Goal: Task Accomplishment & Management: Manage account settings

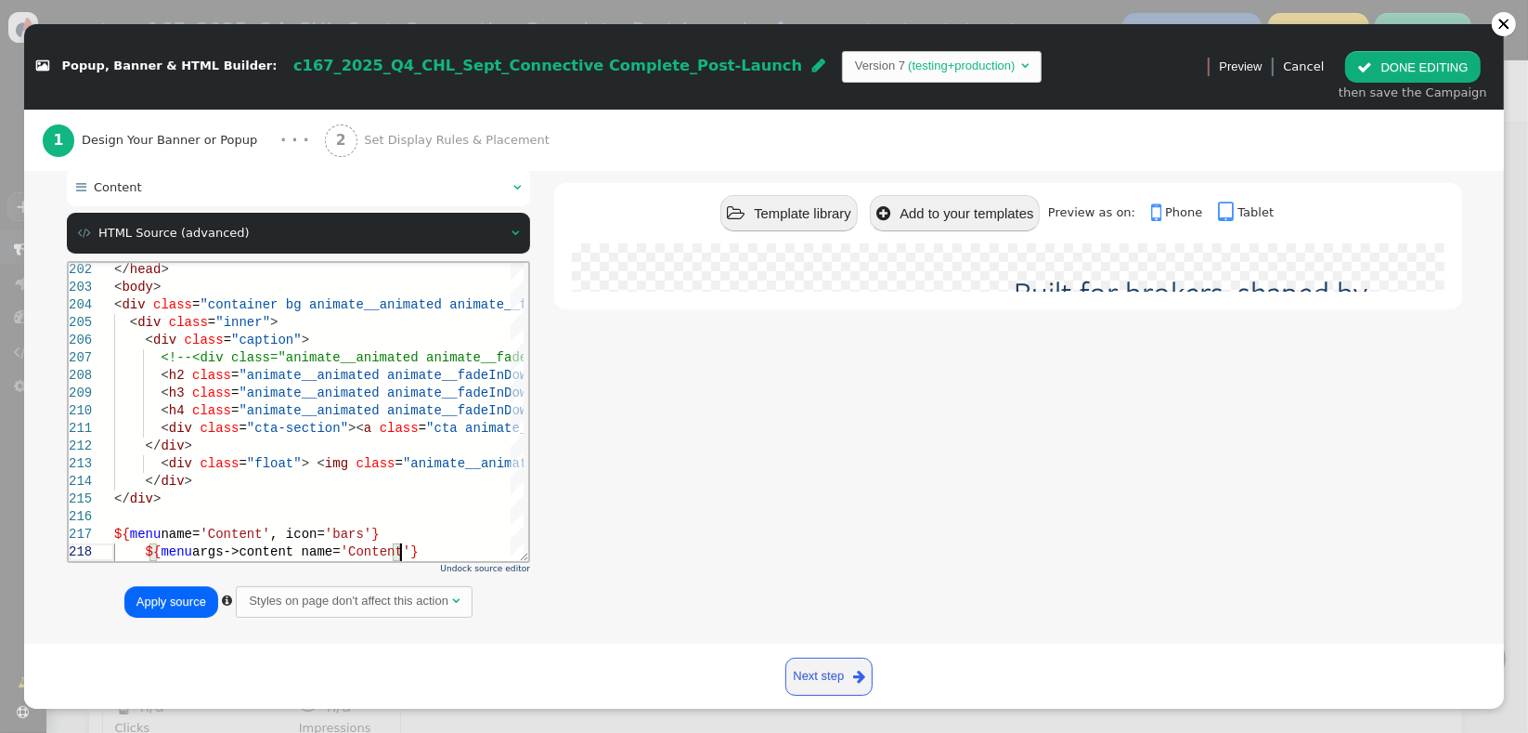
scroll to position [205, 0]
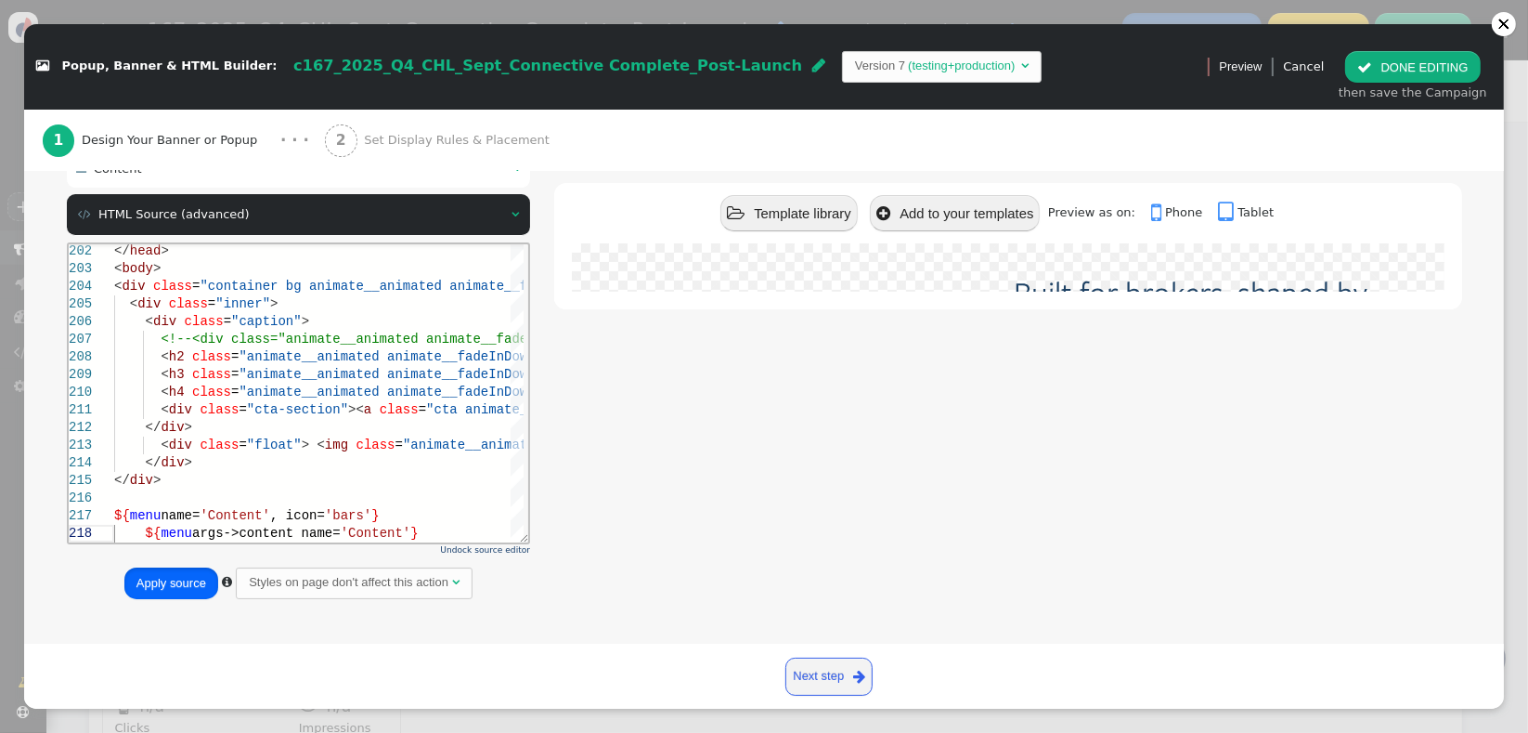
drag, startPoint x: 158, startPoint y: 581, endPoint x: 92, endPoint y: 127, distance: 458.8
click at [158, 581] on button "Apply source" at bounding box center [171, 583] width 94 height 32
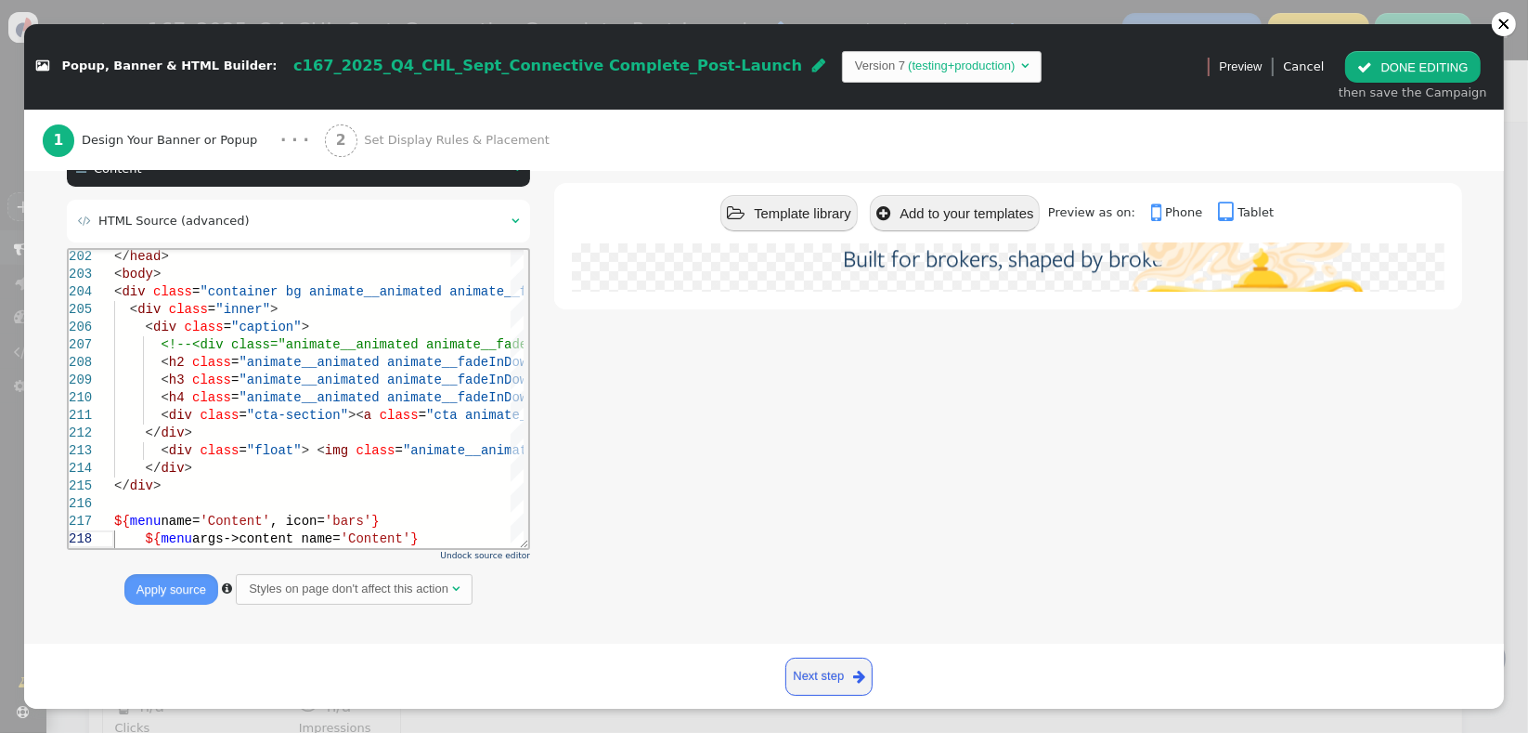
scroll to position [0, 0]
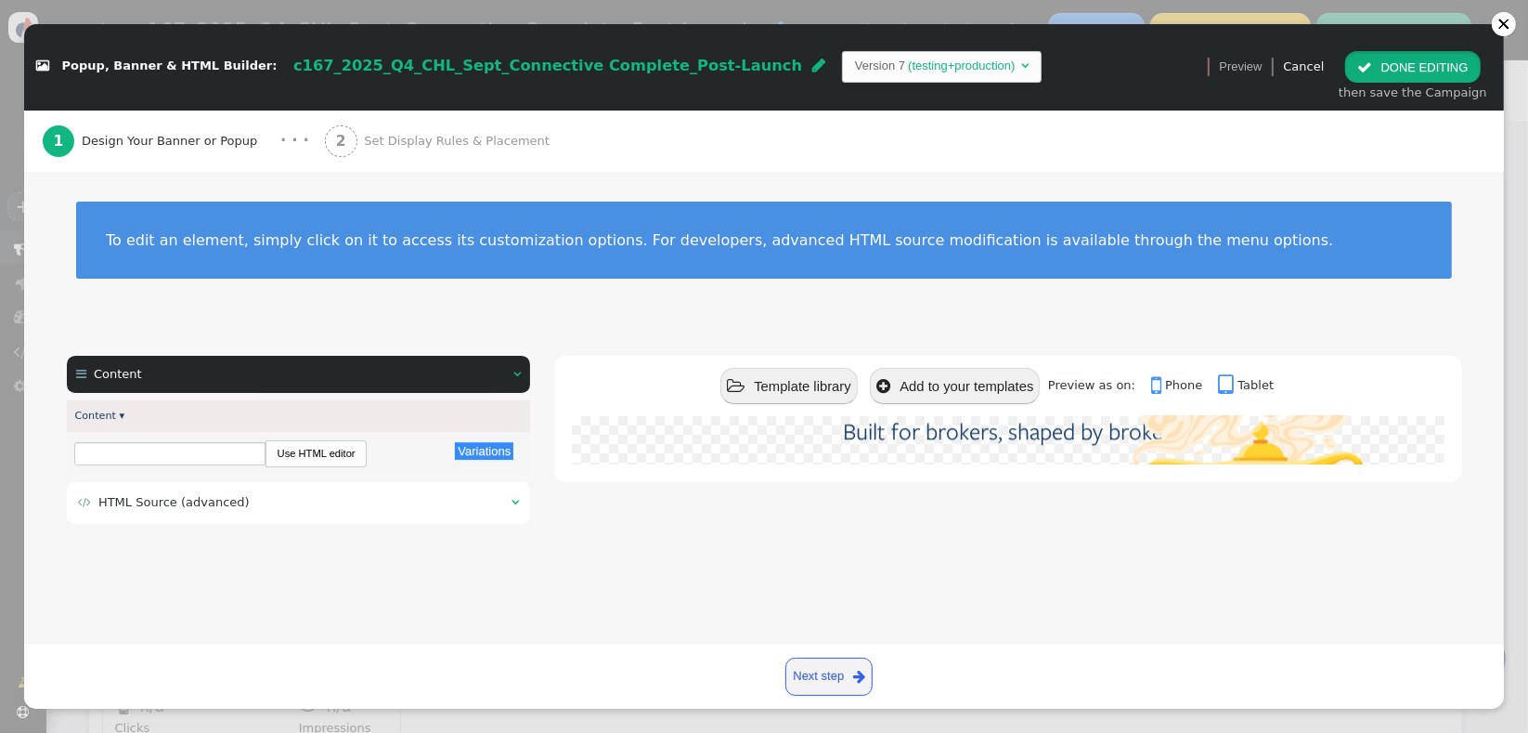
click at [1362, 76] on button " DONE EDITING" at bounding box center [1413, 67] width 135 height 32
click at [667, 257] on div "To edit an element, simply click on it to access its customization options. For…" at bounding box center [764, 240] width 1376 height 77
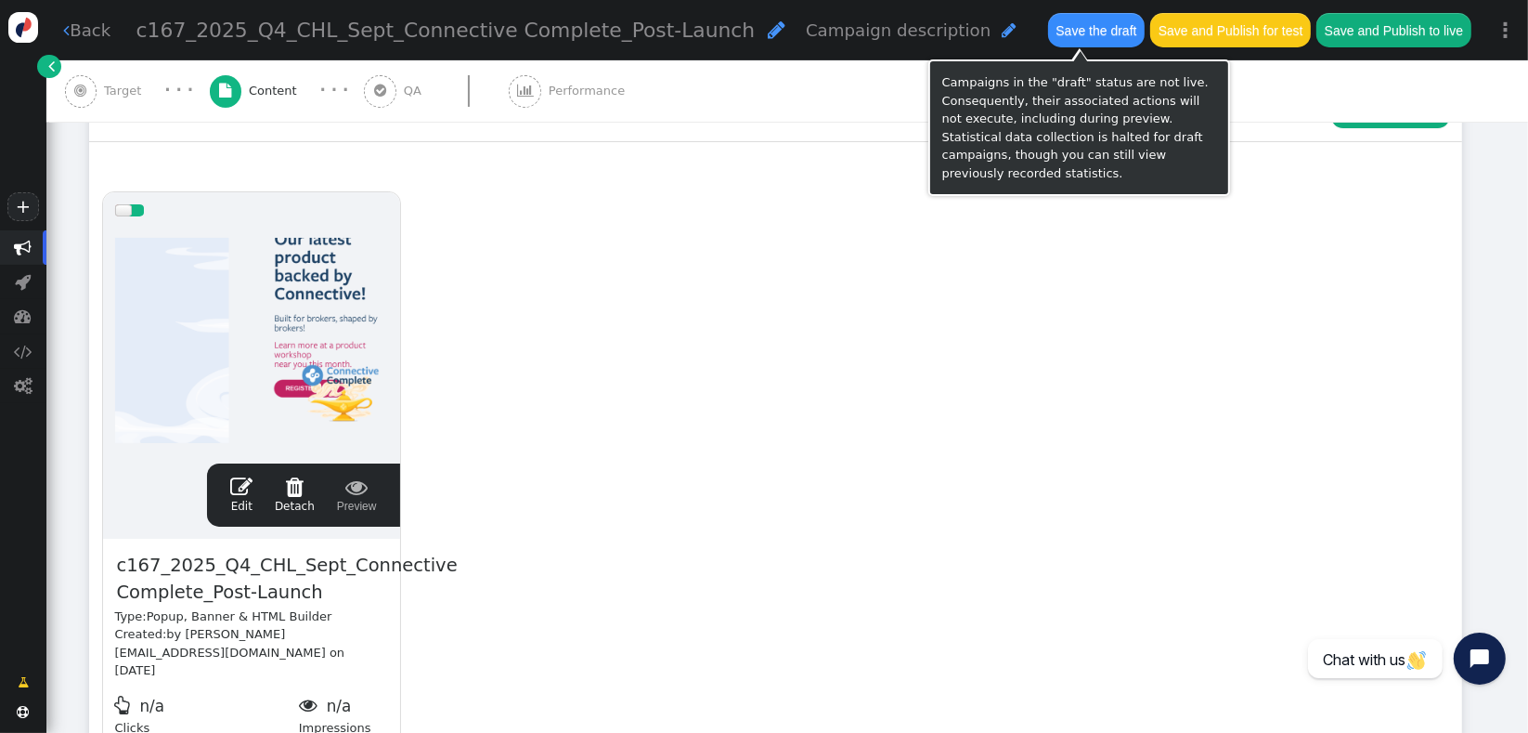
click at [1077, 25] on button "Save the draft" at bounding box center [1096, 29] width 97 height 33
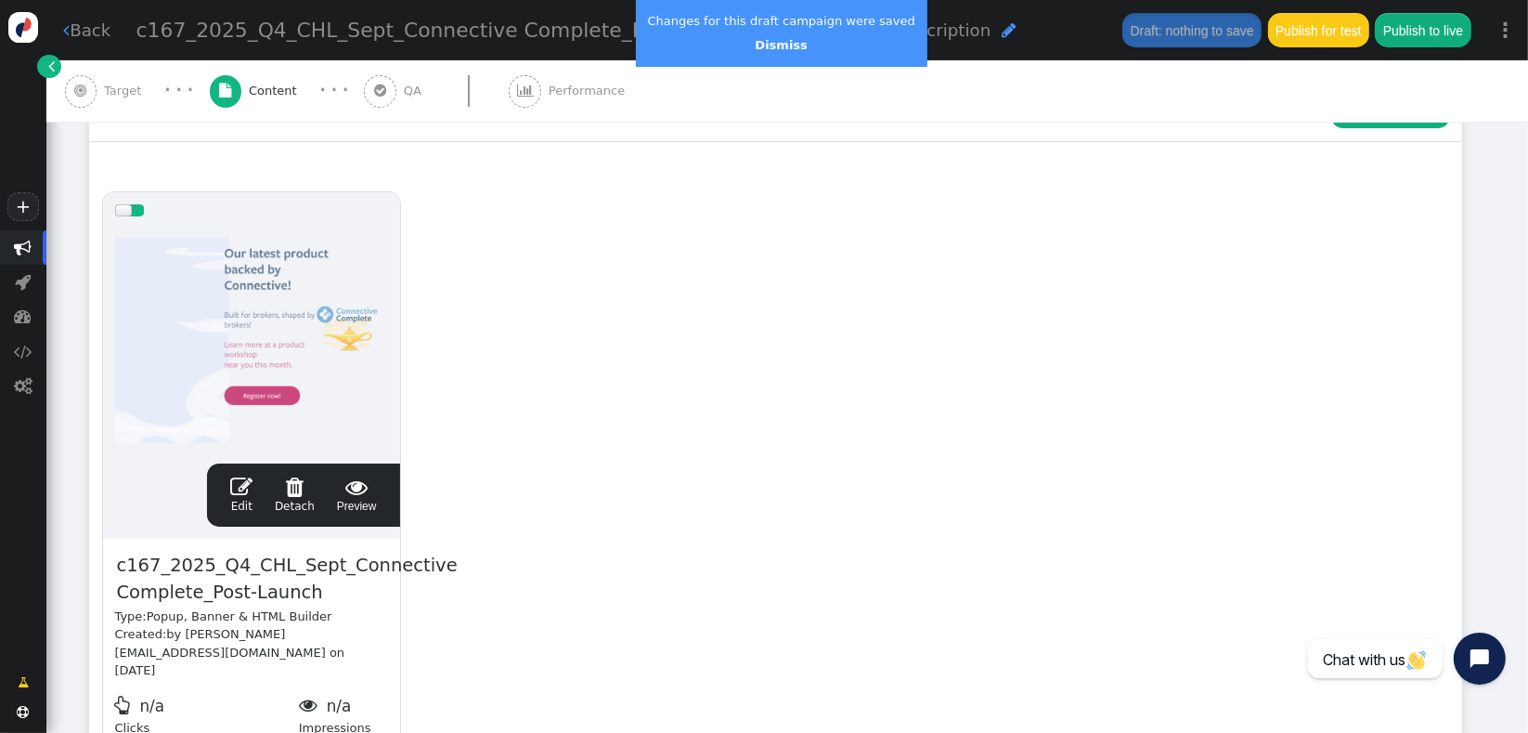
click at [242, 487] on span "" at bounding box center [241, 486] width 22 height 22
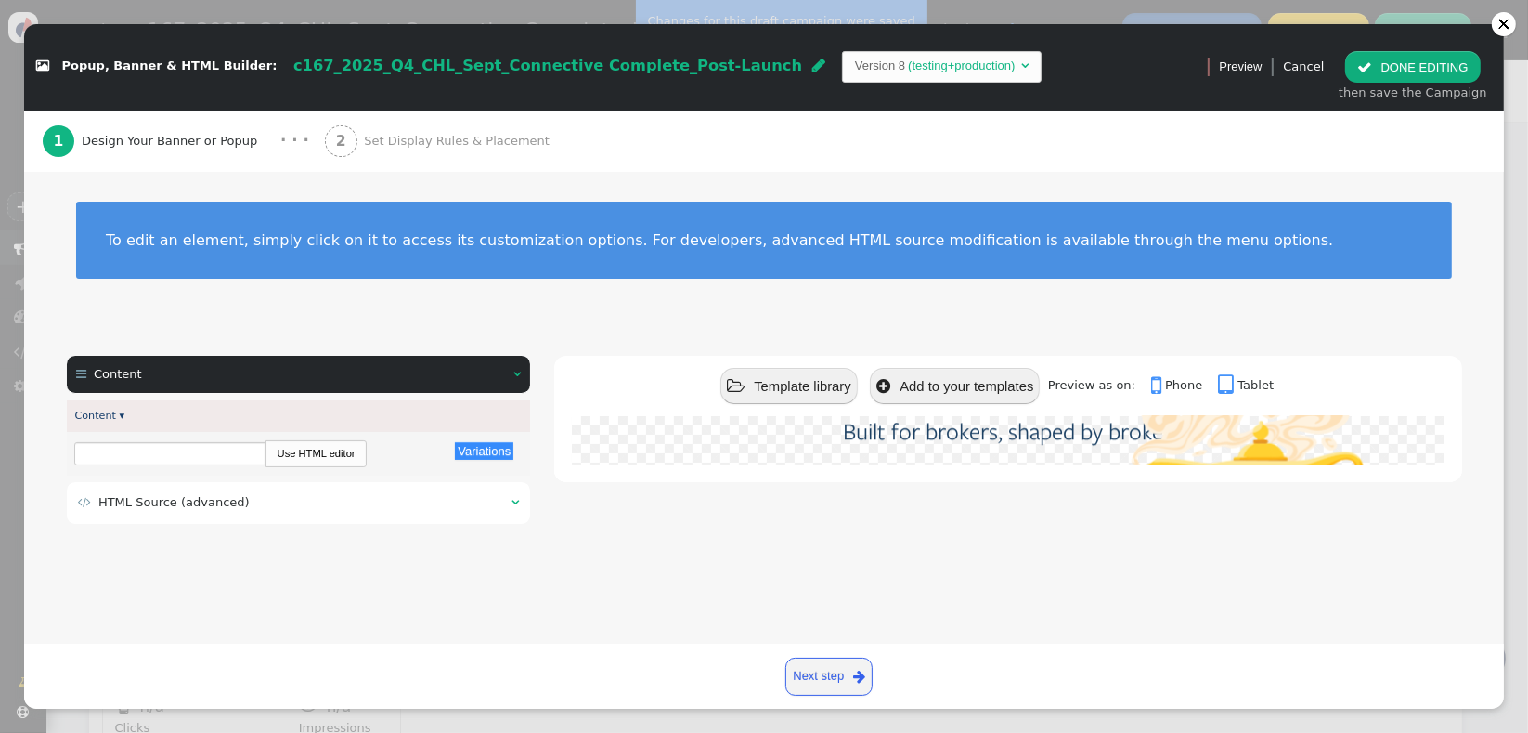
click at [192, 527] on div " Content   Content ▾ Variations There are alternatives. Default value: Use H…" at bounding box center [299, 443] width 464 height 175
click at [205, 501] on span "HTML Source (advanced)" at bounding box center [173, 502] width 151 height 14
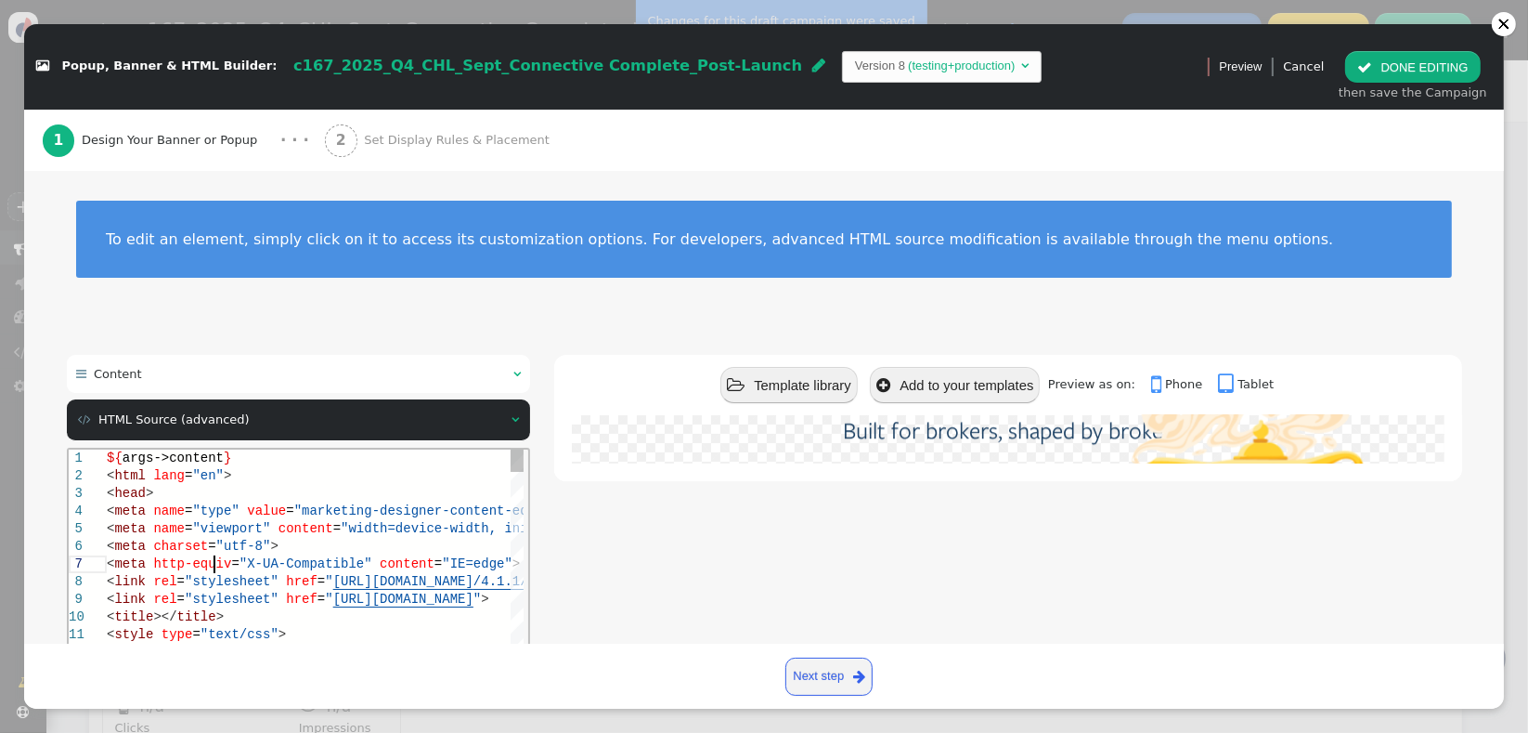
click at [271, 562] on span ""X-UA-Compatible"" at bounding box center [305, 562] width 133 height 15
type textarea "${args->content} <html lang="en"> <head> <meta name="type" value="marketing-des…"
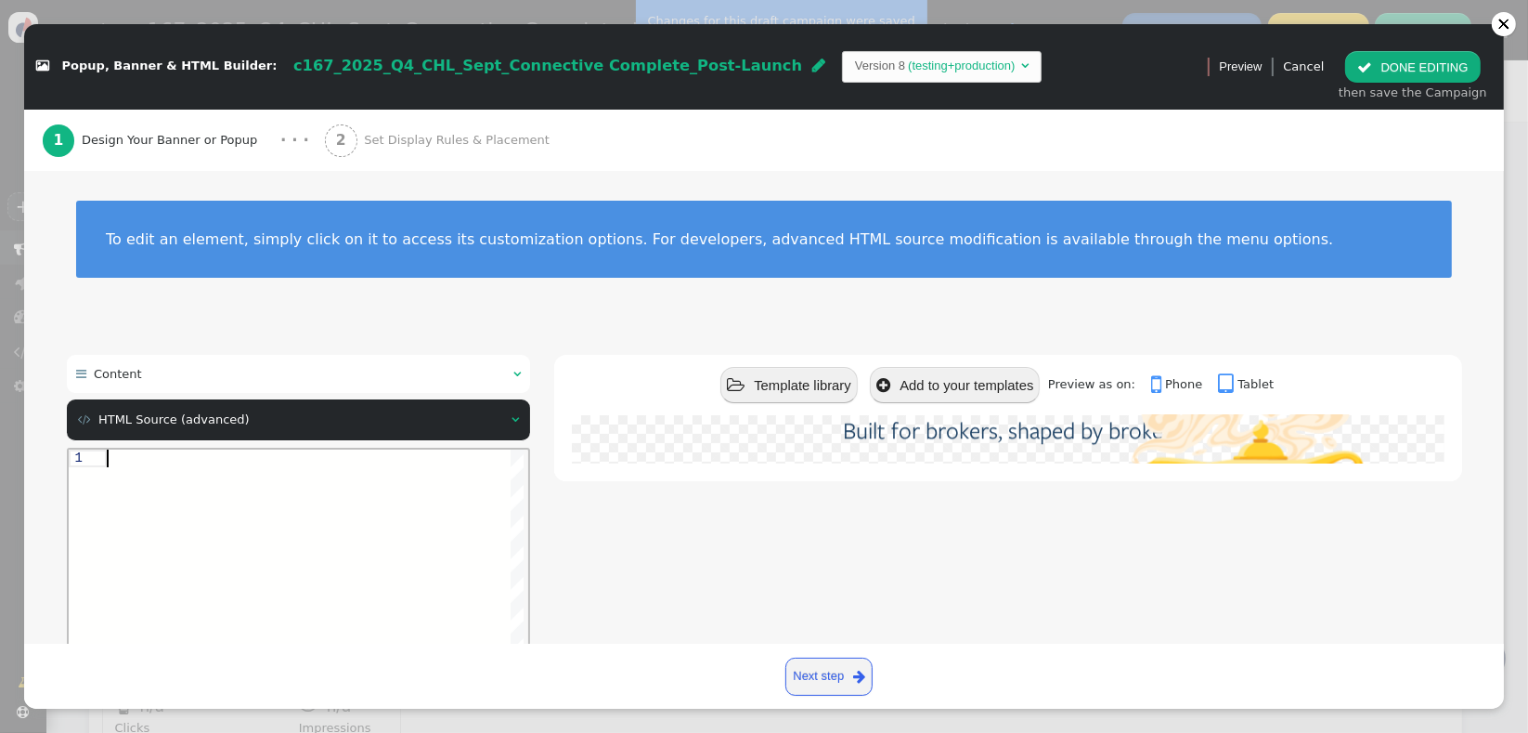
paste textarea "<div class="cta-section"><a class="cta animate__animated animate__pulse animate…"
type textarea "<div class="cta-section"><a class="cta animate__animated animate__pulse animate…"
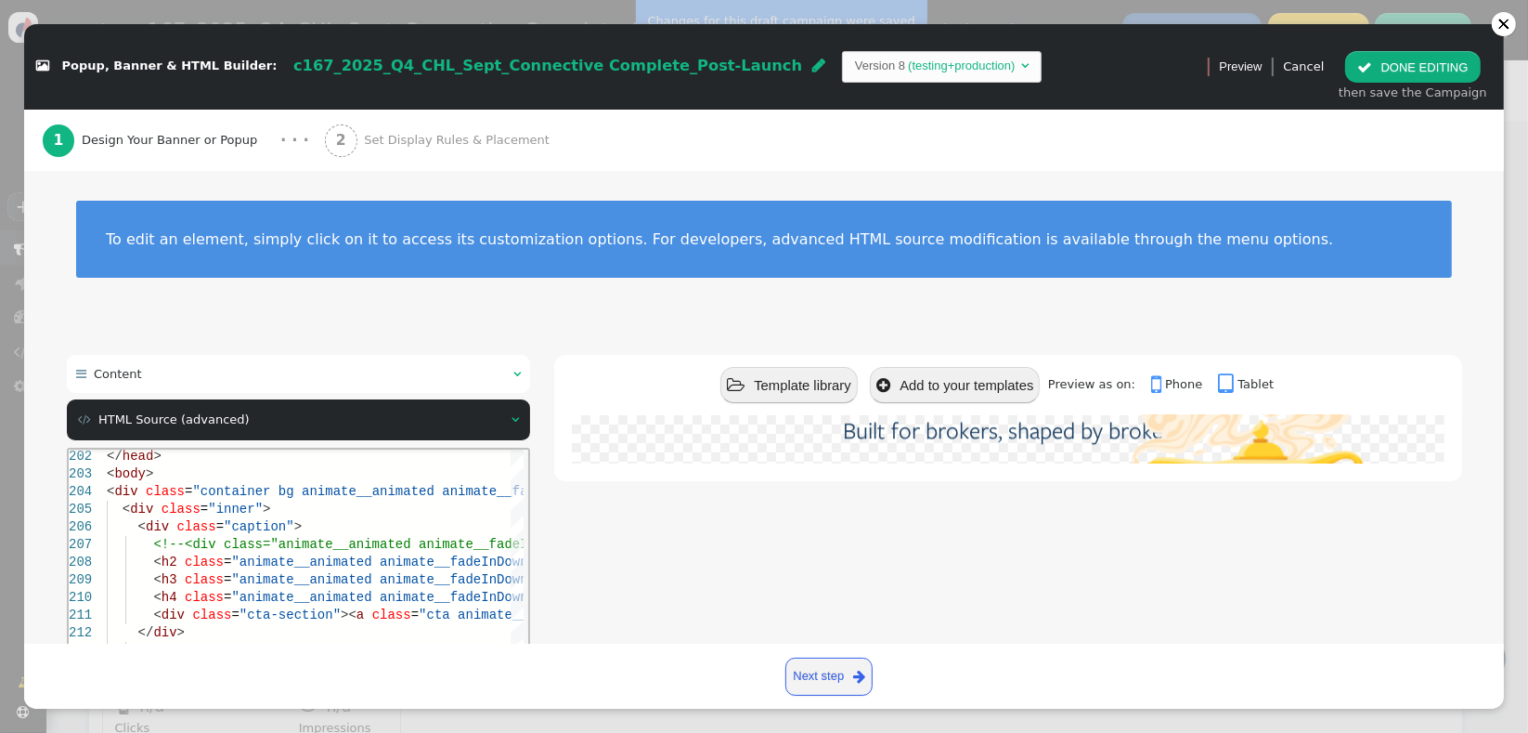
click at [663, 578] on div " Template library  Add to your templates Preview as on:  Phone  Tablet Our …" at bounding box center [1007, 585] width 907 height 460
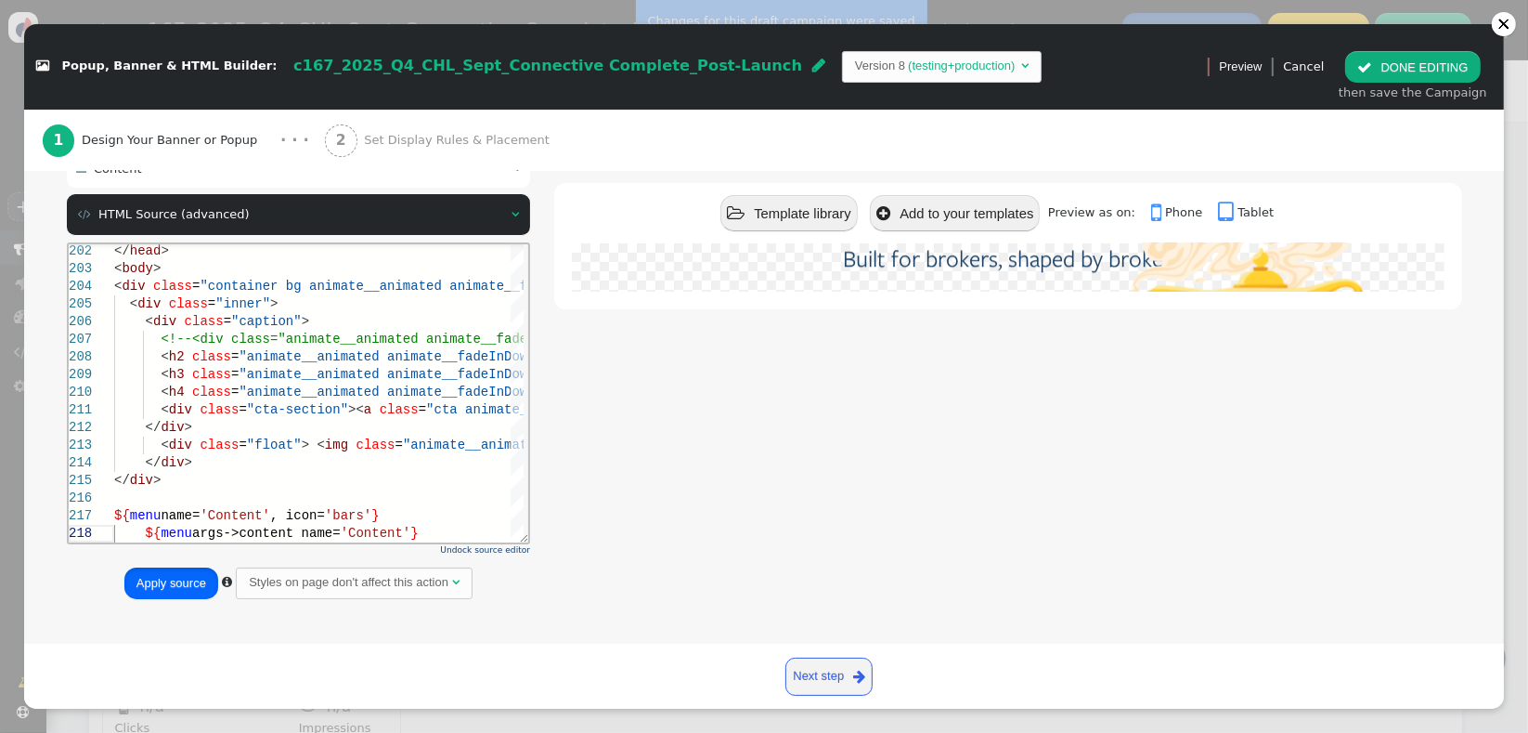
drag, startPoint x: 150, startPoint y: 591, endPoint x: 312, endPoint y: 98, distance: 518.0
click at [150, 591] on button "Apply source" at bounding box center [171, 583] width 94 height 32
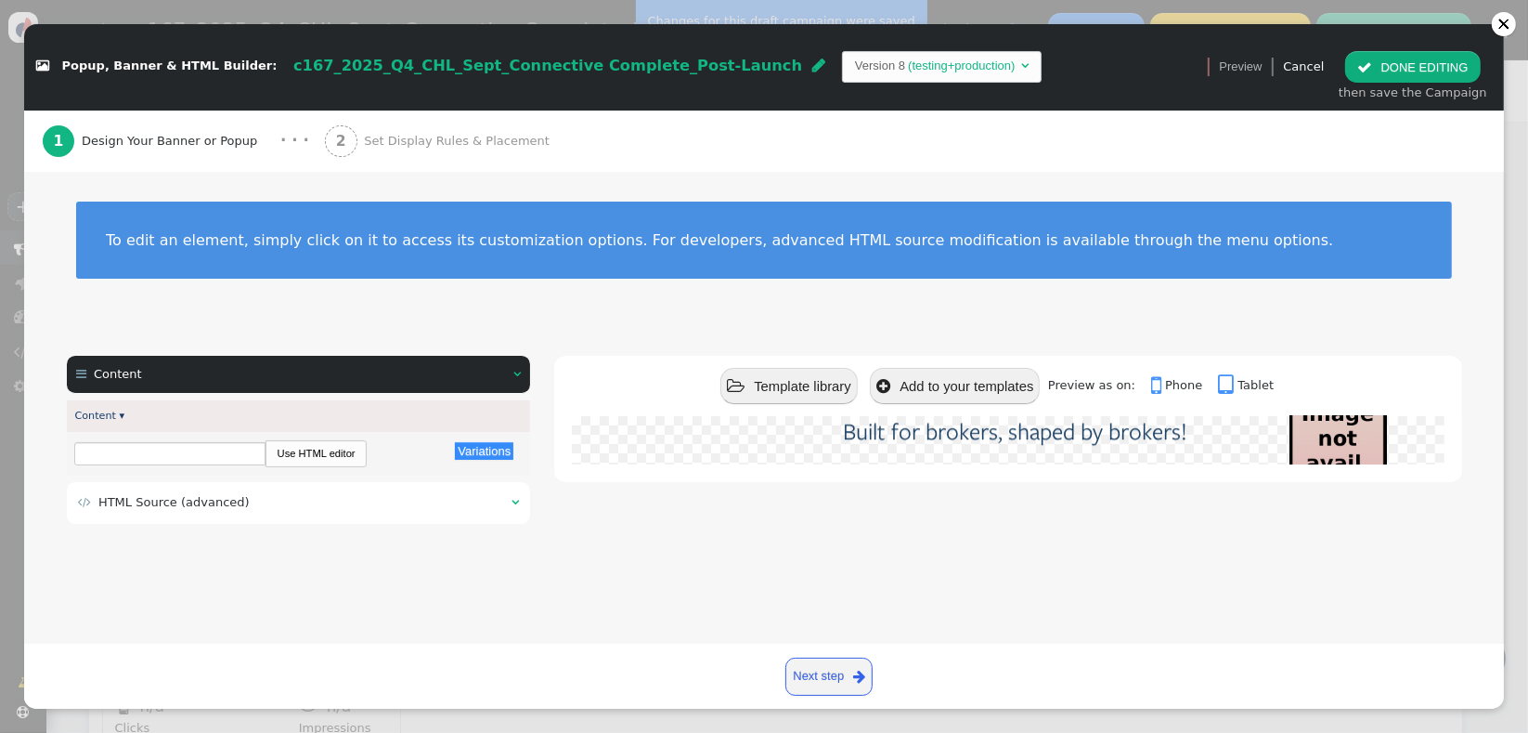
click at [470, 150] on div "2 Set Display Rules & Placement" at bounding box center [441, 141] width 232 height 61
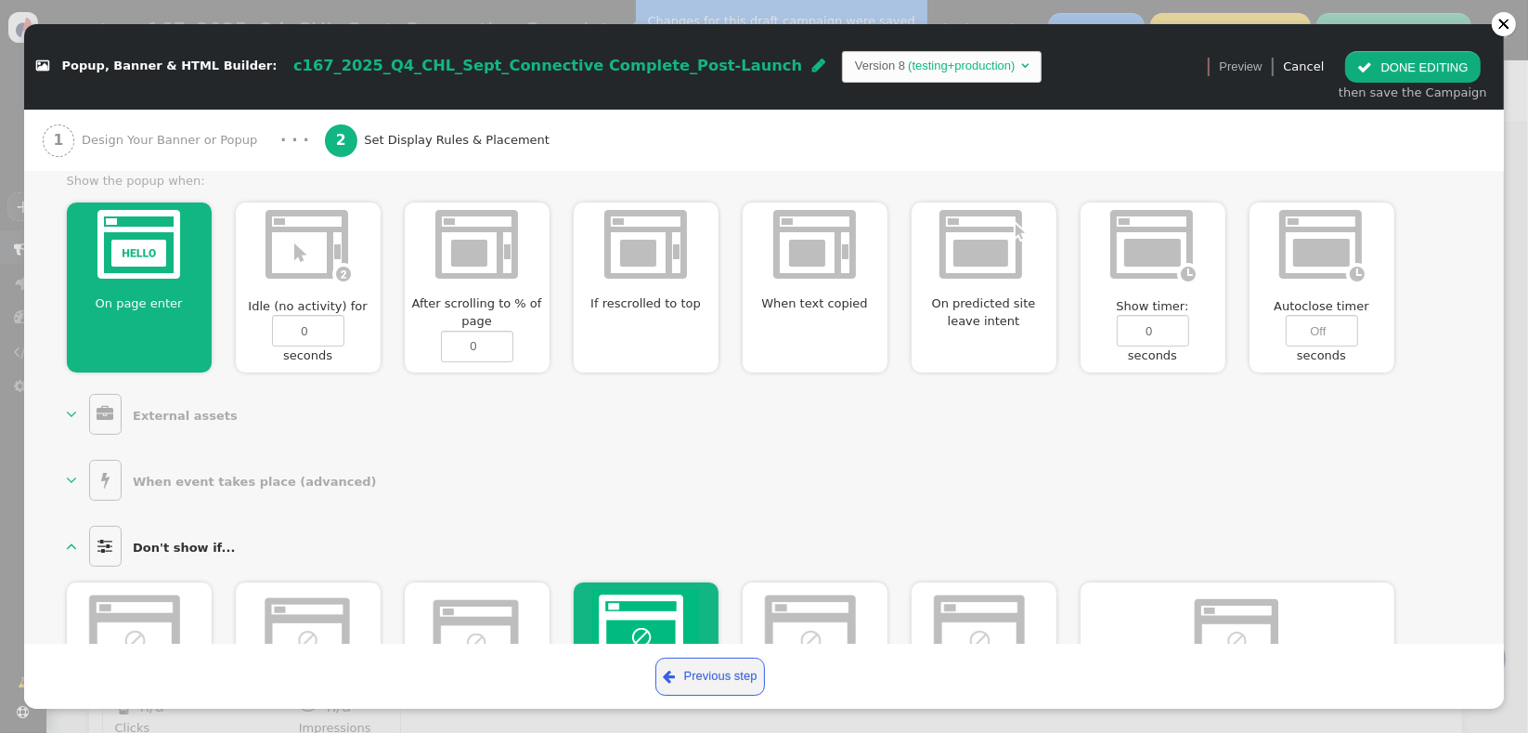
scroll to position [1004, 0]
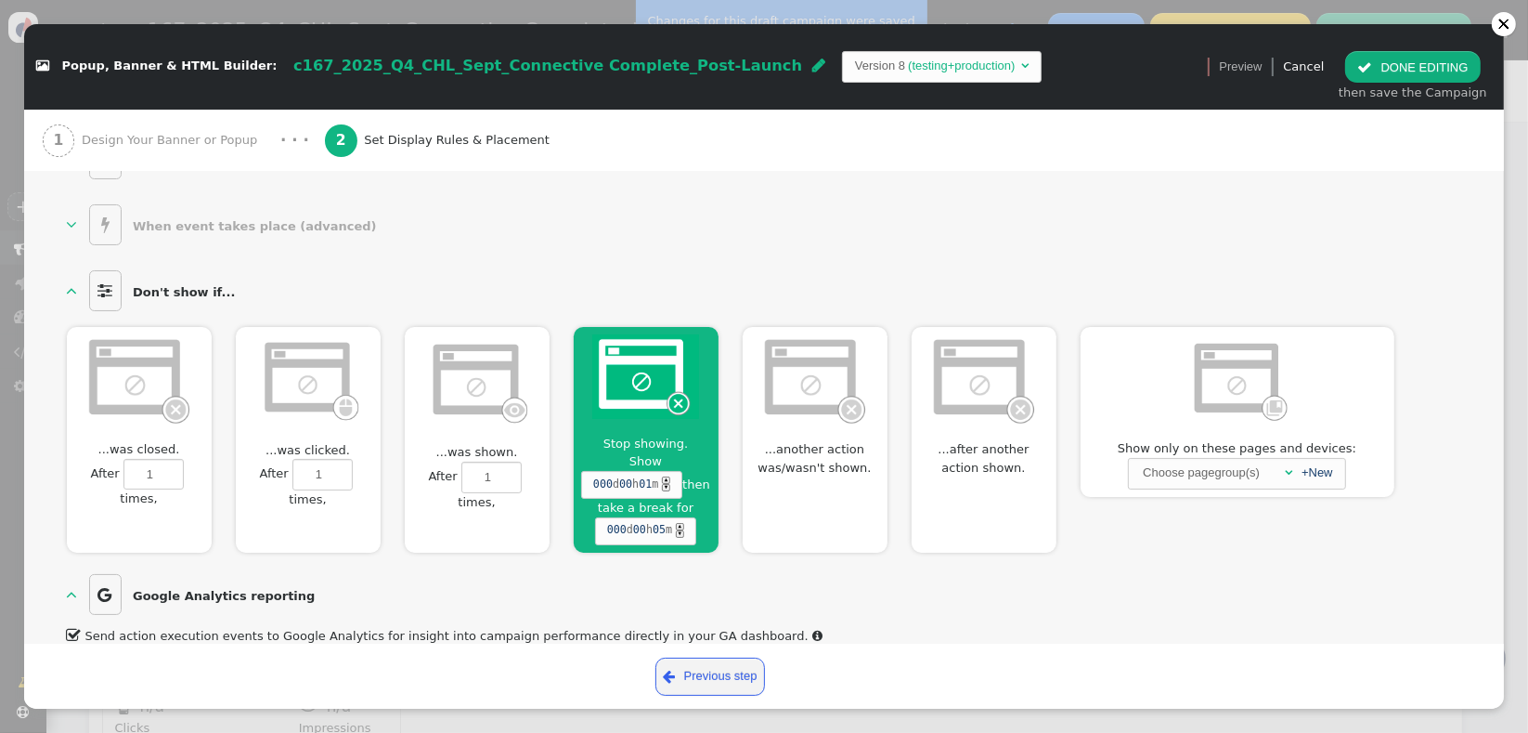
click at [1398, 72] on button " DONE EDITING" at bounding box center [1413, 67] width 135 height 32
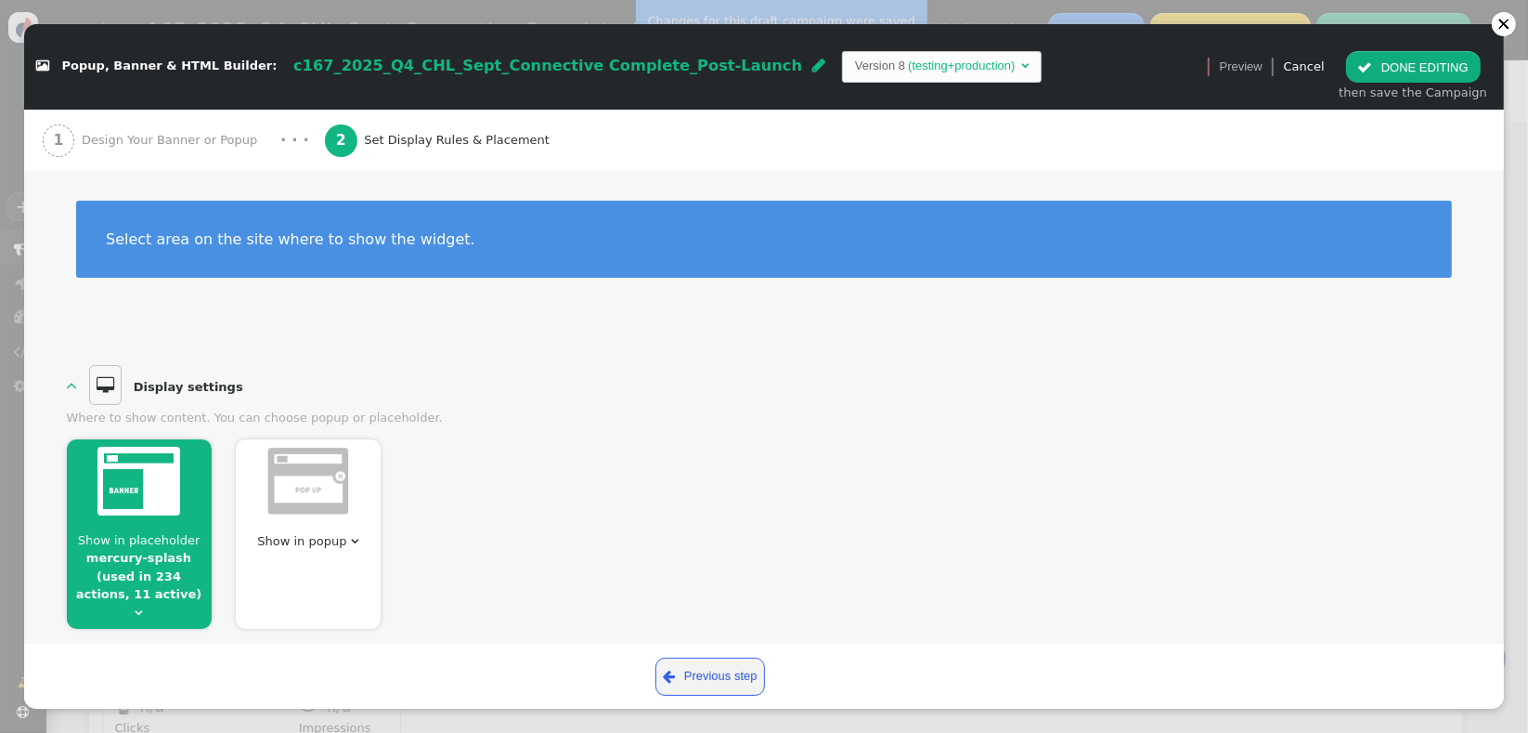
scroll to position [0, 0]
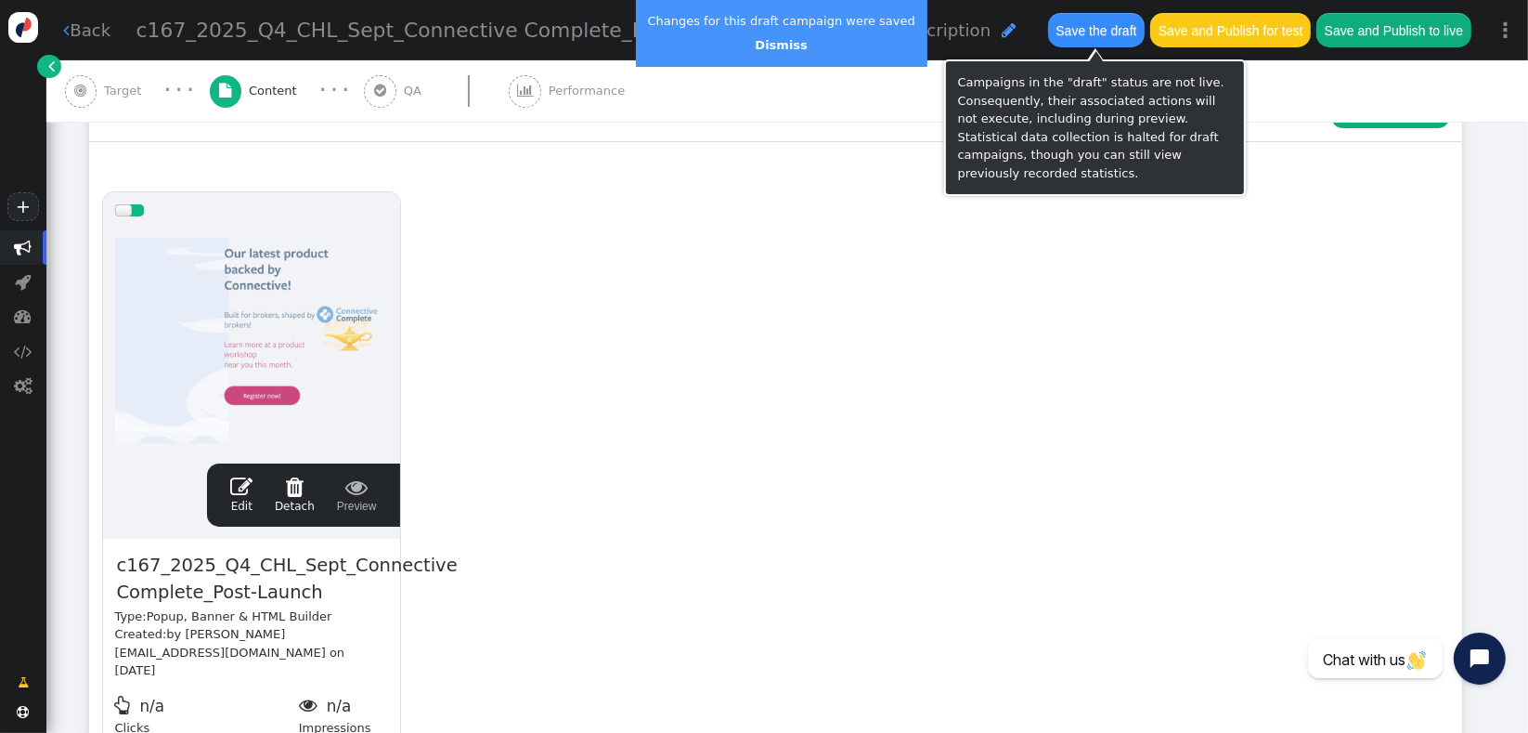
click at [1090, 27] on button "Save the draft" at bounding box center [1096, 29] width 97 height 33
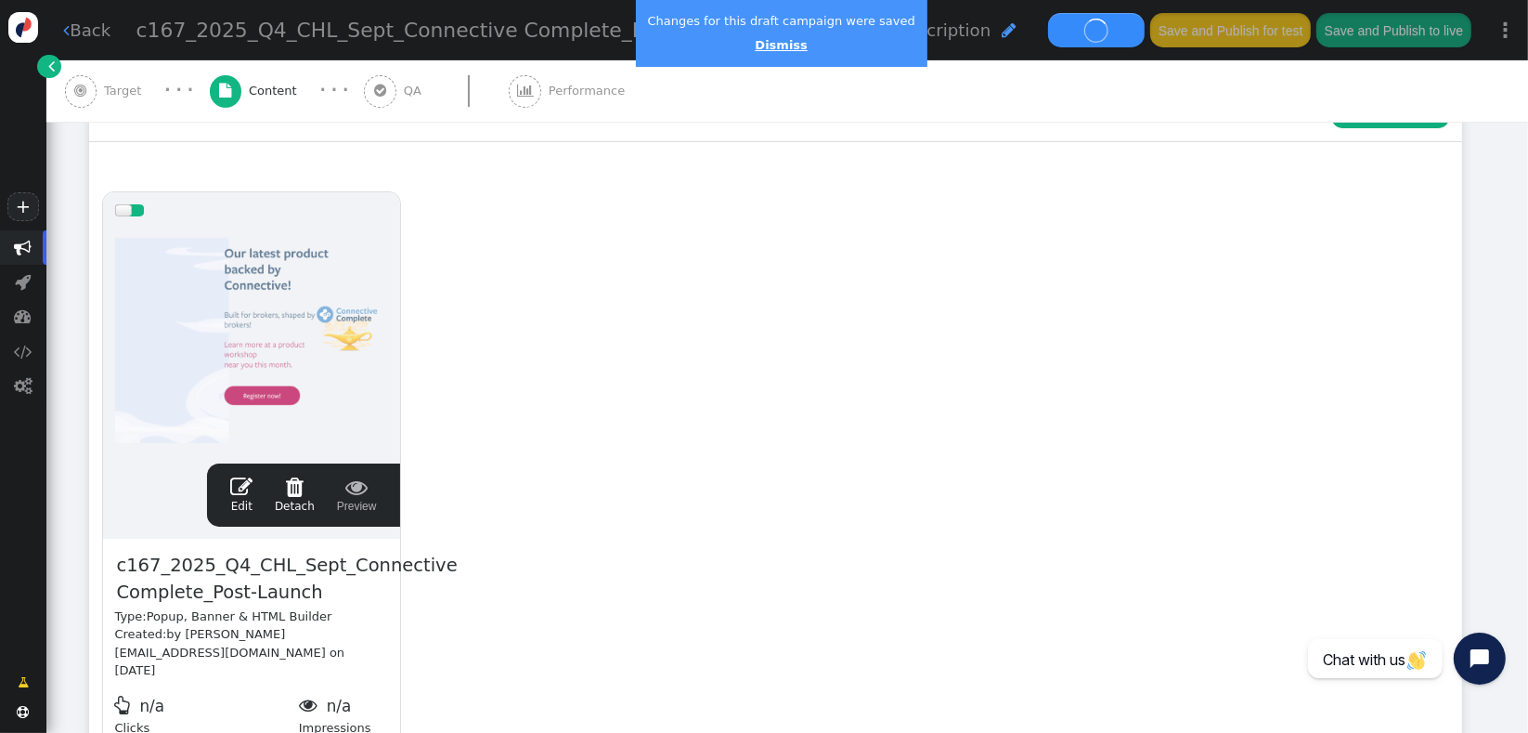
click at [761, 47] on link "Dismiss" at bounding box center [781, 45] width 52 height 14
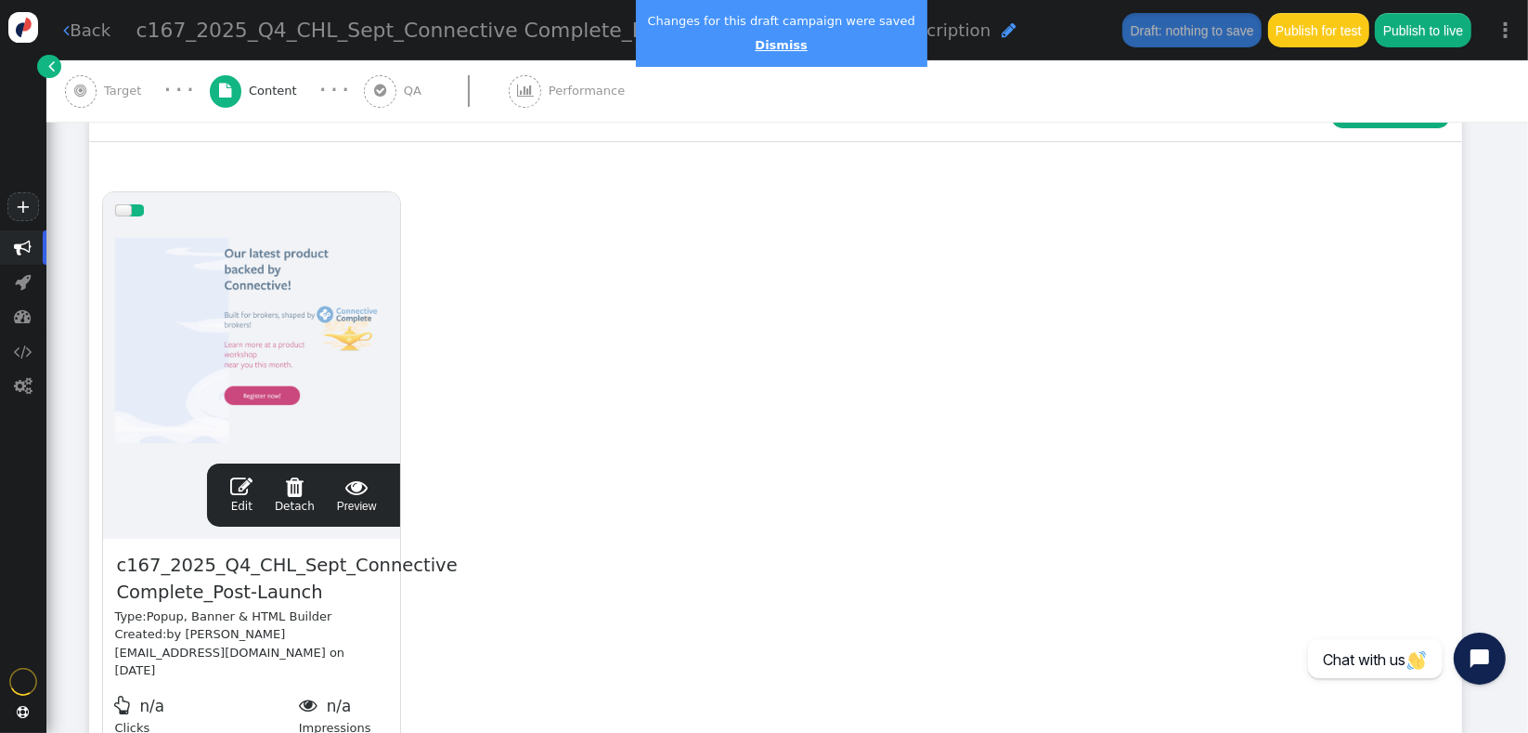
click at [761, 47] on link "Dismiss" at bounding box center [781, 45] width 52 height 14
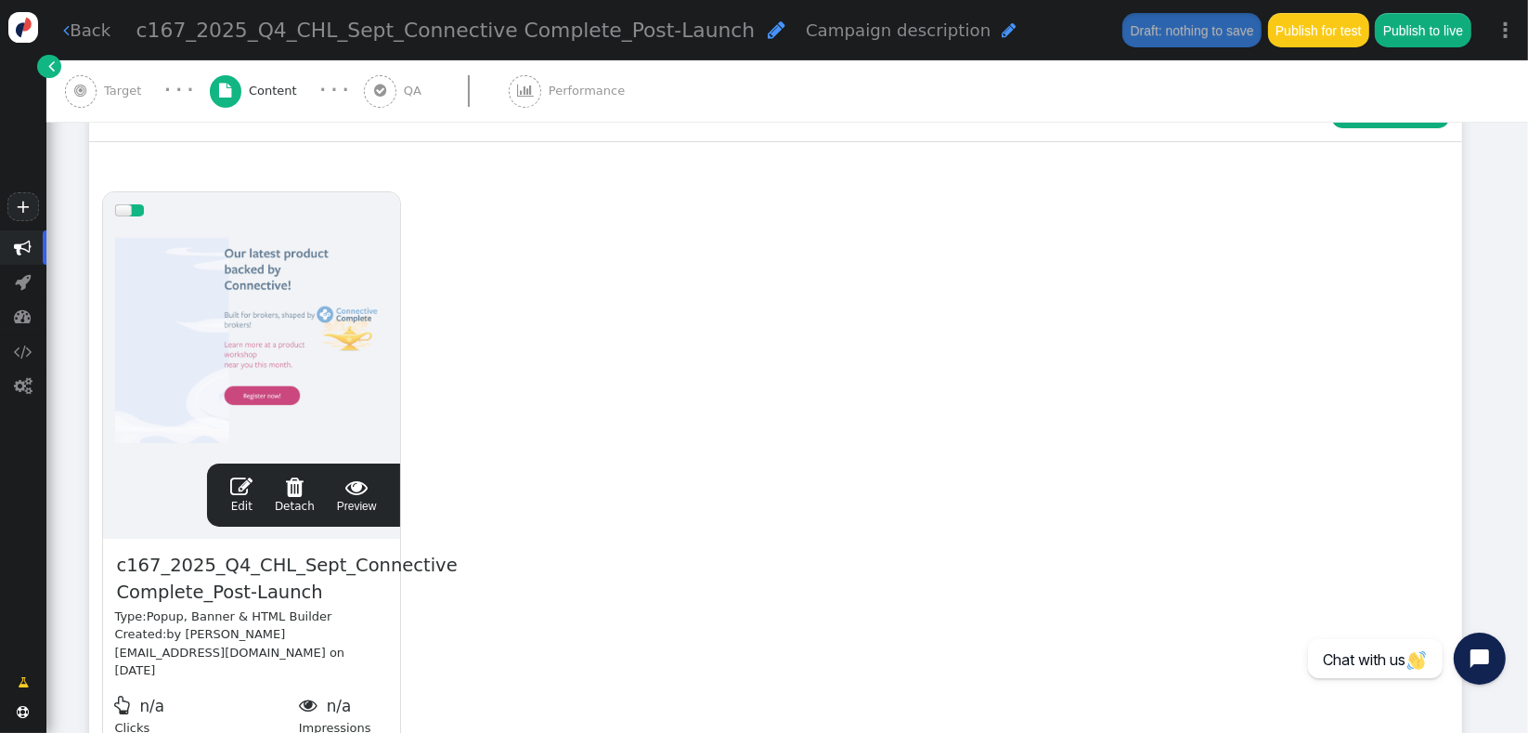
click at [99, 103] on div " Target" at bounding box center [107, 90] width 85 height 61
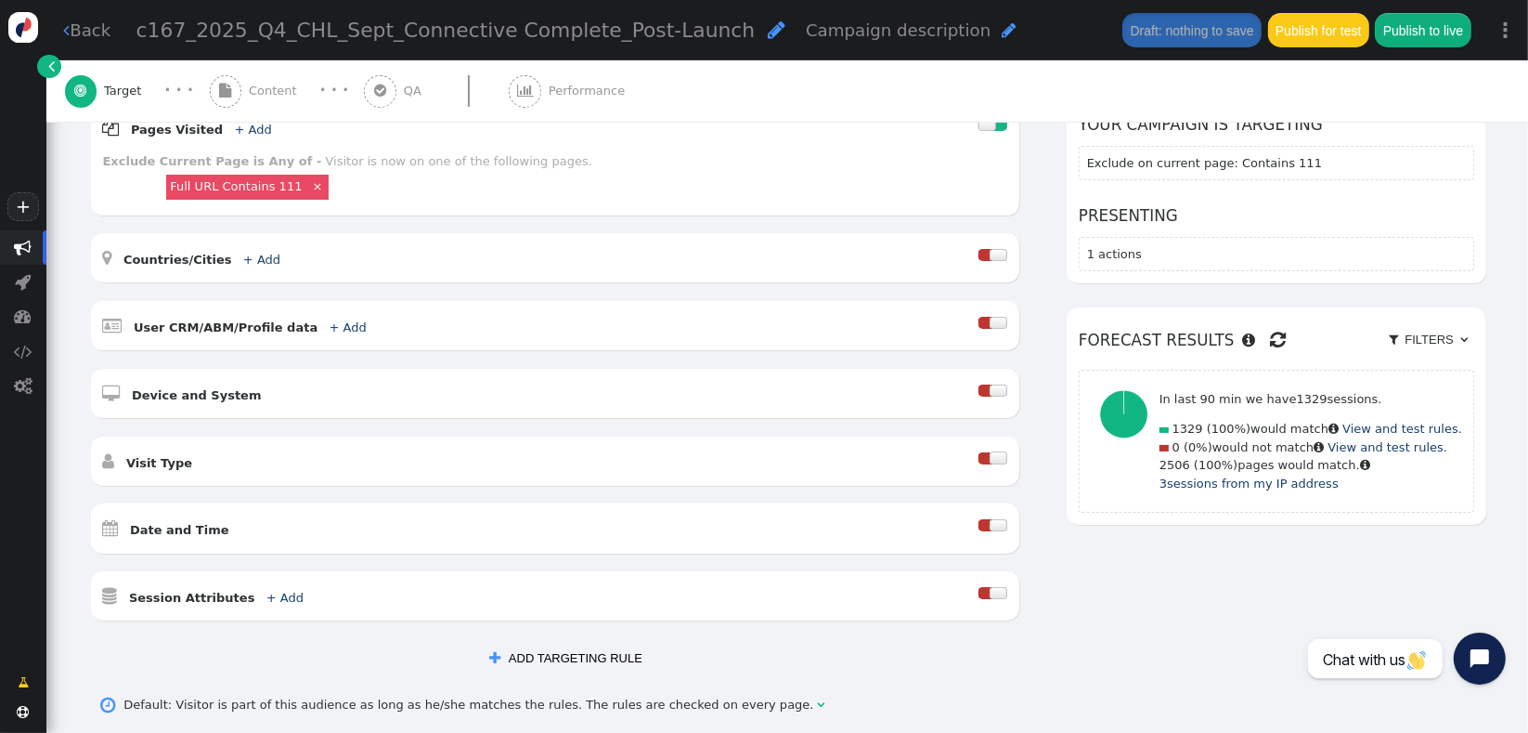
click at [256, 93] on span "Content" at bounding box center [277, 91] width 56 height 19
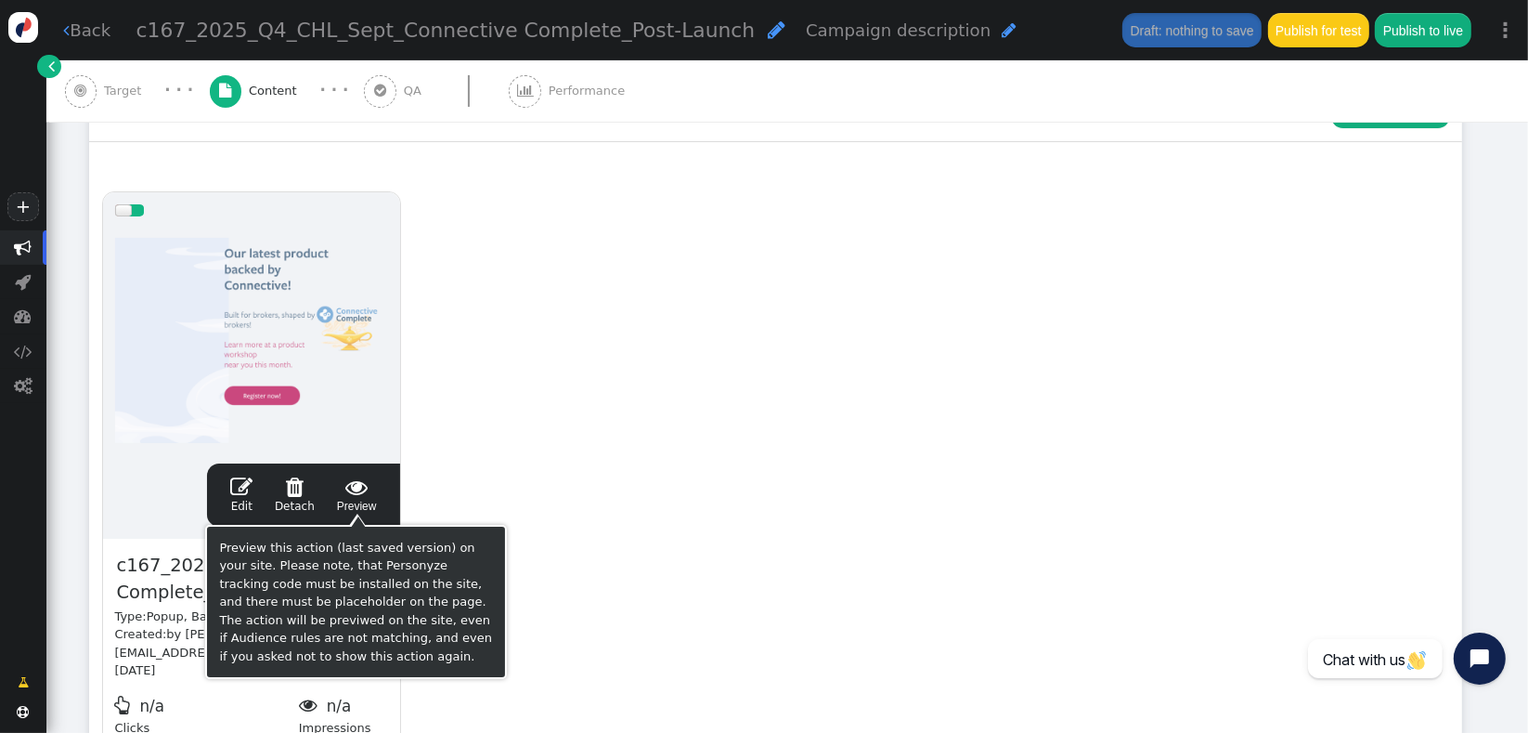
click at [372, 490] on span "" at bounding box center [357, 486] width 40 height 22
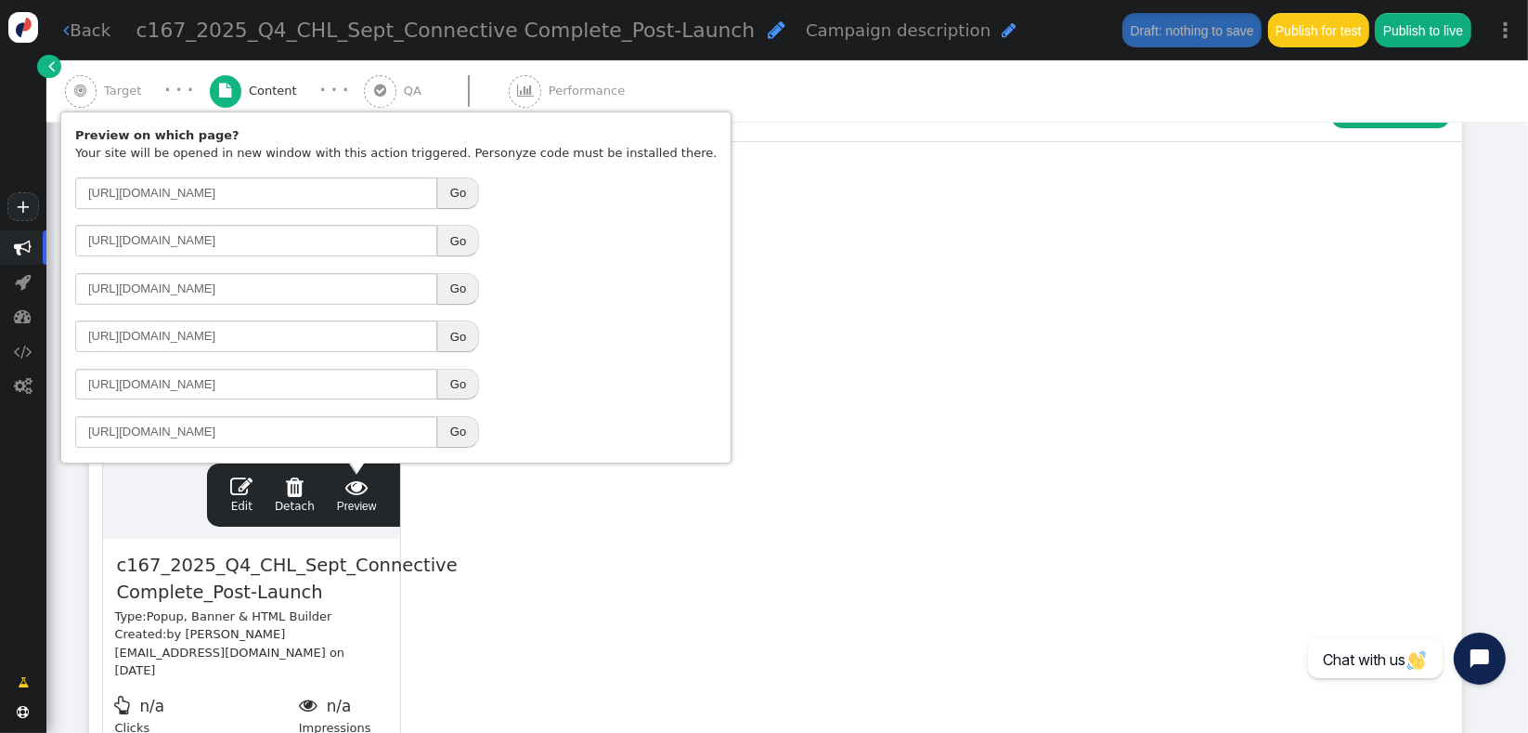
click at [462, 329] on button "Go" at bounding box center [458, 336] width 42 height 32
click at [253, 507] on link " Edit" at bounding box center [241, 494] width 22 height 39
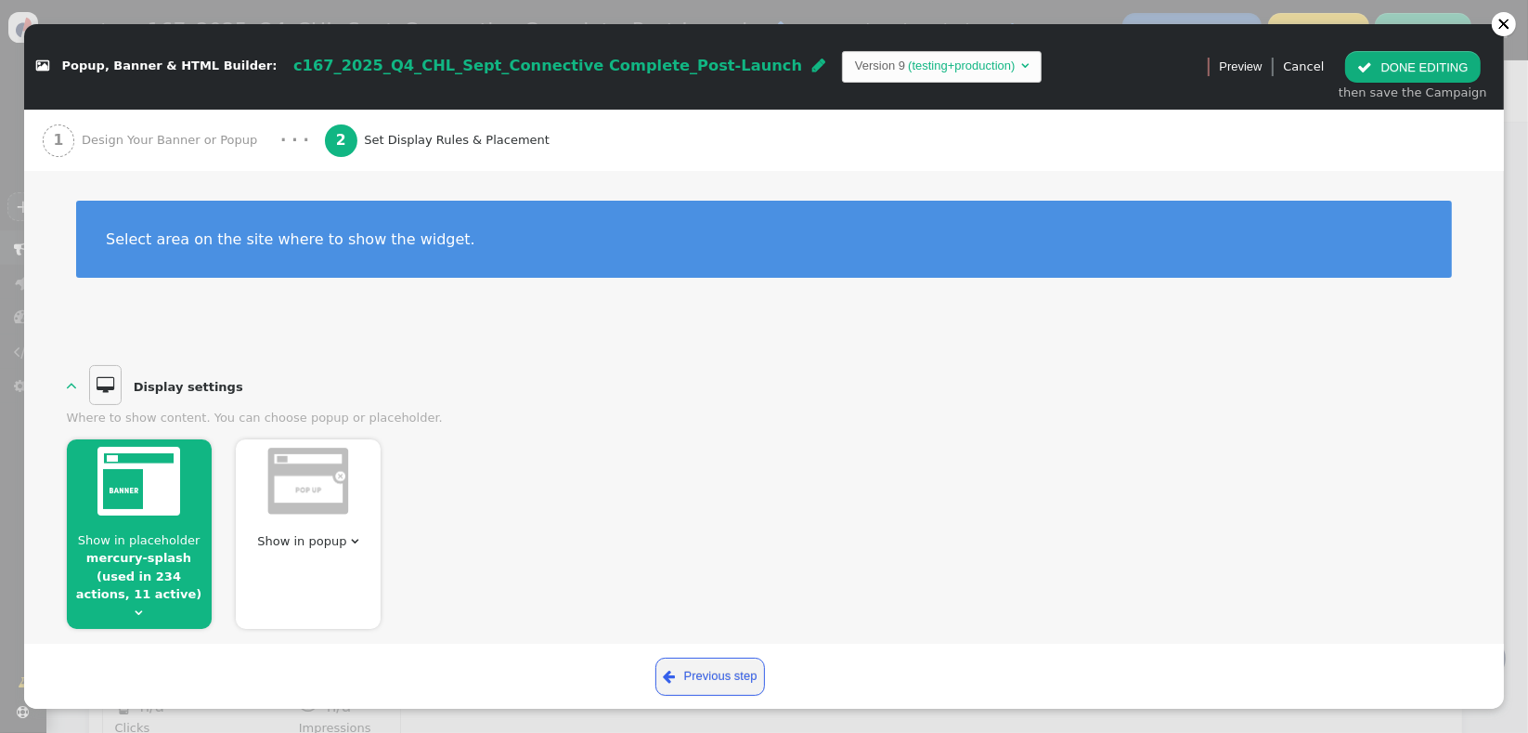
click at [158, 128] on div "1 Design Your Banner or Popup" at bounding box center [154, 140] width 223 height 61
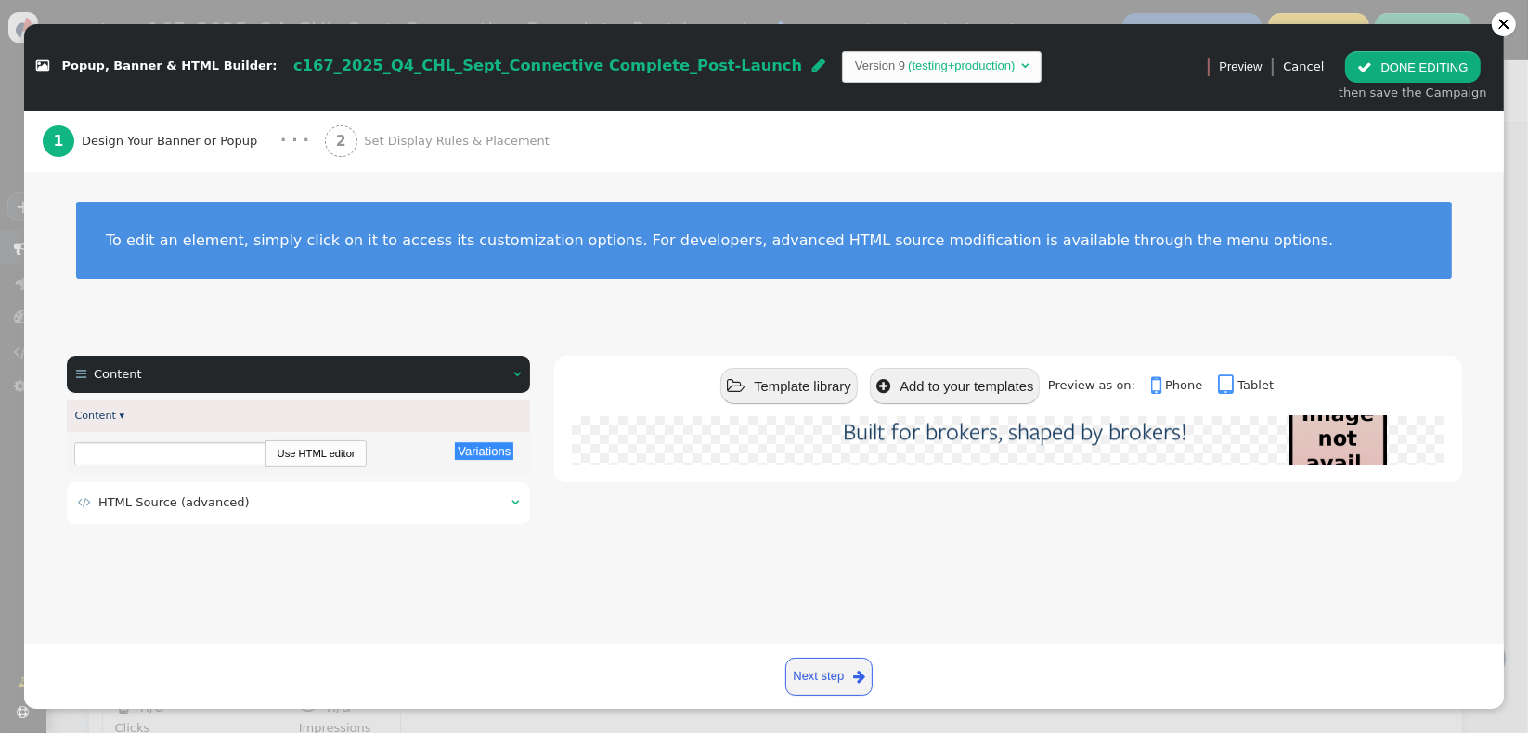
click at [214, 516] on div " HTML Source (advanced) " at bounding box center [299, 503] width 464 height 42
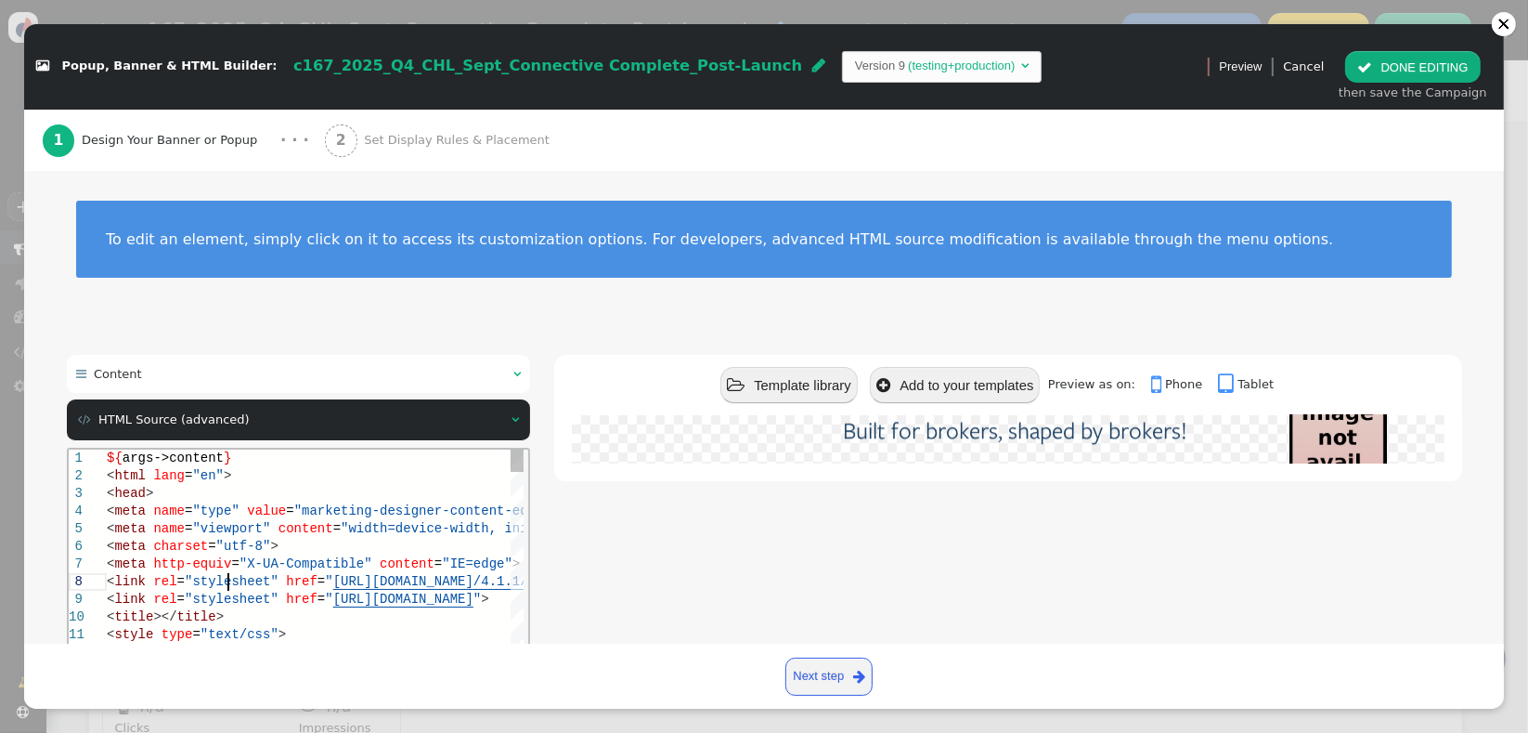
click at [293, 573] on span "href" at bounding box center [301, 580] width 32 height 15
type textarea "${args->content} <html lang="en"> <head> <meta name="type" value="marketing-des…"
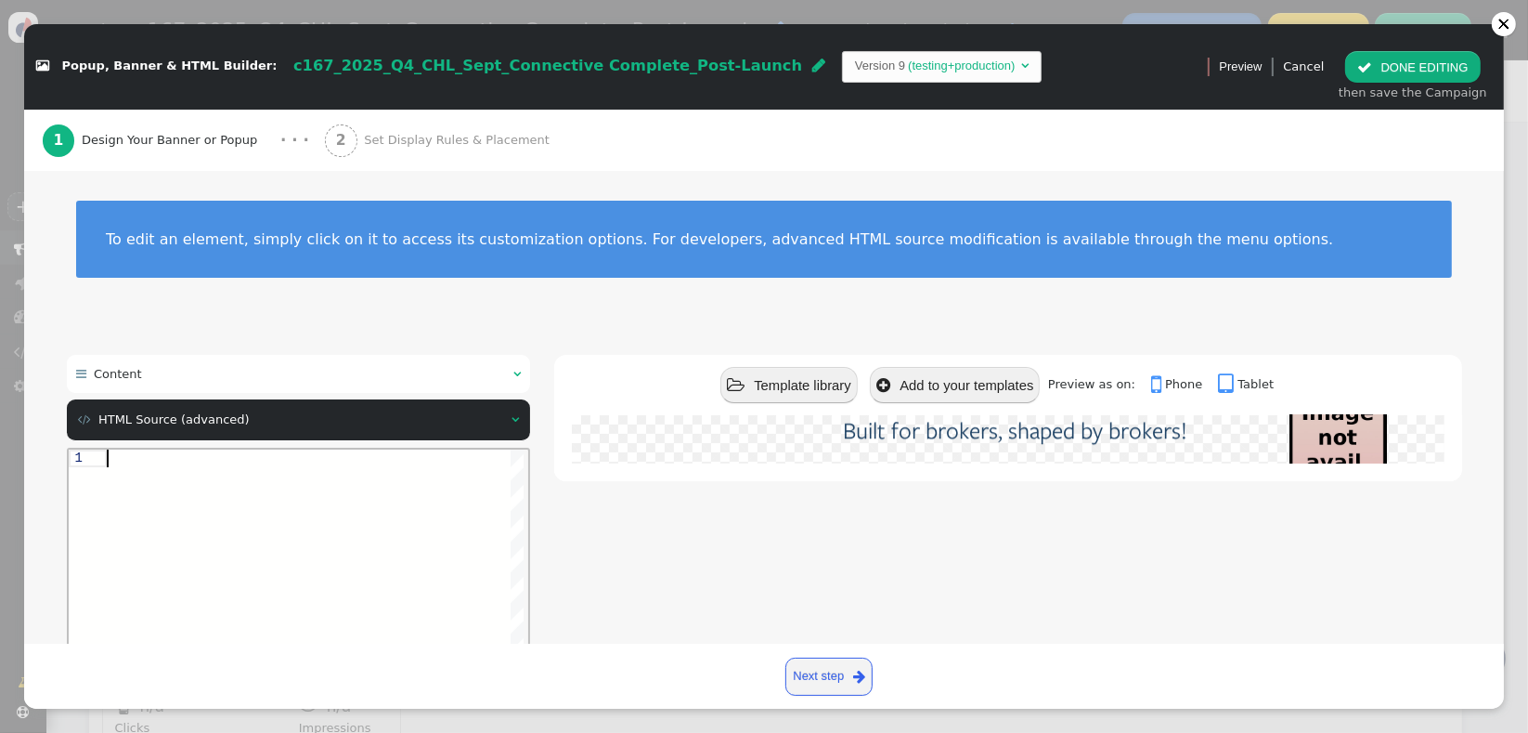
paste textarea "te__pulse animate__infinite infinite animate__delay-1s" href="[URL][DOMAIN_NAME…"
type textarea "te__pulse animate__infinite infinite animate__delay-1s" href="[URL][DOMAIN_NAME…"
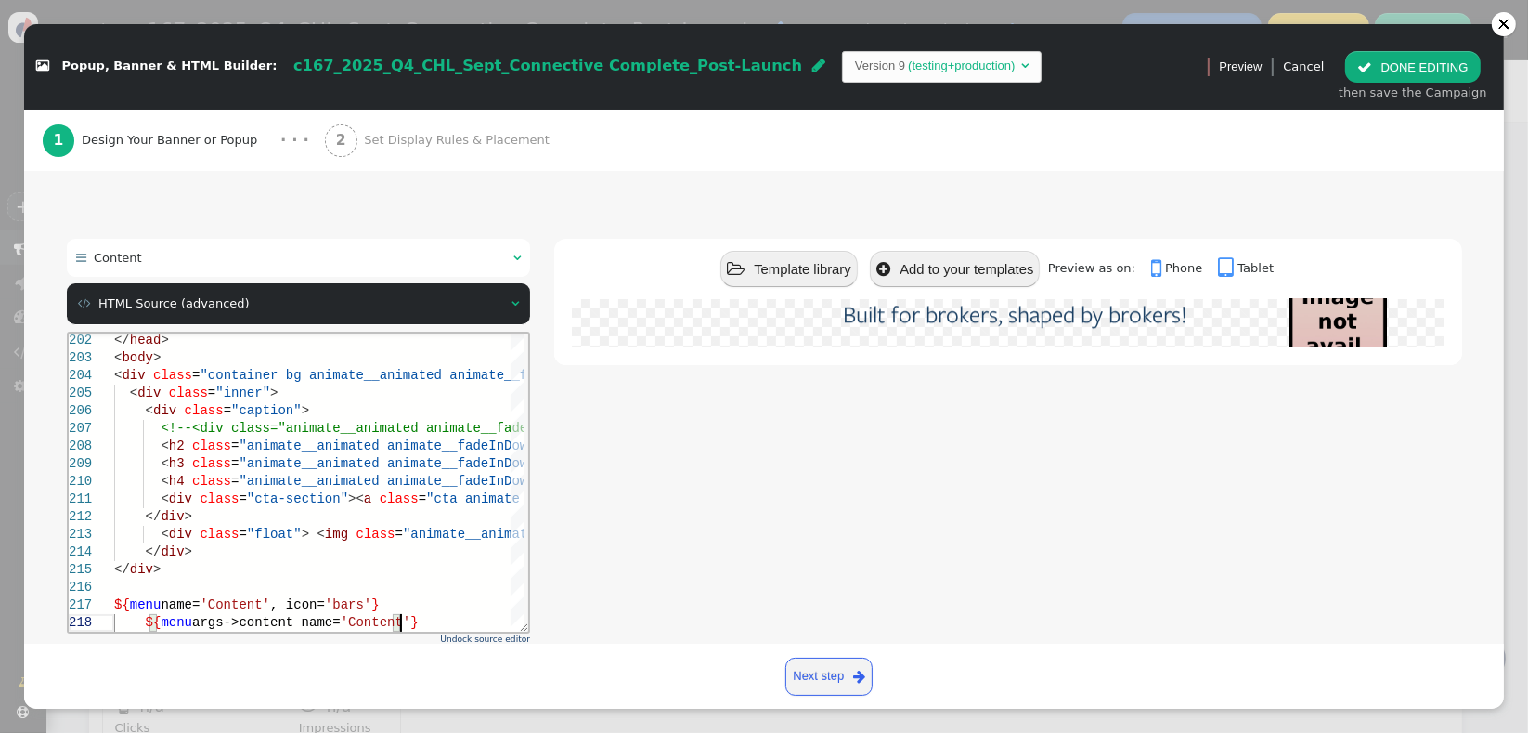
scroll to position [205, 0]
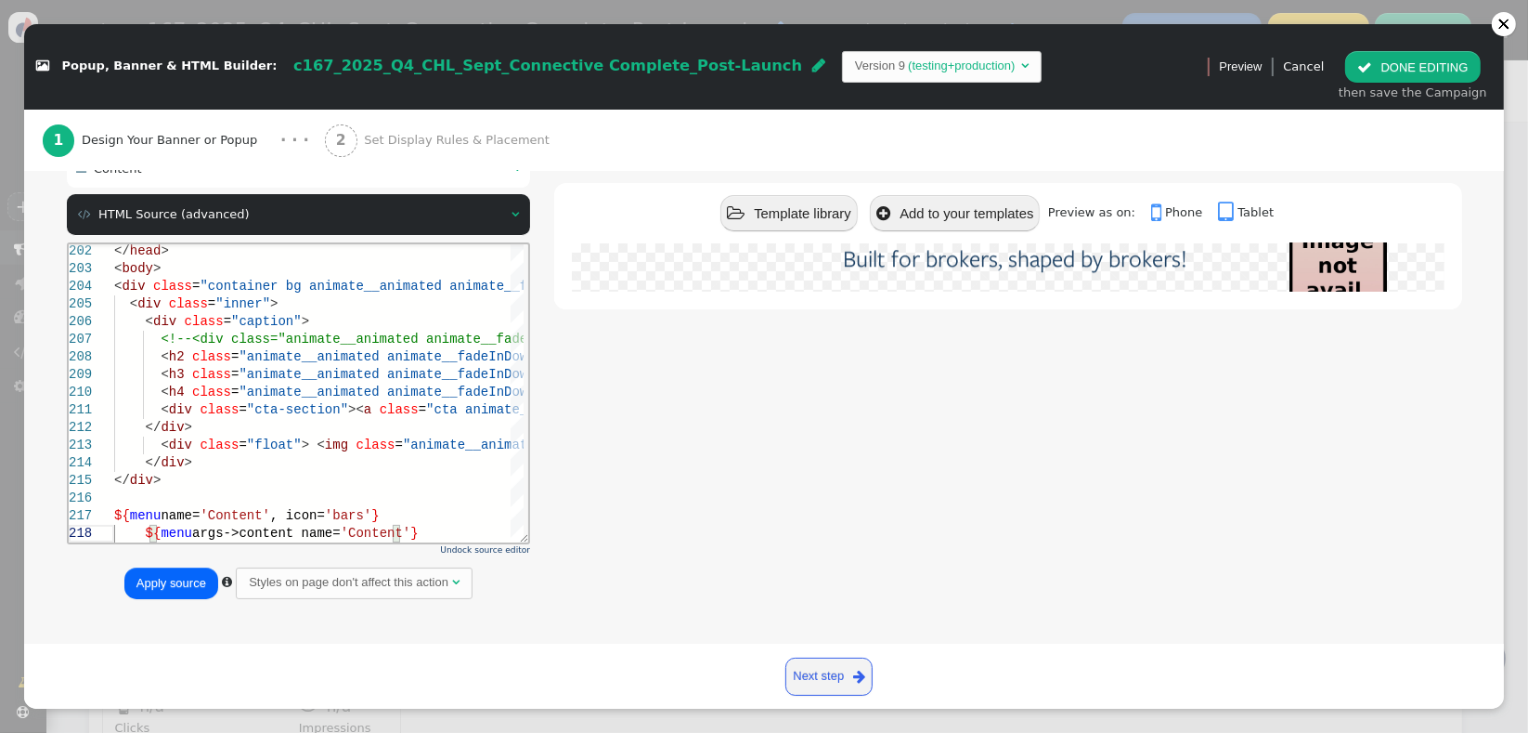
click at [166, 583] on button "Apply source" at bounding box center [171, 583] width 94 height 32
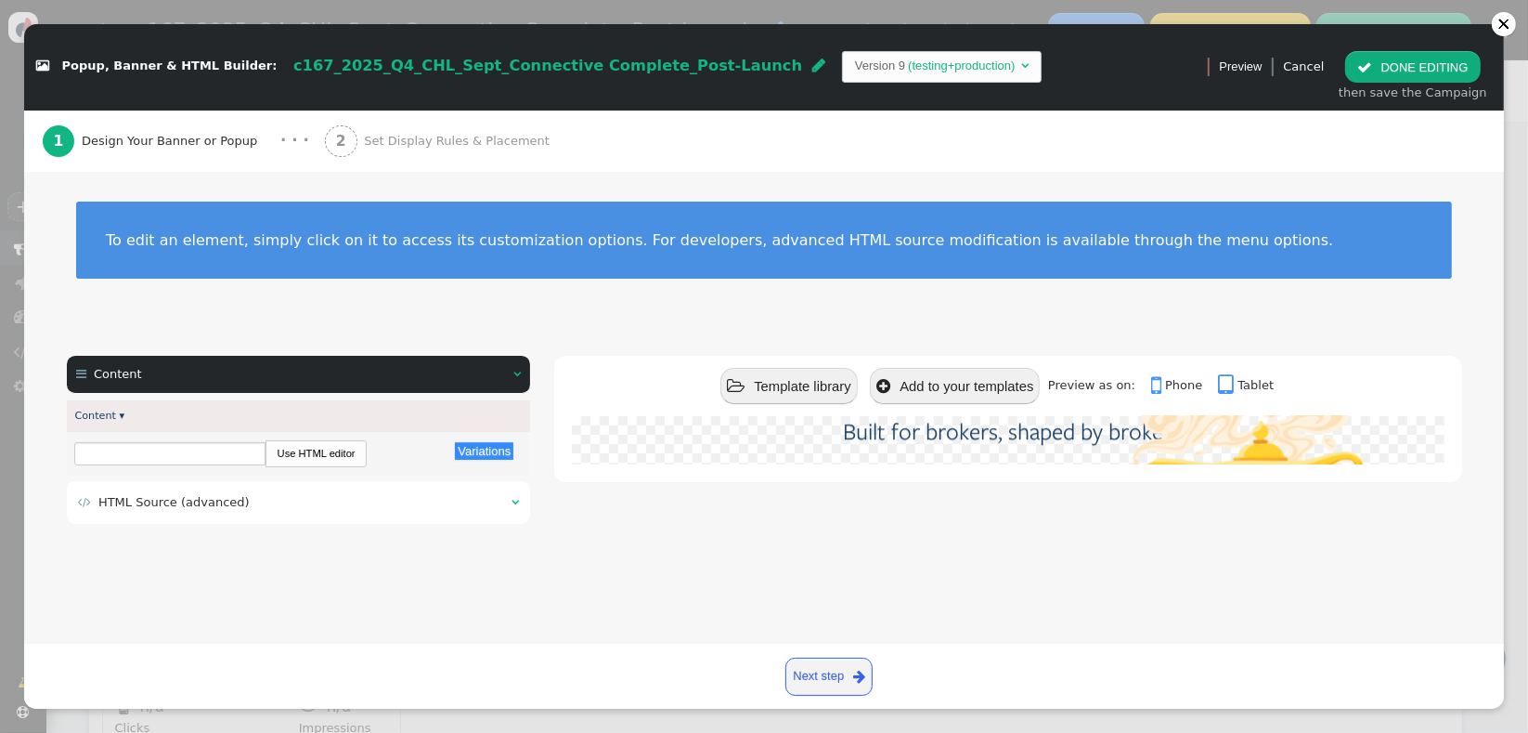
scroll to position [0, 0]
click at [1365, 73] on span "" at bounding box center [1365, 67] width 15 height 14
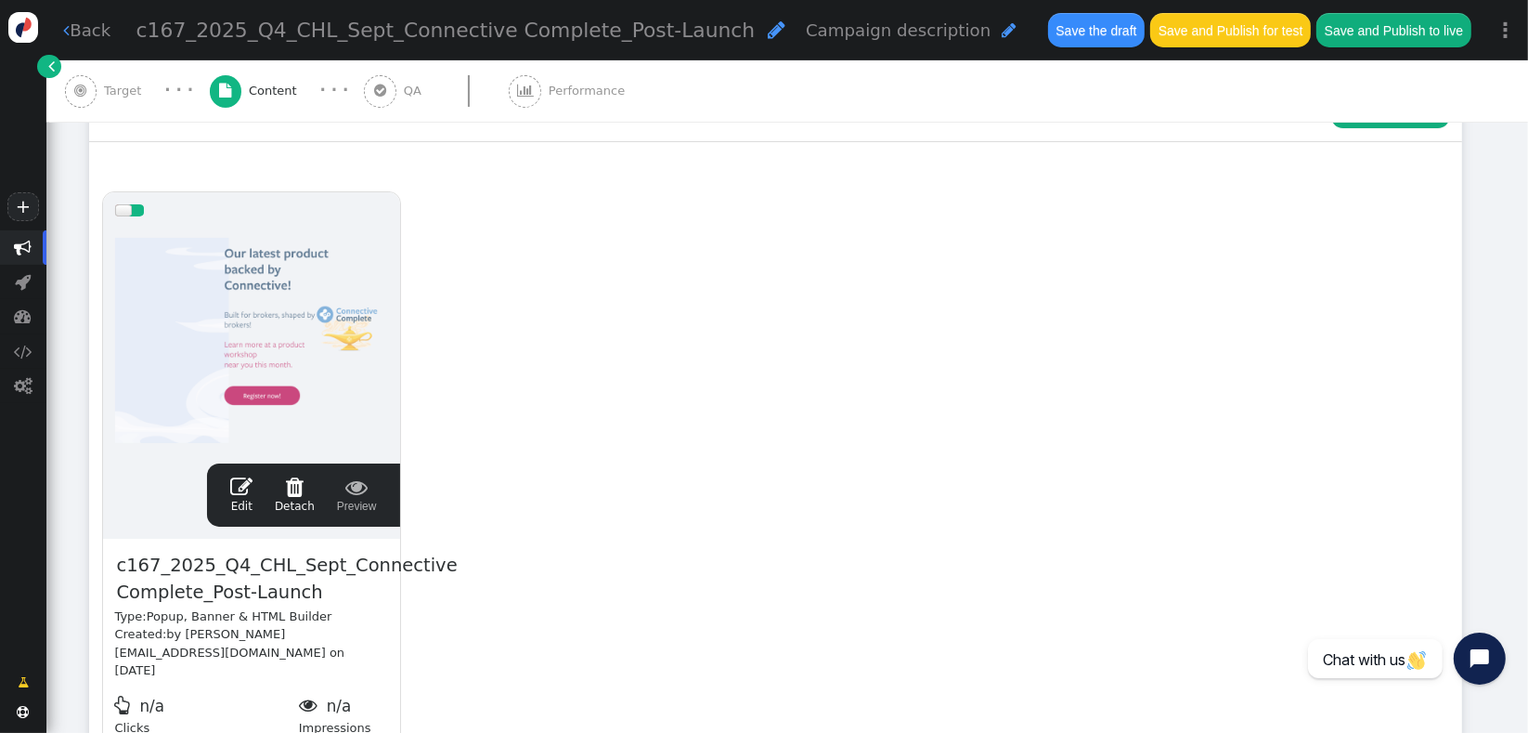
click at [1052, 22] on button "Save the draft" at bounding box center [1096, 29] width 97 height 33
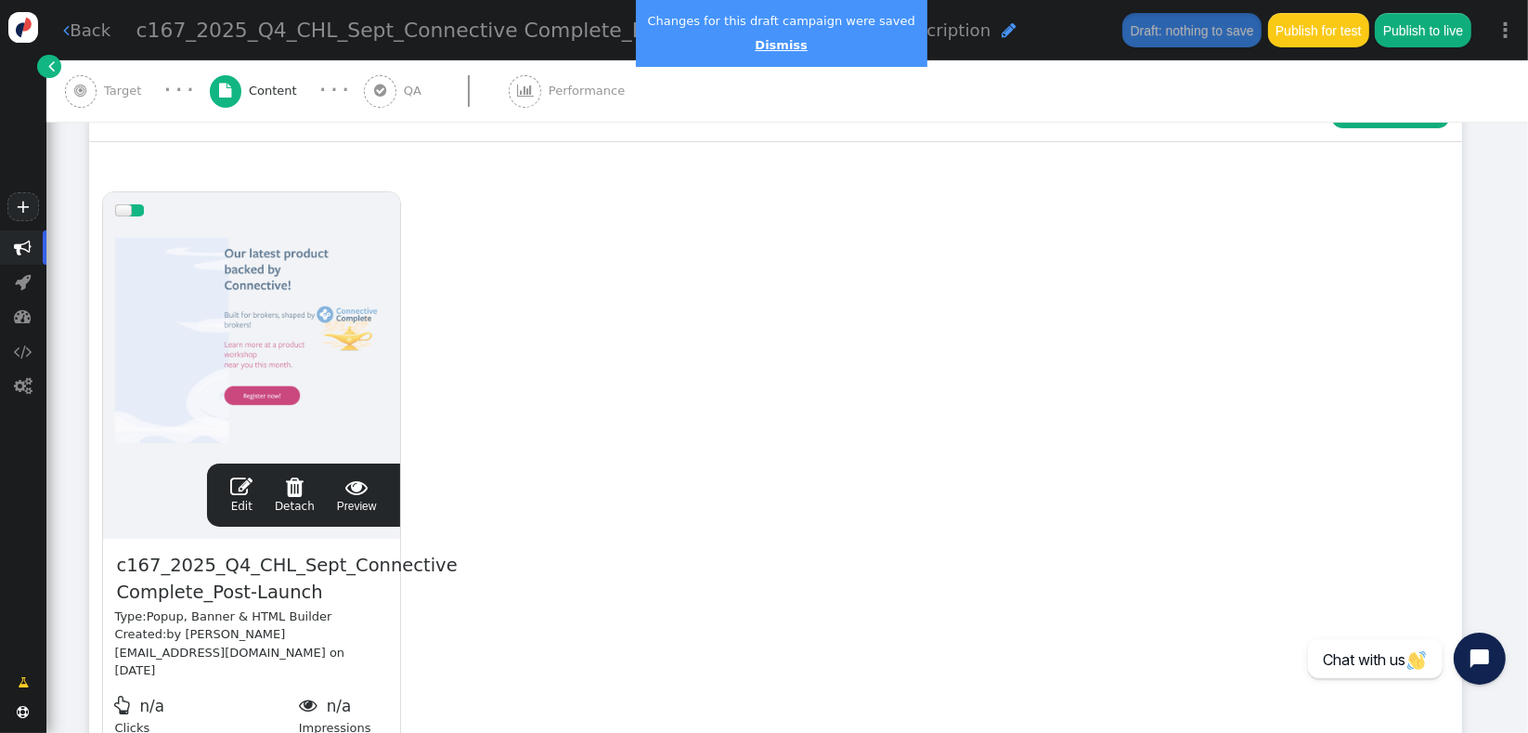
click at [774, 41] on link "Dismiss" at bounding box center [781, 45] width 52 height 14
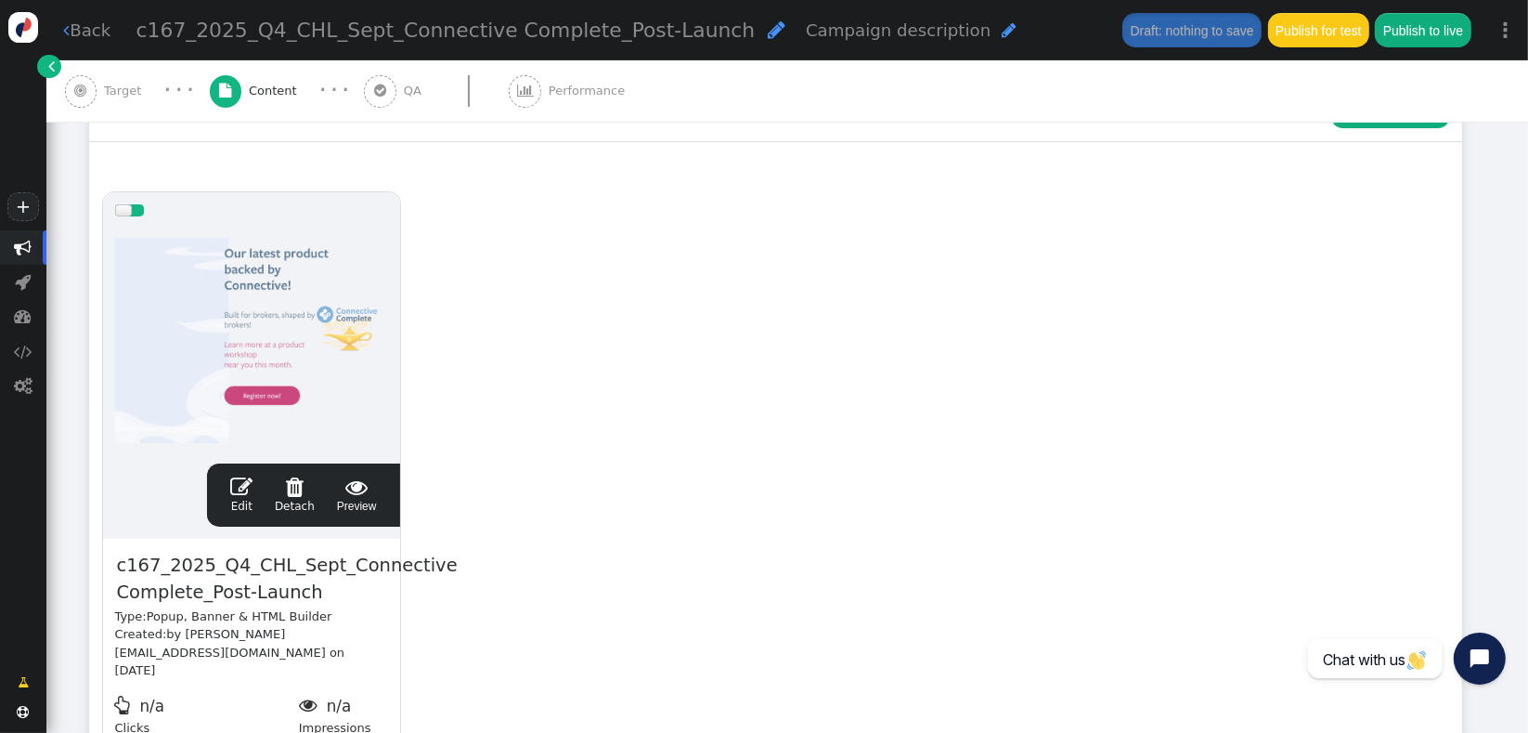
click at [614, 528] on div "drag this  Edit  Detach  Preview c167_2025_Q4_CHL_Sept_Connective Complete_P…" at bounding box center [776, 493] width 1372 height 628
click at [241, 482] on span "" at bounding box center [241, 486] width 22 height 22
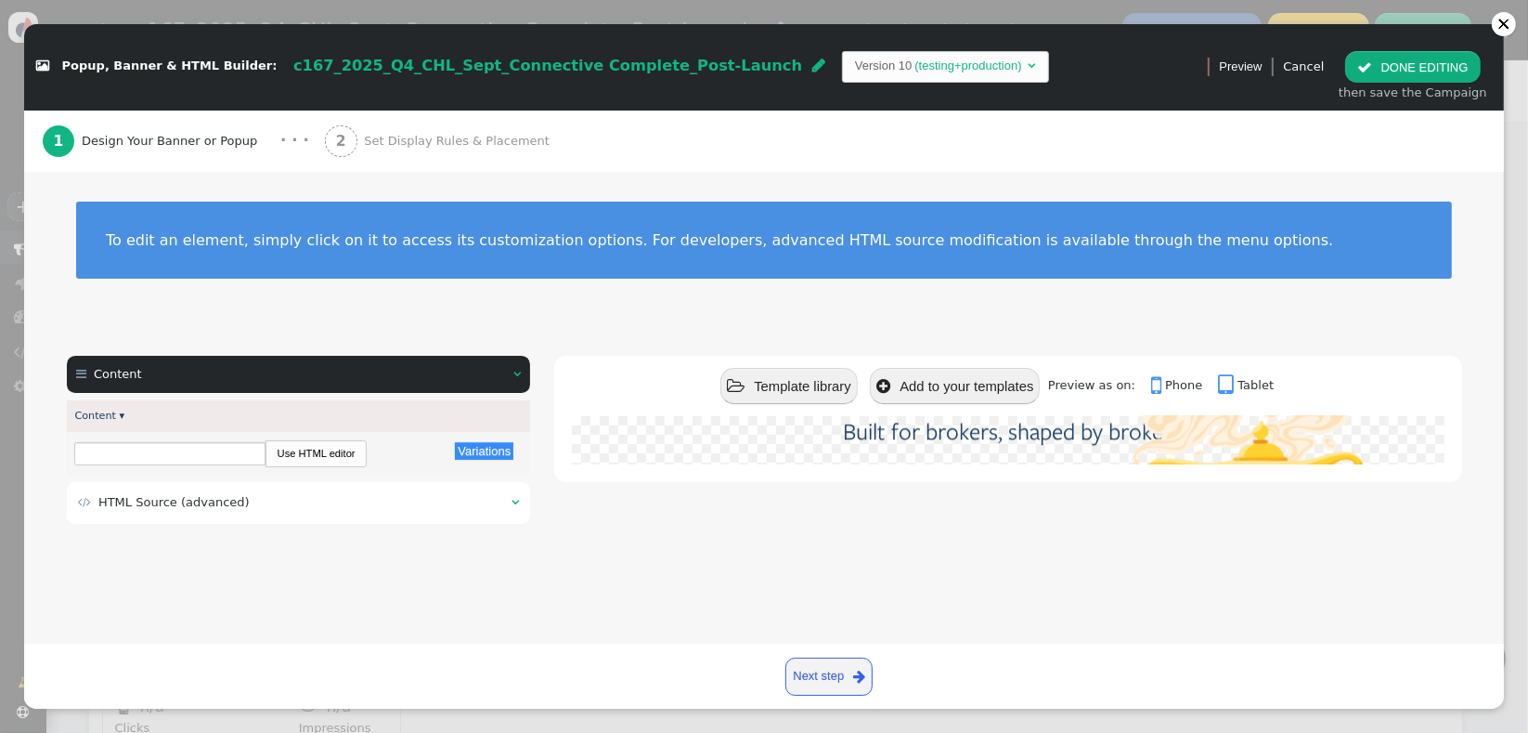
click at [397, 523] on div " HTML Source (advanced) " at bounding box center [299, 503] width 464 height 42
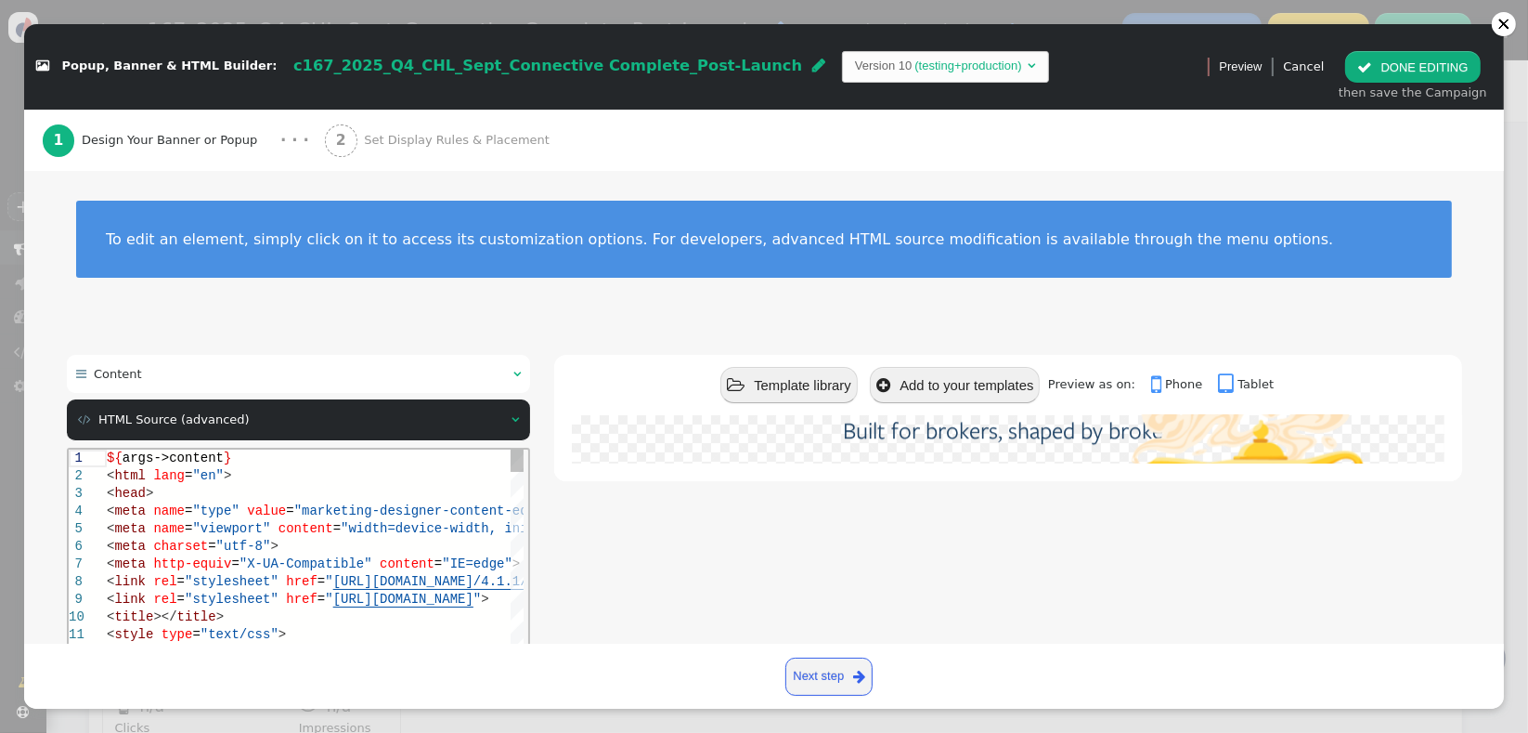
click at [288, 565] on span ""X-UA-Compatible"" at bounding box center [305, 562] width 133 height 15
type textarea "${args->content} <html lang="en"> <head> <meta name="type" value="marketing-des…"
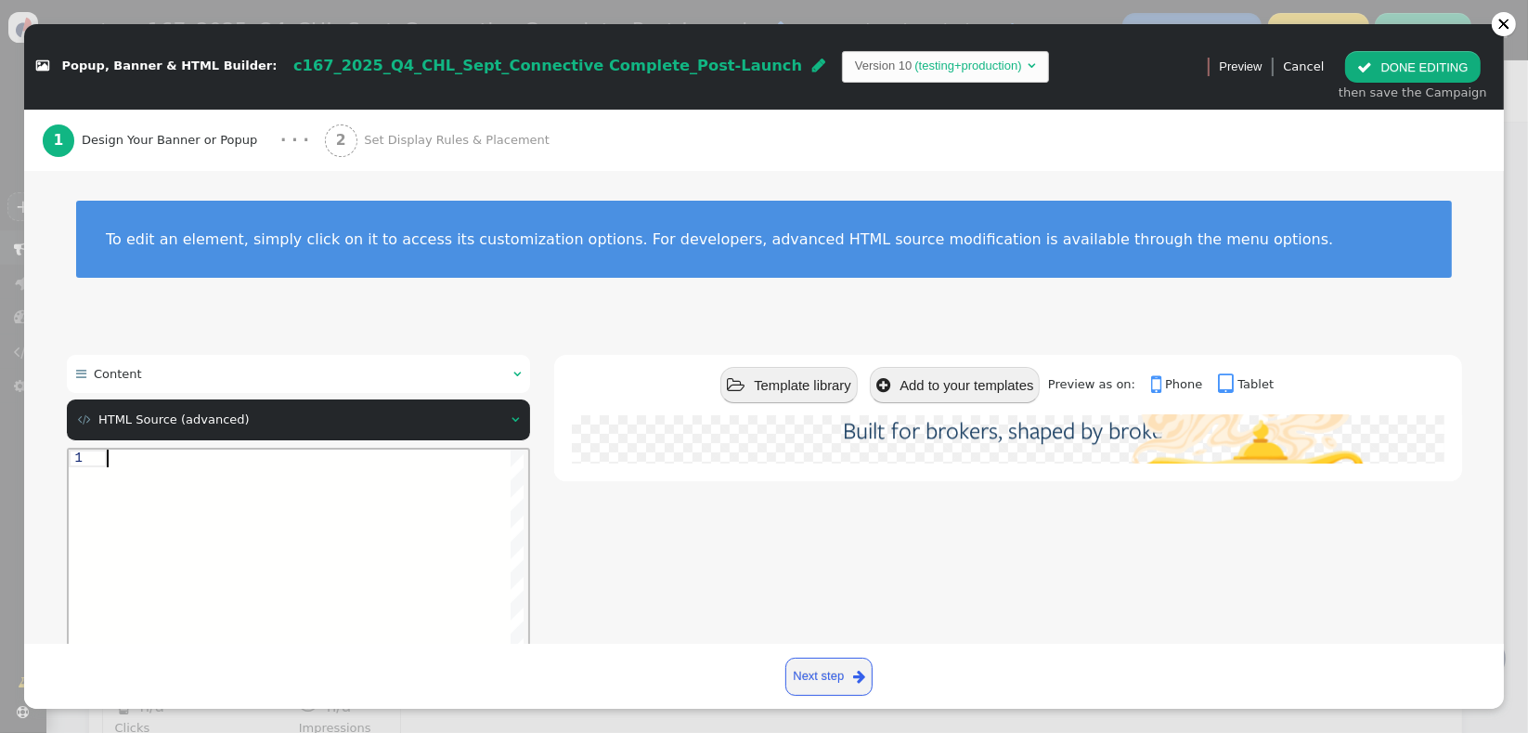
paste textarea "a.cta { font-size: 16px; line-height: 40px; }"
type textarea "a.cta { font-size: 16px; line-height: 40px; }"
paste textarea "te__pulse animate__infinite infinite animate__delay-1s" href="[URL][DOMAIN_NAME…"
type textarea "te__pulse animate__infinite infinite animate__delay-1s" href="[URL][DOMAIN_NAME…"
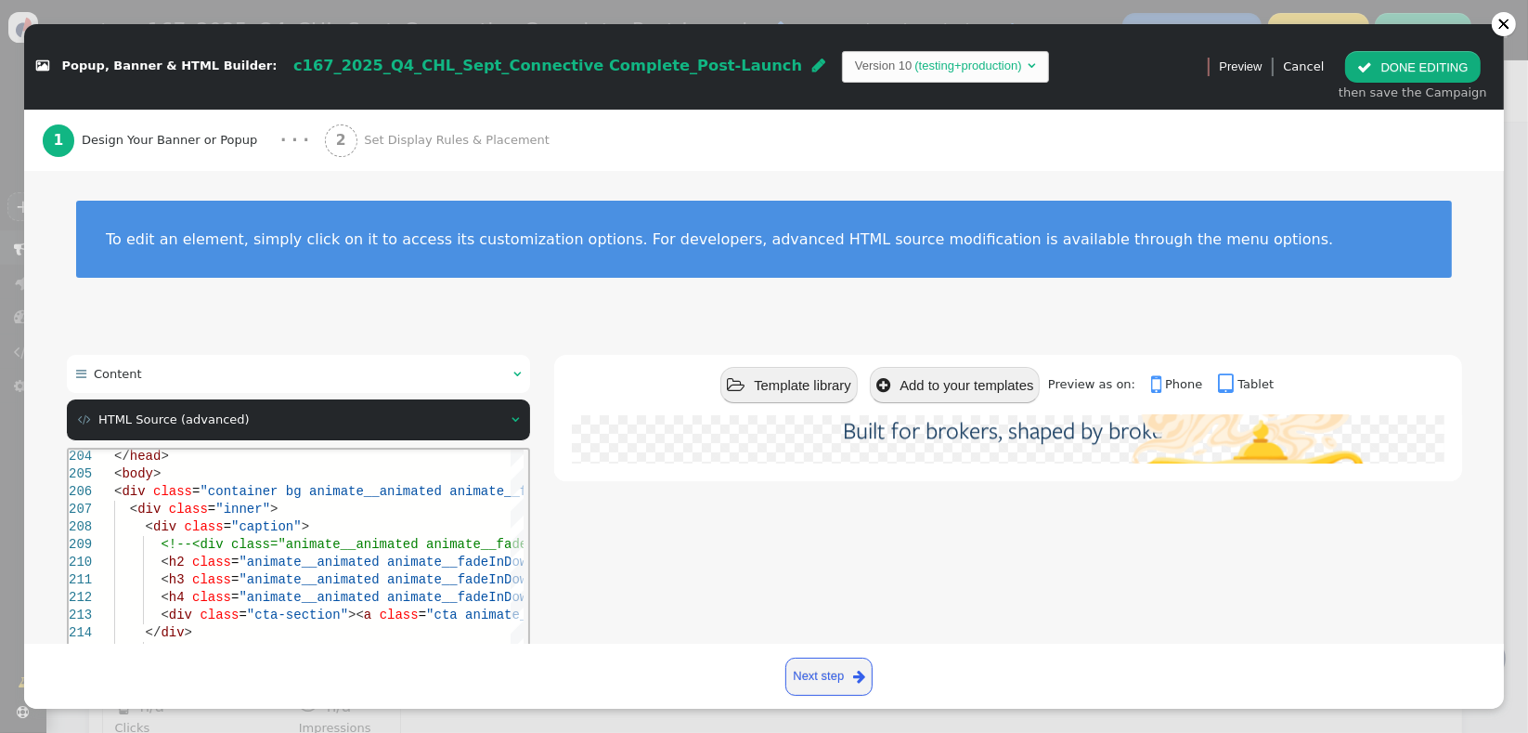
click at [588, 528] on div " Template library  Add to your templates Preview as on:  Phone  Tablet Our …" at bounding box center [1007, 585] width 907 height 460
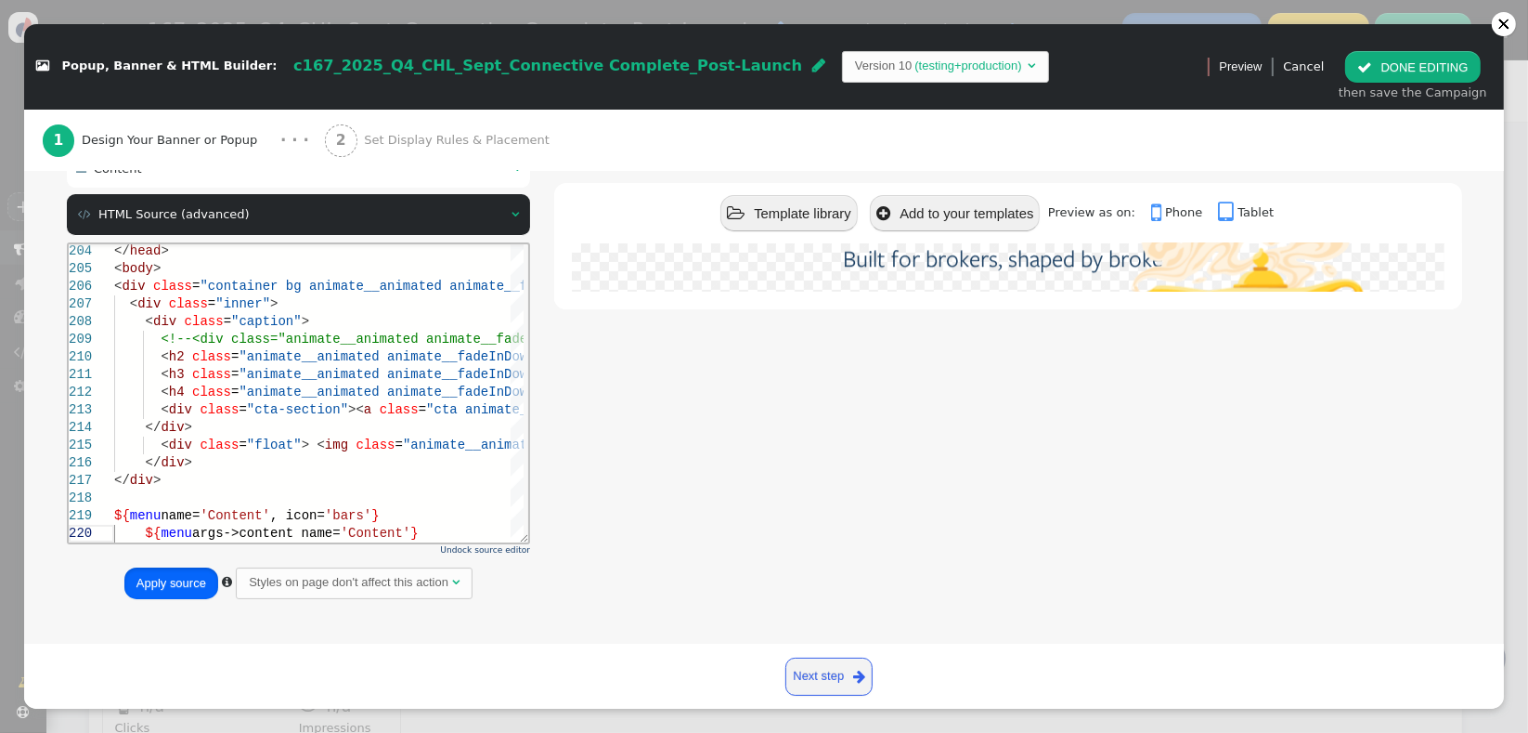
click at [177, 589] on button "Apply source" at bounding box center [171, 583] width 94 height 32
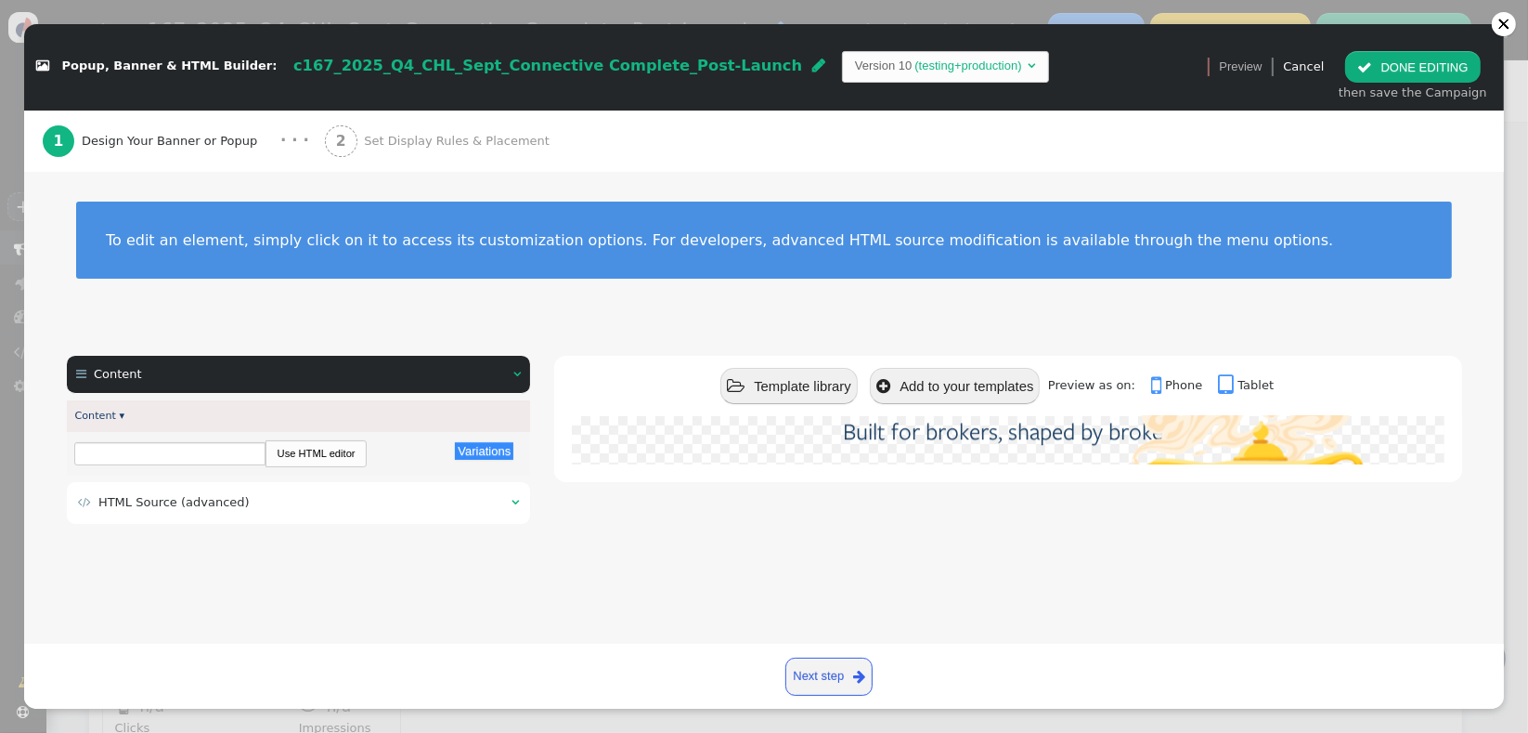
click at [1411, 70] on button " DONE EDITING" at bounding box center [1413, 67] width 135 height 32
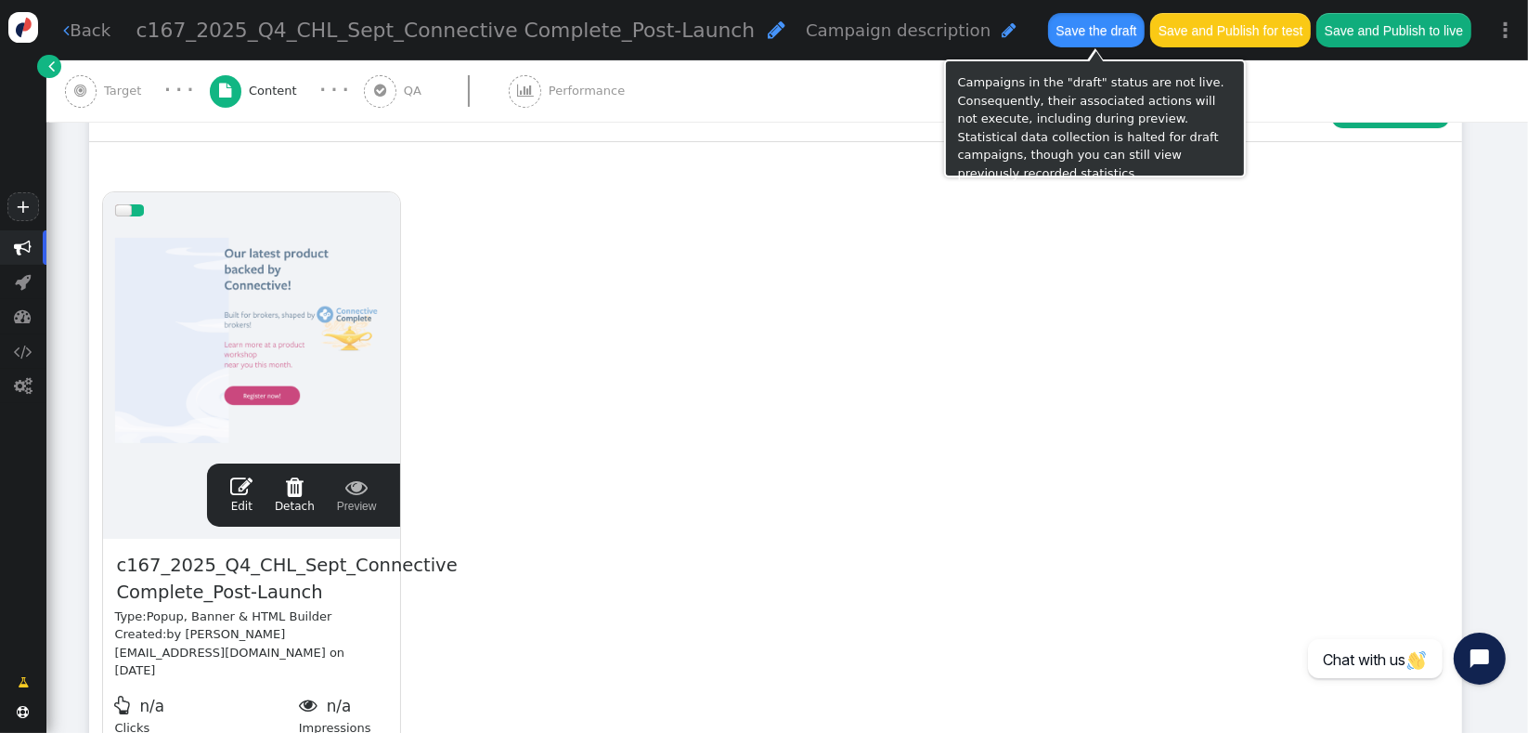
click at [1080, 27] on button "Save the draft" at bounding box center [1096, 29] width 97 height 33
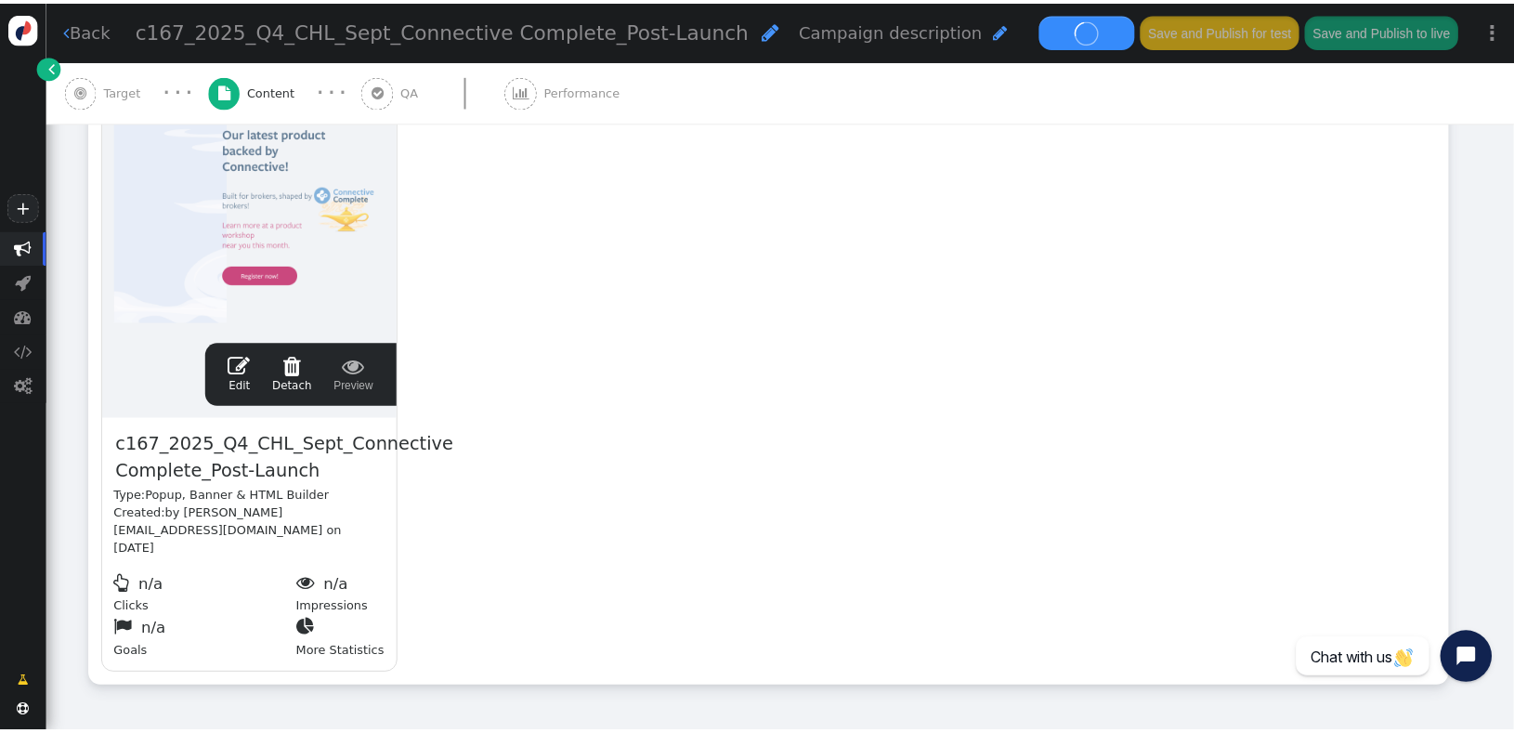
scroll to position [416, 0]
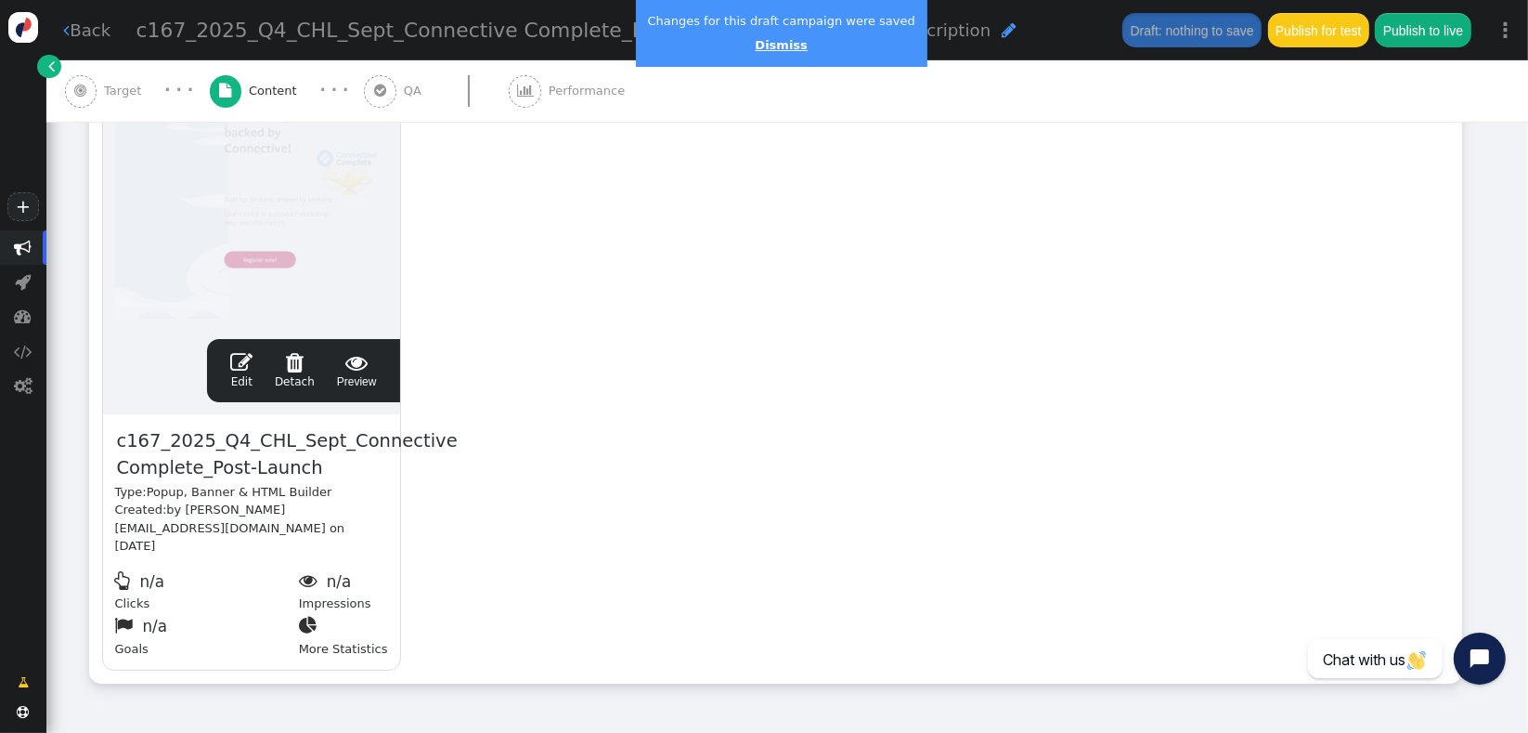
click at [761, 46] on link "Dismiss" at bounding box center [781, 45] width 52 height 14
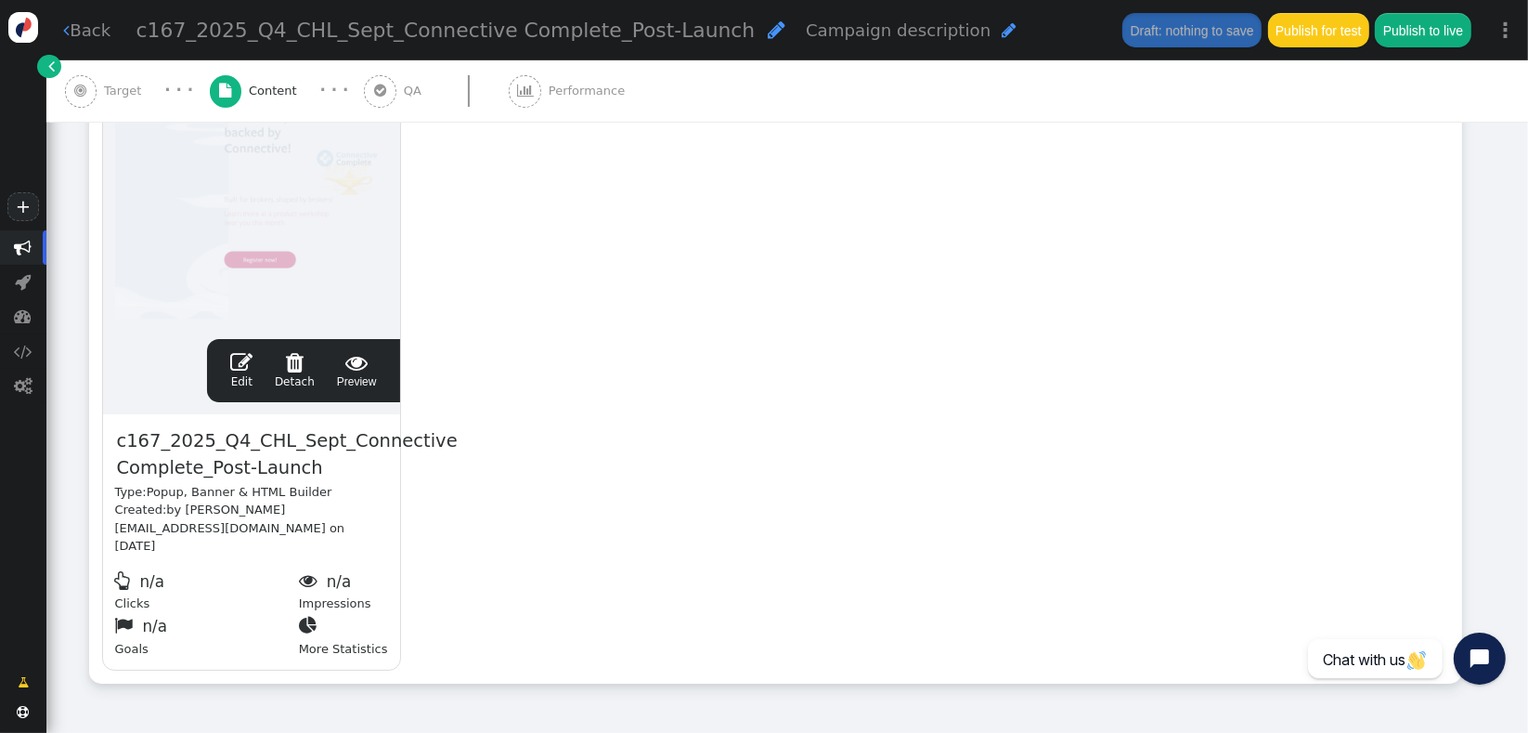
click at [117, 95] on span "Target" at bounding box center [126, 91] width 45 height 19
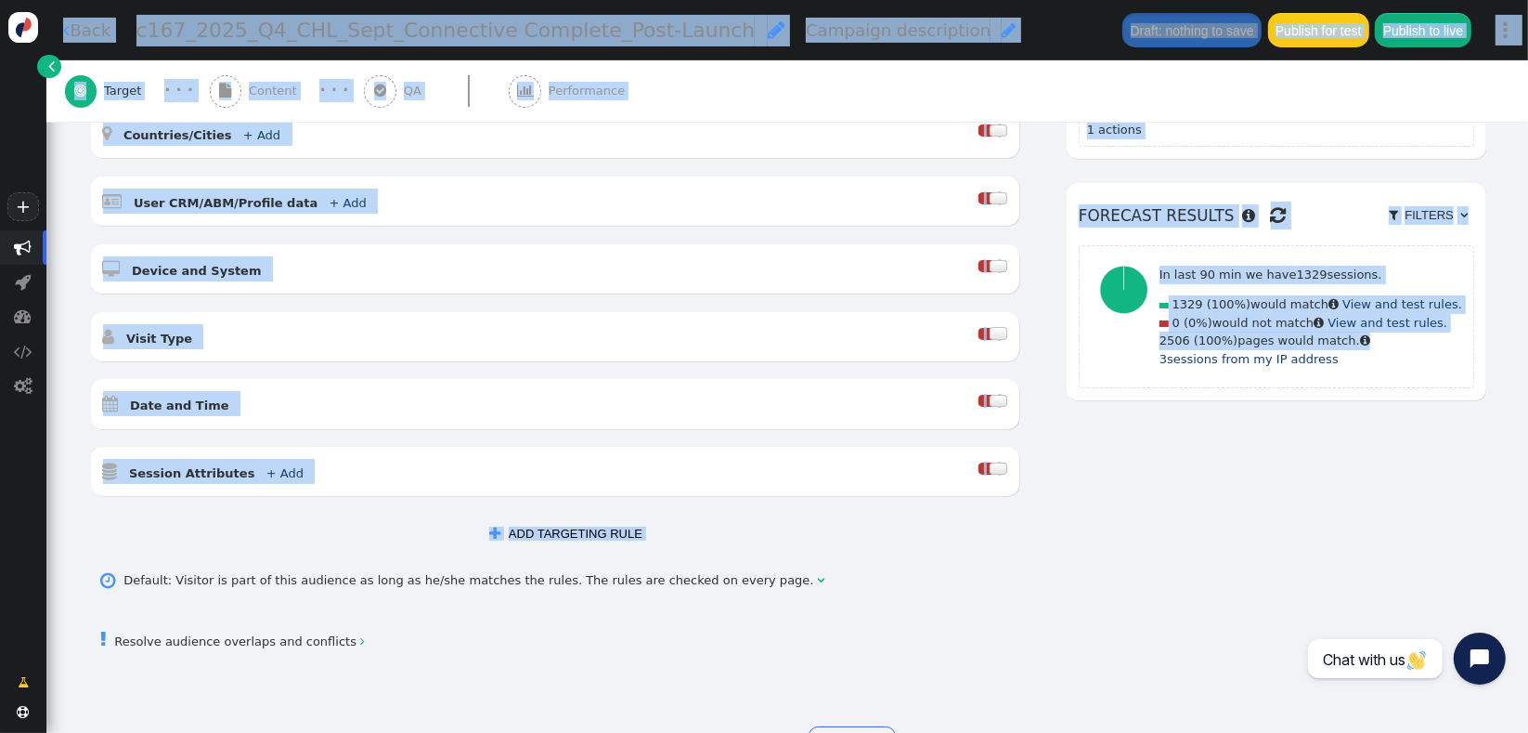
drag, startPoint x: 1510, startPoint y: 320, endPoint x: 1515, endPoint y: 399, distance: 79.1
click at [1528, 403] on html "+  Campaigns  Realtime Visitors  Dashboard  Tracker Settings  Settings  …" at bounding box center [764, 366] width 1528 height 733
click at [240, 85] on span "" at bounding box center [226, 91] width 33 height 33
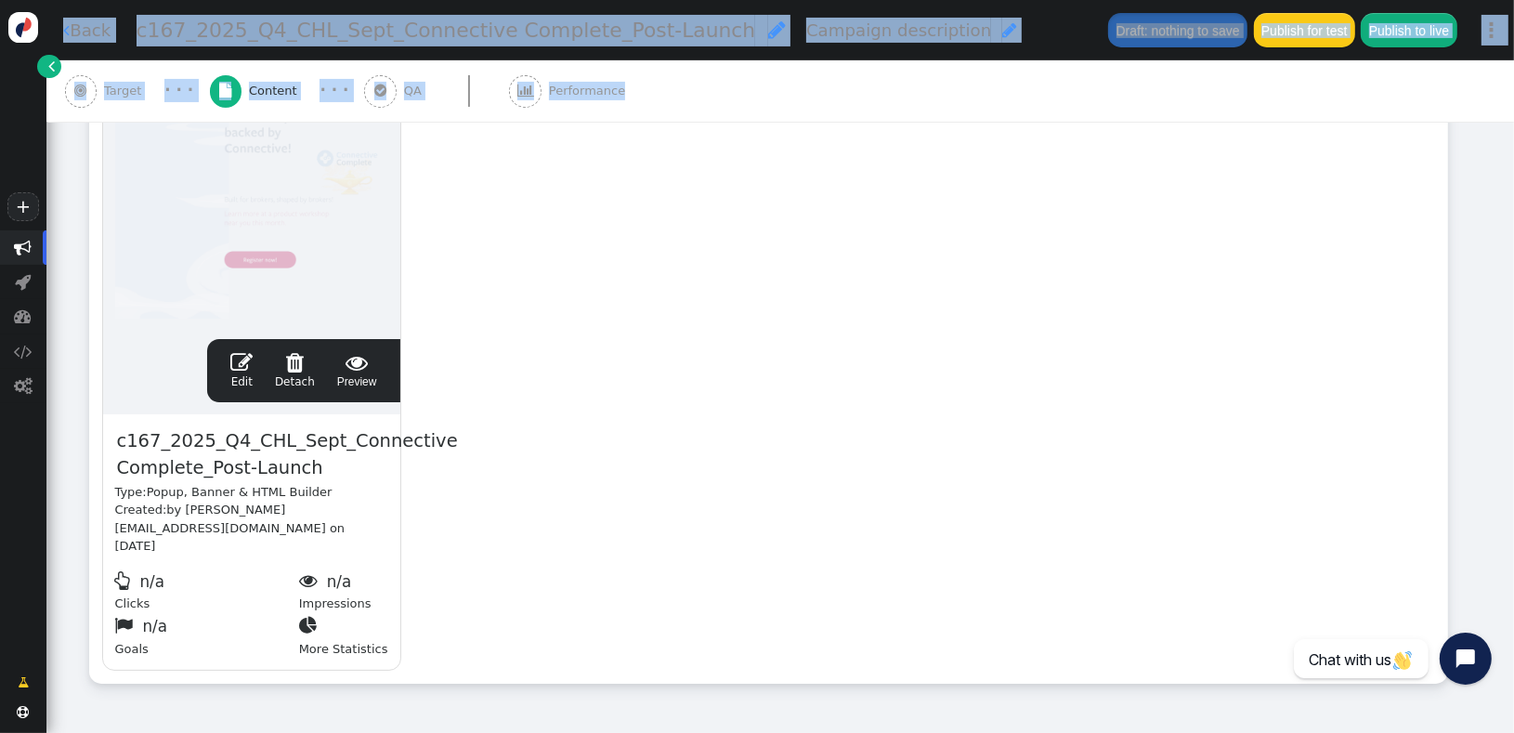
click at [113, 86] on span "Target" at bounding box center [126, 91] width 45 height 19
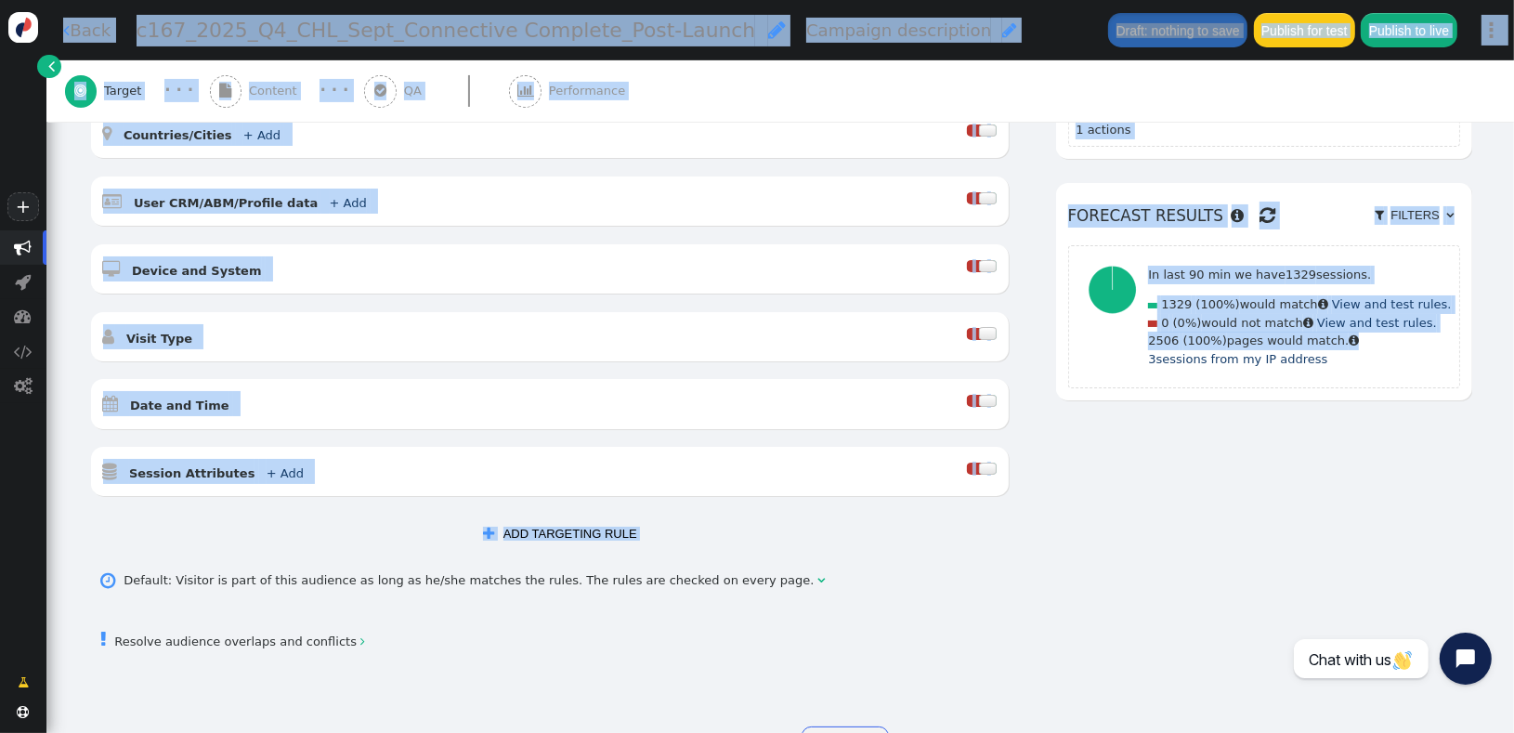
click at [917, 98] on div " Target · · ·  Content · · ·  QA  Performance" at bounding box center [780, 90] width 1431 height 61
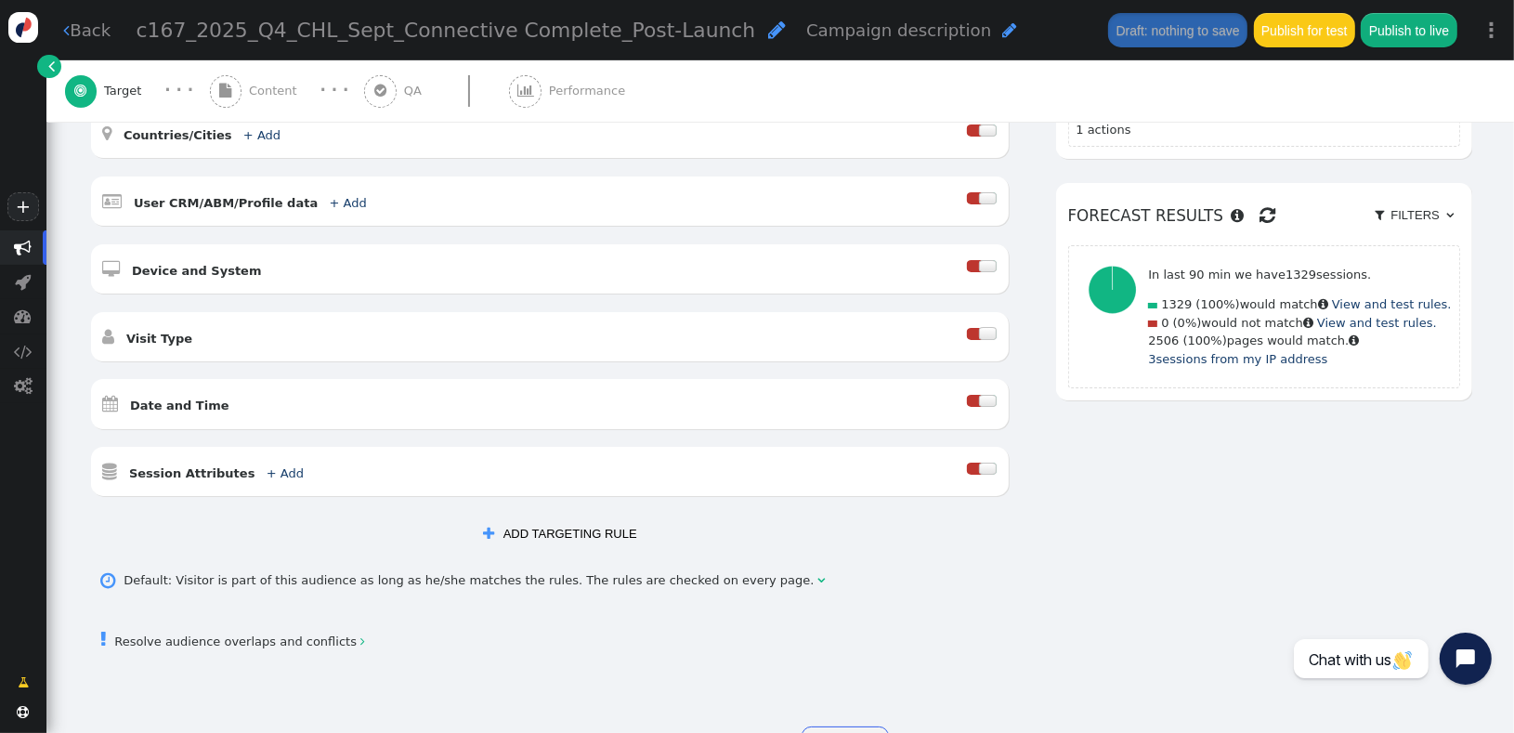
click at [292, 632] on div " Resolve audience overlaps and conflicts " at bounding box center [780, 639] width 1383 height 51
click at [293, 634] on link " Resolve audience overlaps and conflicts " at bounding box center [233, 641] width 264 height 14
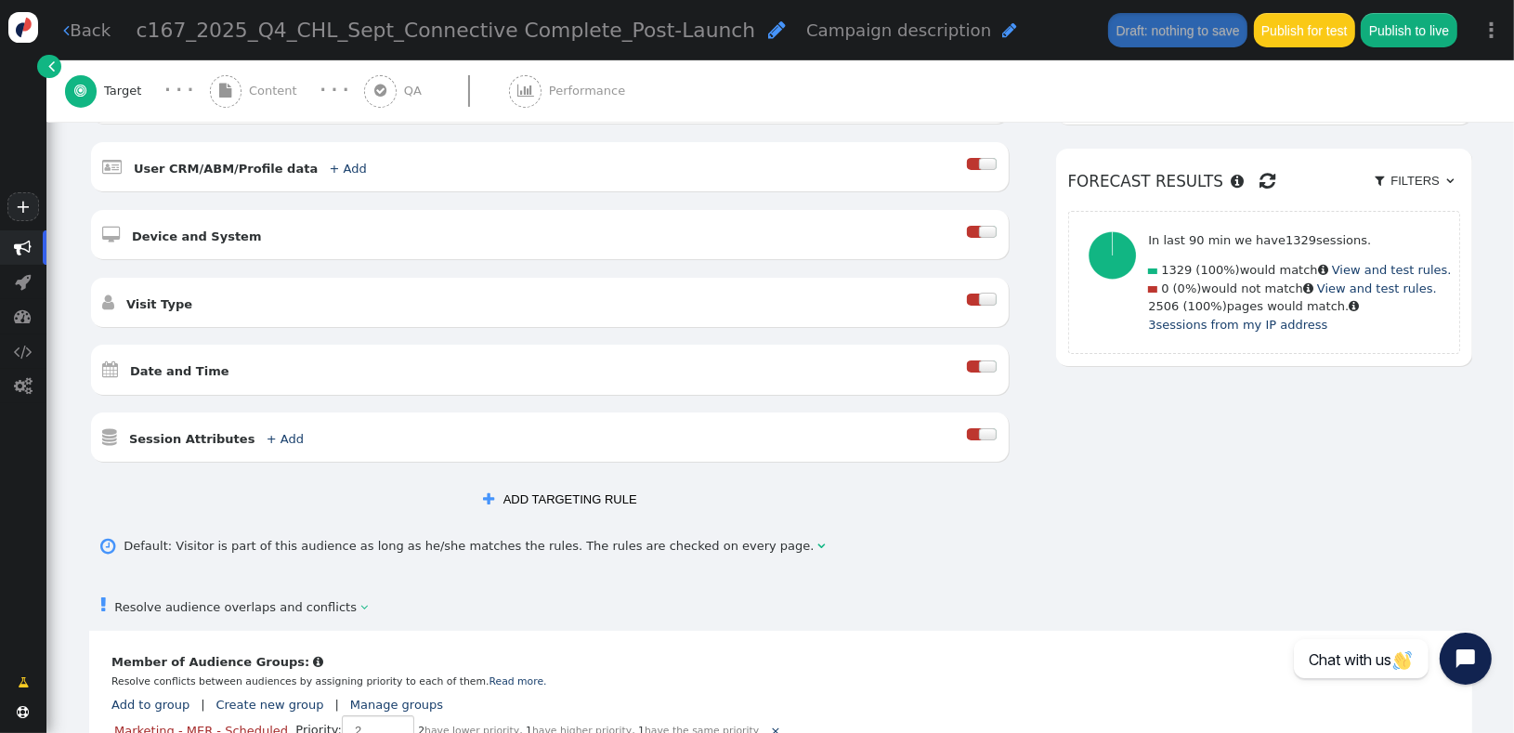
scroll to position [451, 0]
click at [544, 482] on button " ADD TARGETING RULE" at bounding box center [559, 498] width 177 height 32
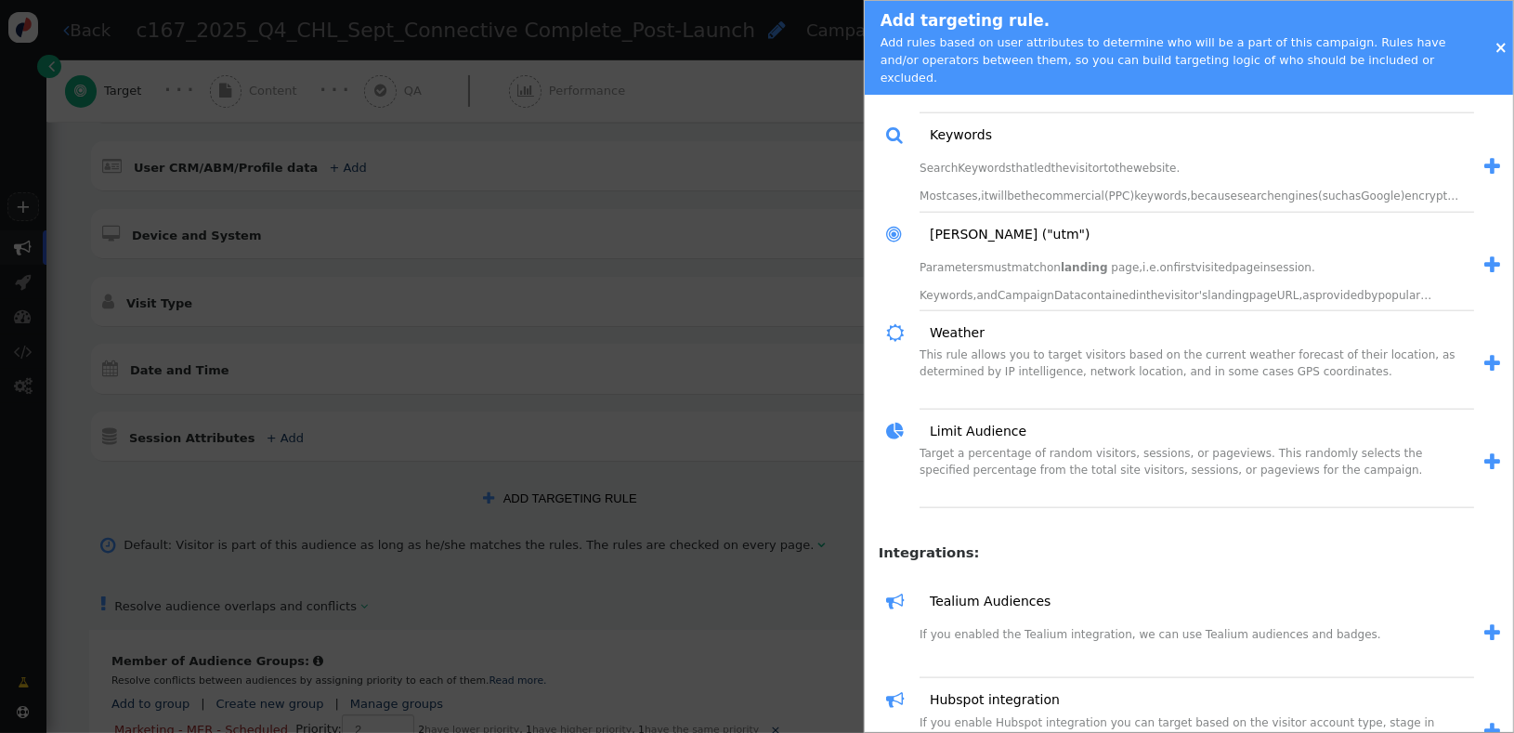
scroll to position [2046, 0]
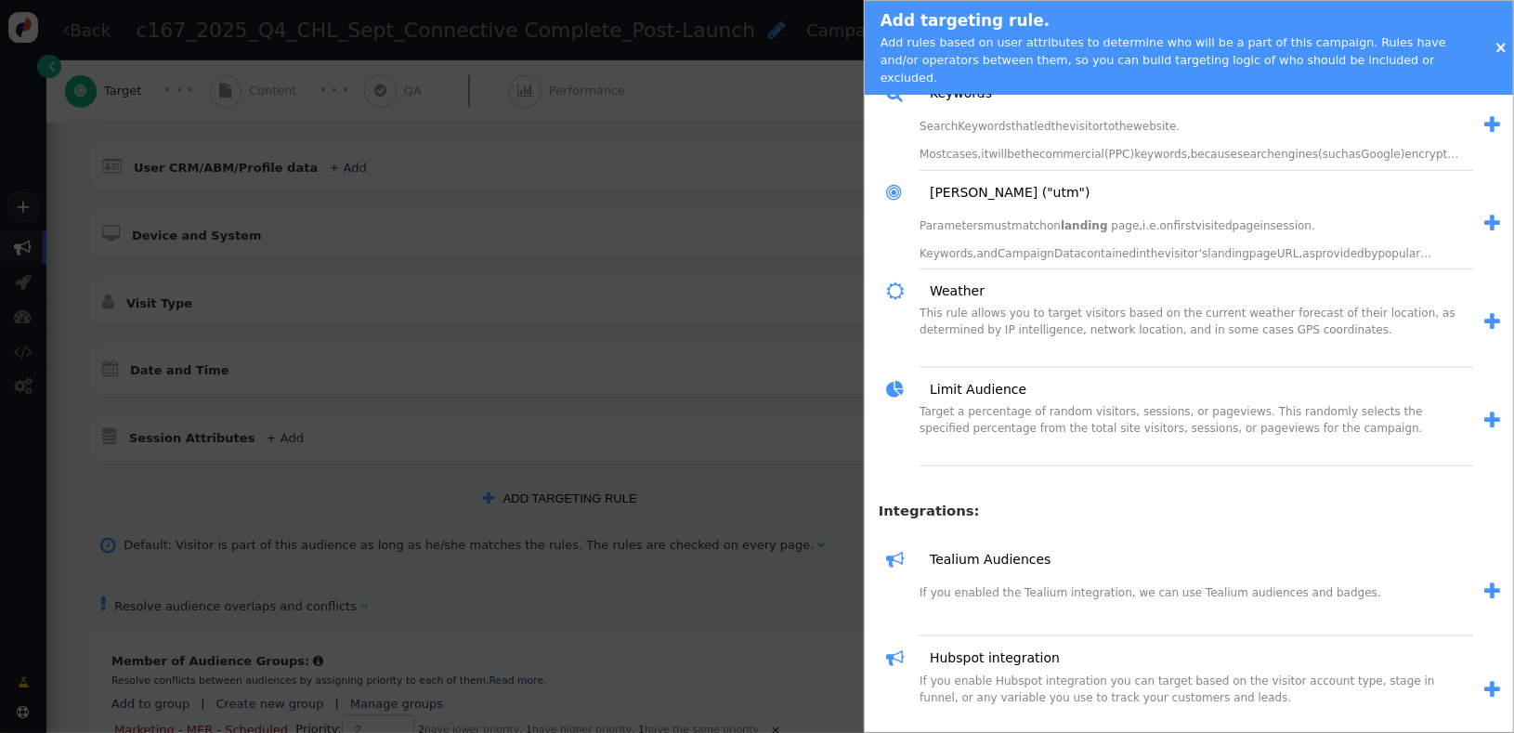
click at [1484, 410] on span "" at bounding box center [1492, 420] width 16 height 20
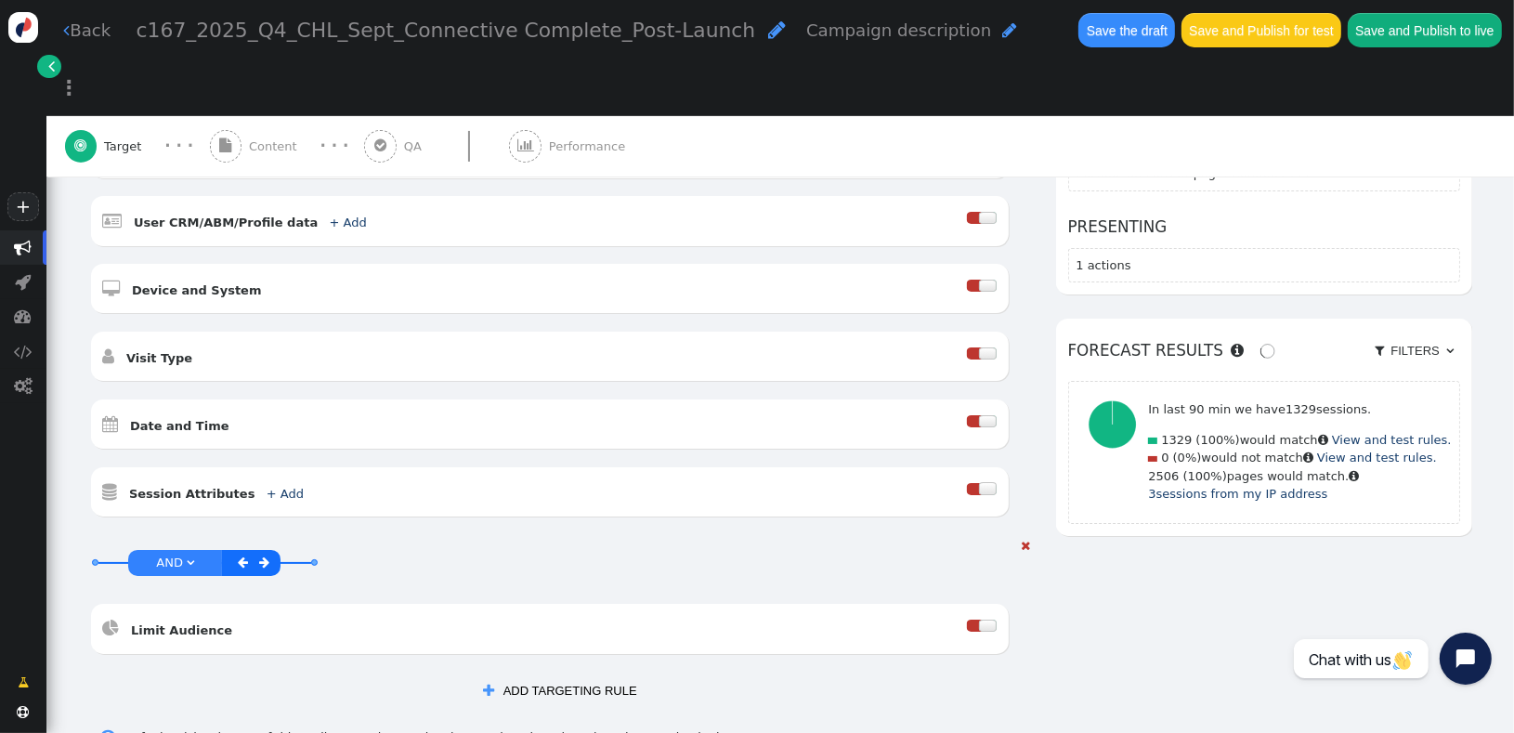
click at [967, 619] on div at bounding box center [974, 625] width 15 height 12
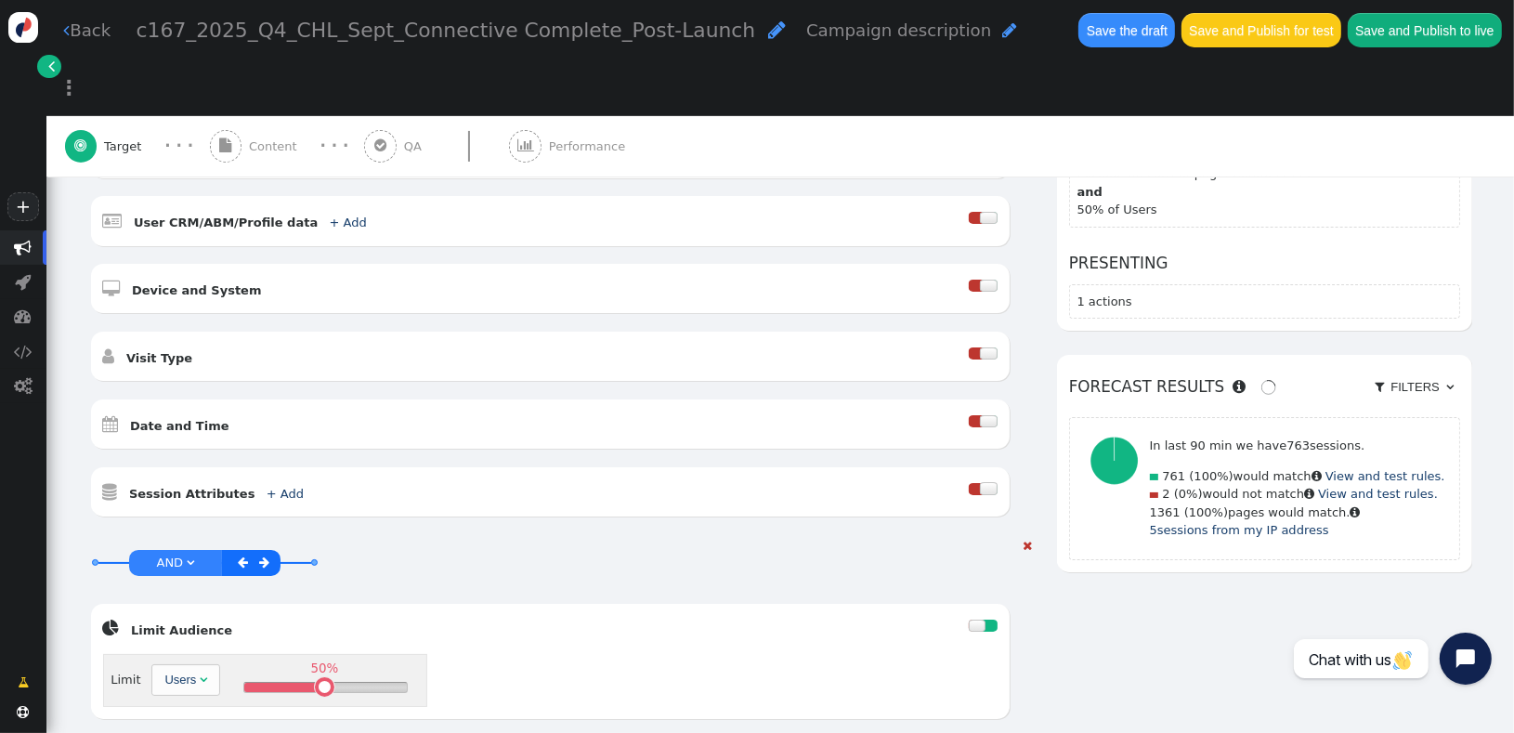
click at [180, 670] on div "Users" at bounding box center [180, 679] width 32 height 19
click at [425, 537] on div "AND OR XOR AND     Limit Audience  Limit Page Views  50% " at bounding box center [550, 637] width 920 height 201
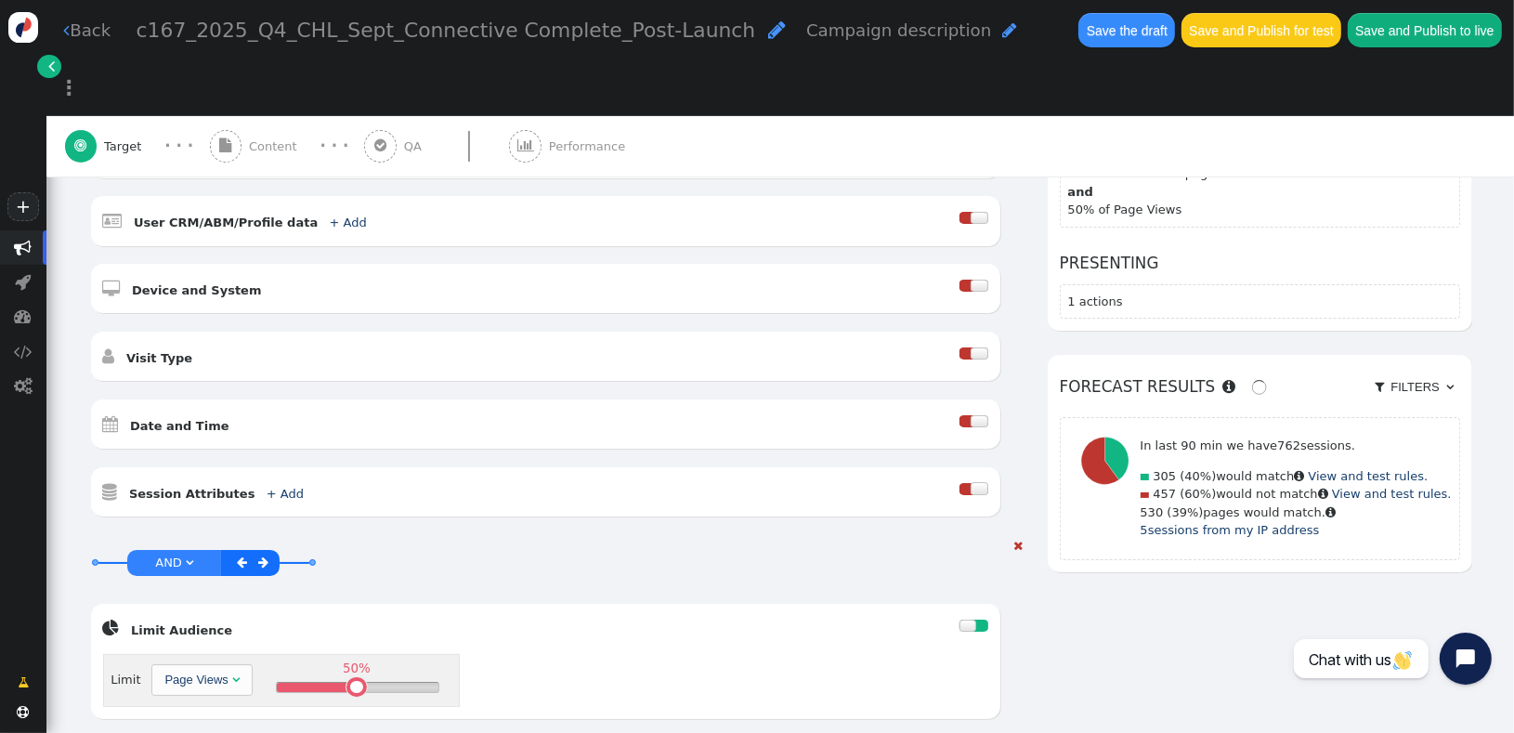
scroll to position [0, 0]
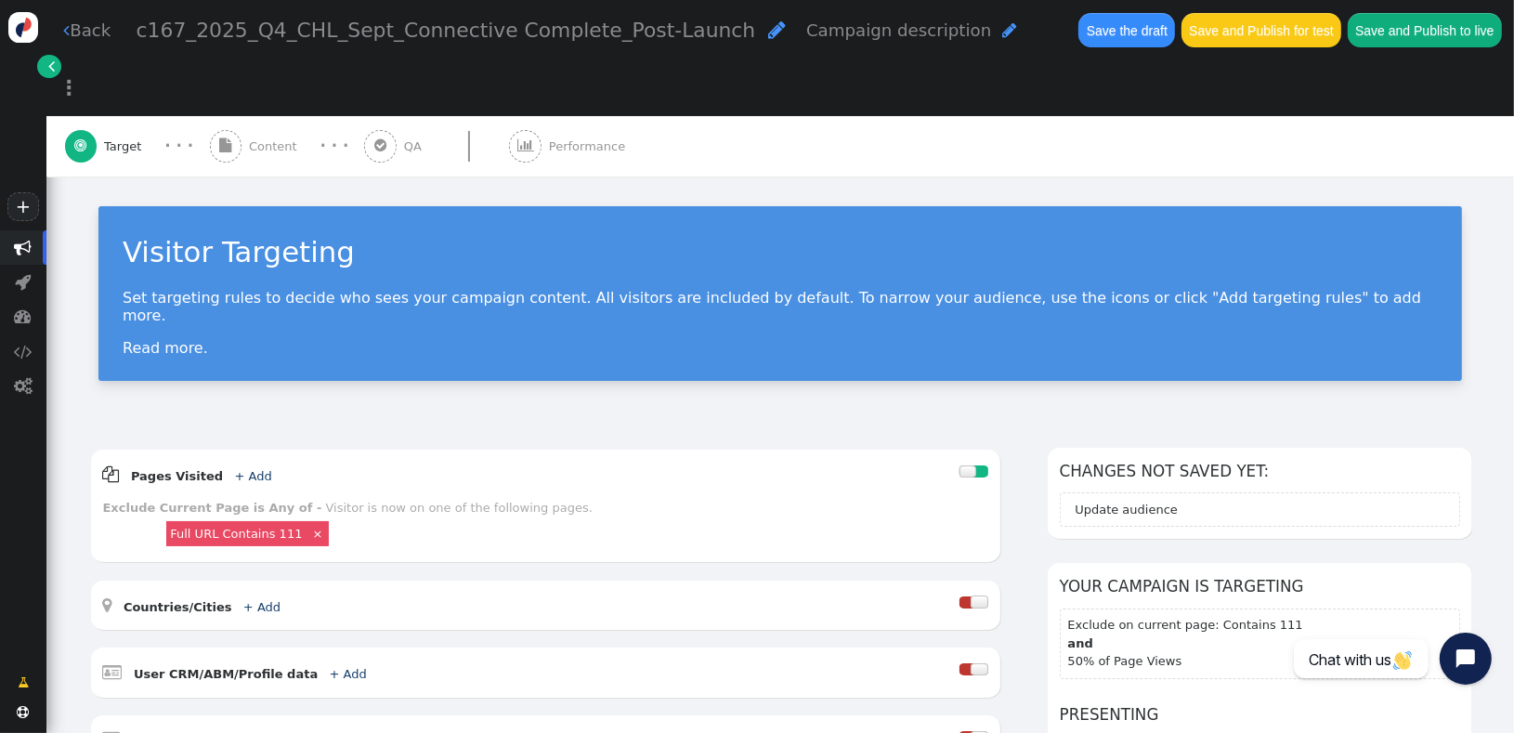
click at [259, 116] on div " Content" at bounding box center [257, 146] width 95 height 61
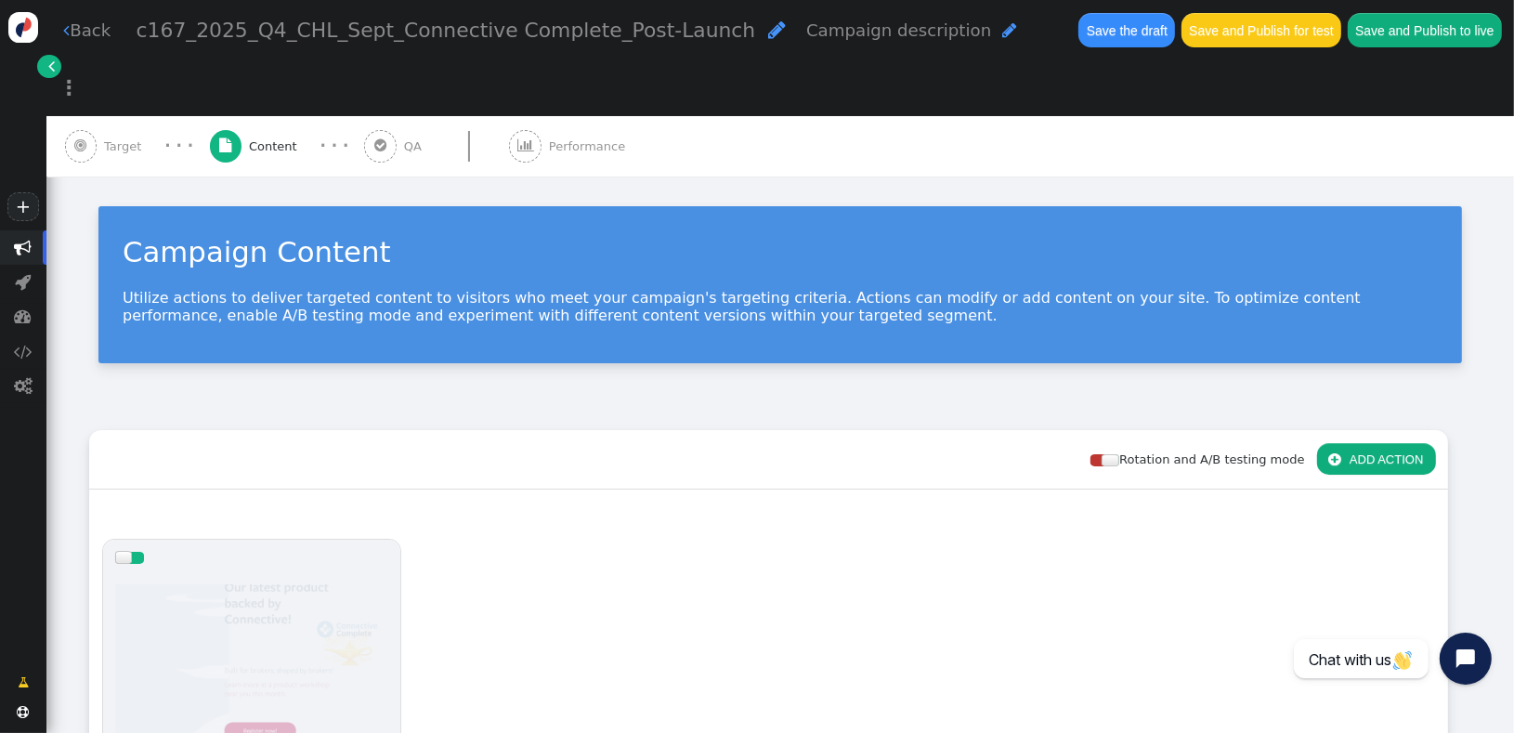
click at [373, 430] on div "Rotation and A/B testing mode  ADD ACTION" at bounding box center [768, 459] width 1359 height 59
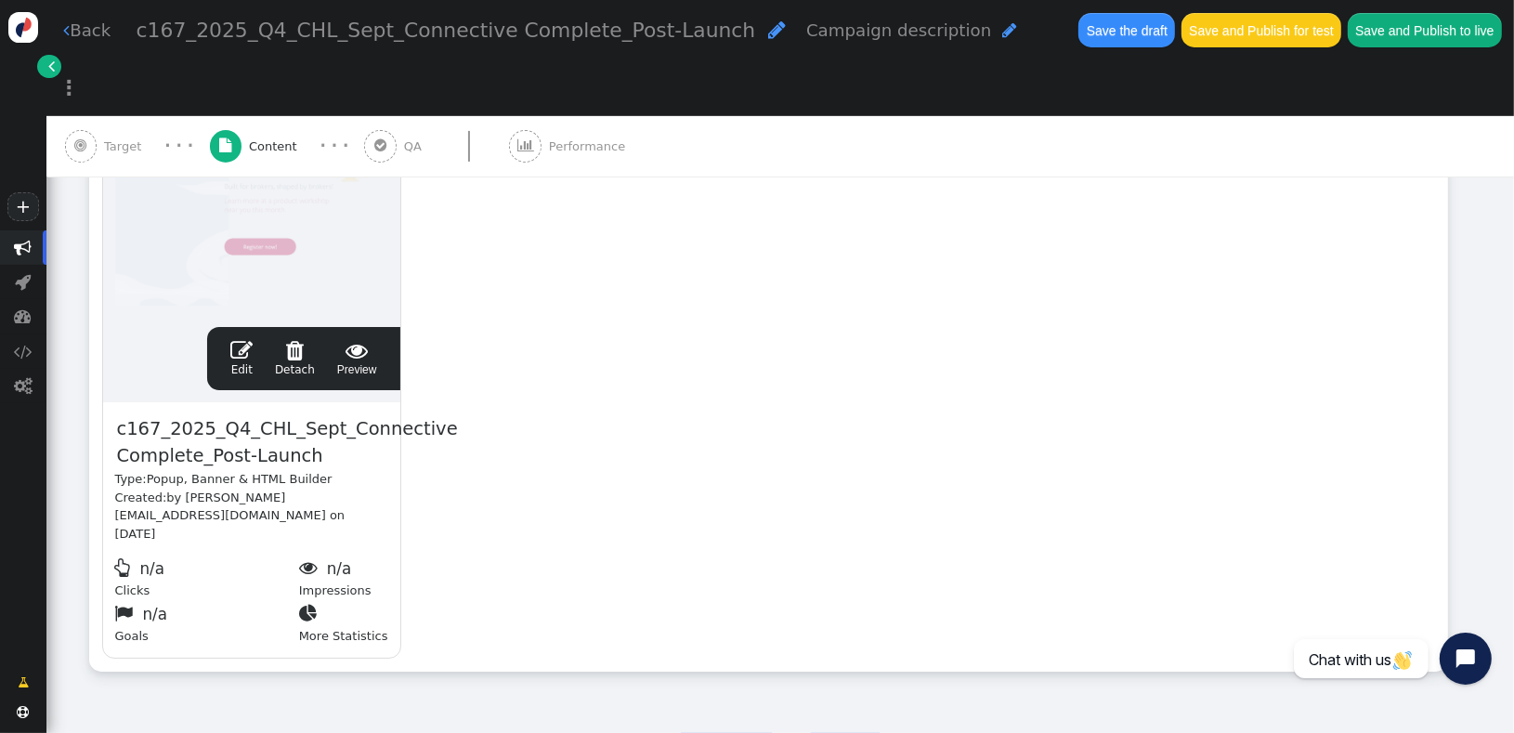
click at [241, 339] on span "" at bounding box center [241, 350] width 22 height 22
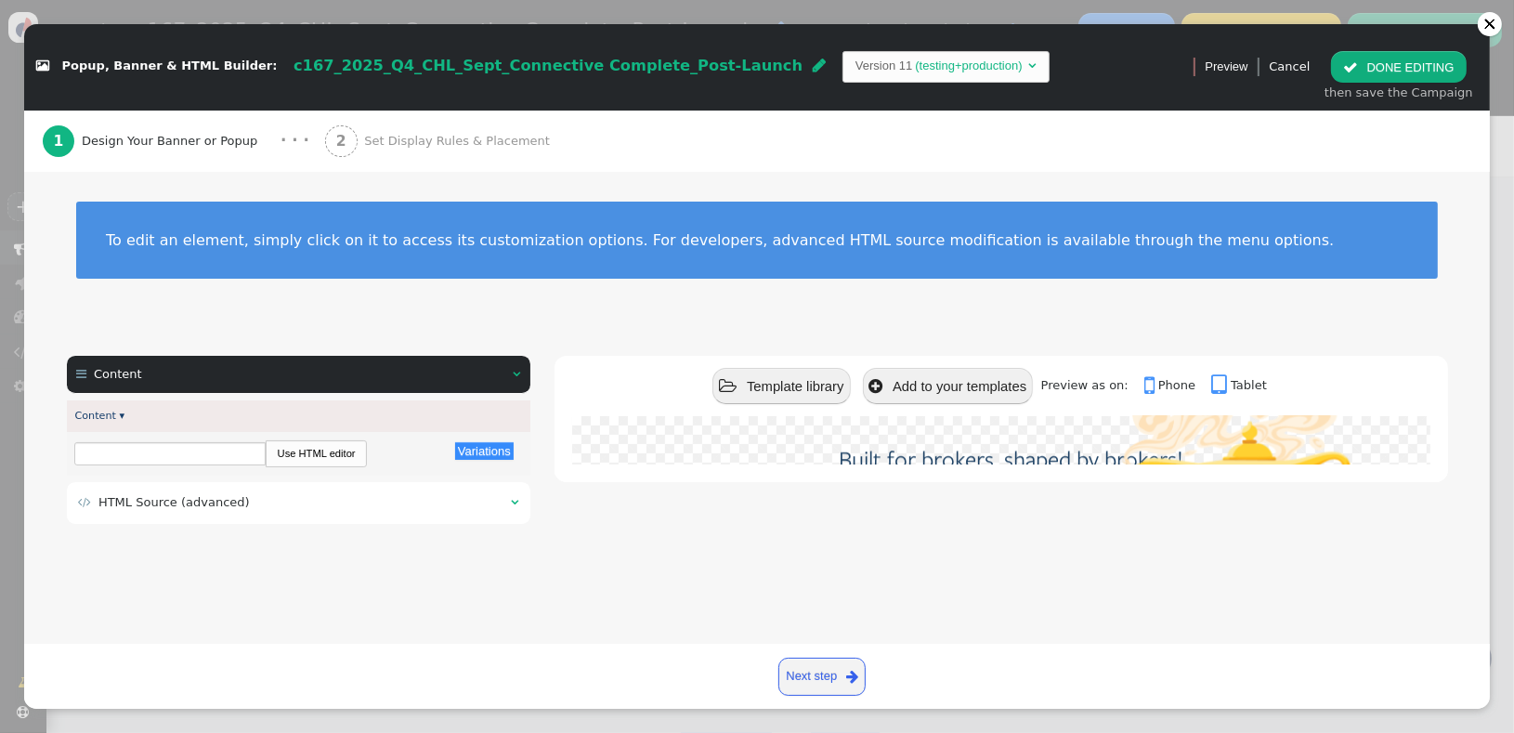
scroll to position [0, 0]
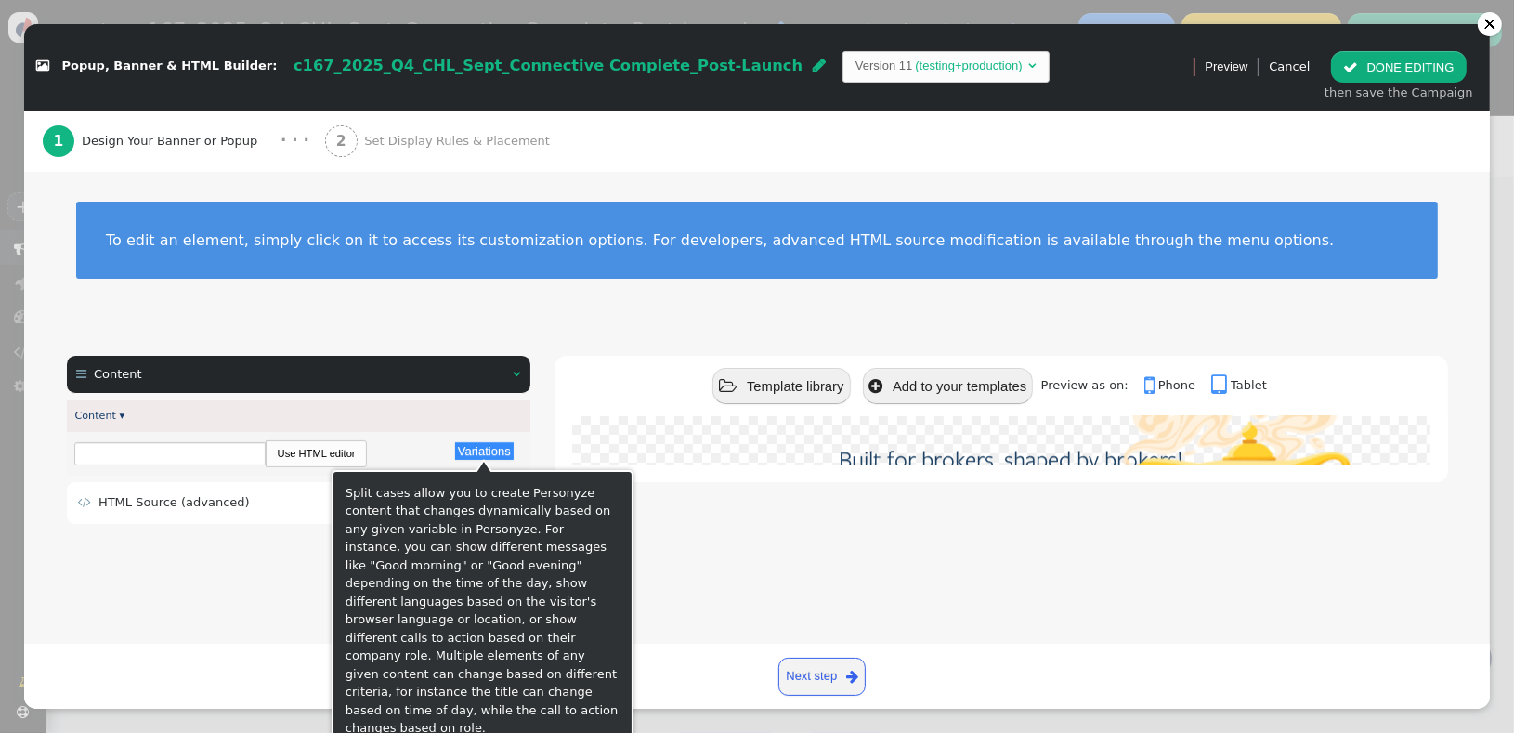
click at [363, 500] on div "Split cases allow you to create Personyze content that changes dynamically base…" at bounding box center [482, 611] width 274 height 254
click at [282, 505] on td " HTML Source (advanced)" at bounding box center [288, 502] width 421 height 19
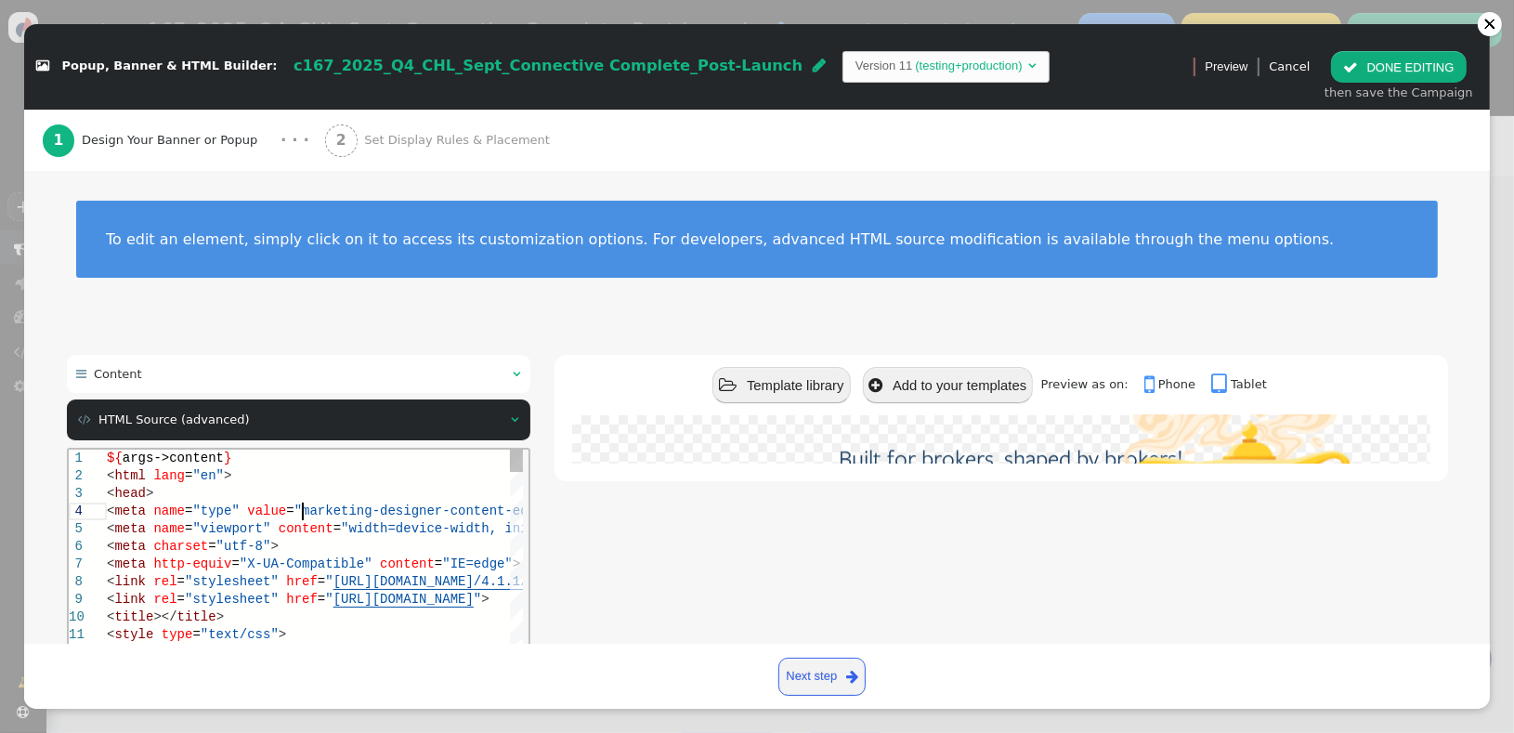
click at [410, 507] on span ""marketing-designer-content-editor-document"" at bounding box center [465, 509] width 344 height 15
type textarea "${args->content} <html lang="en"> <head> <meta name="type" value="marketing-des…"
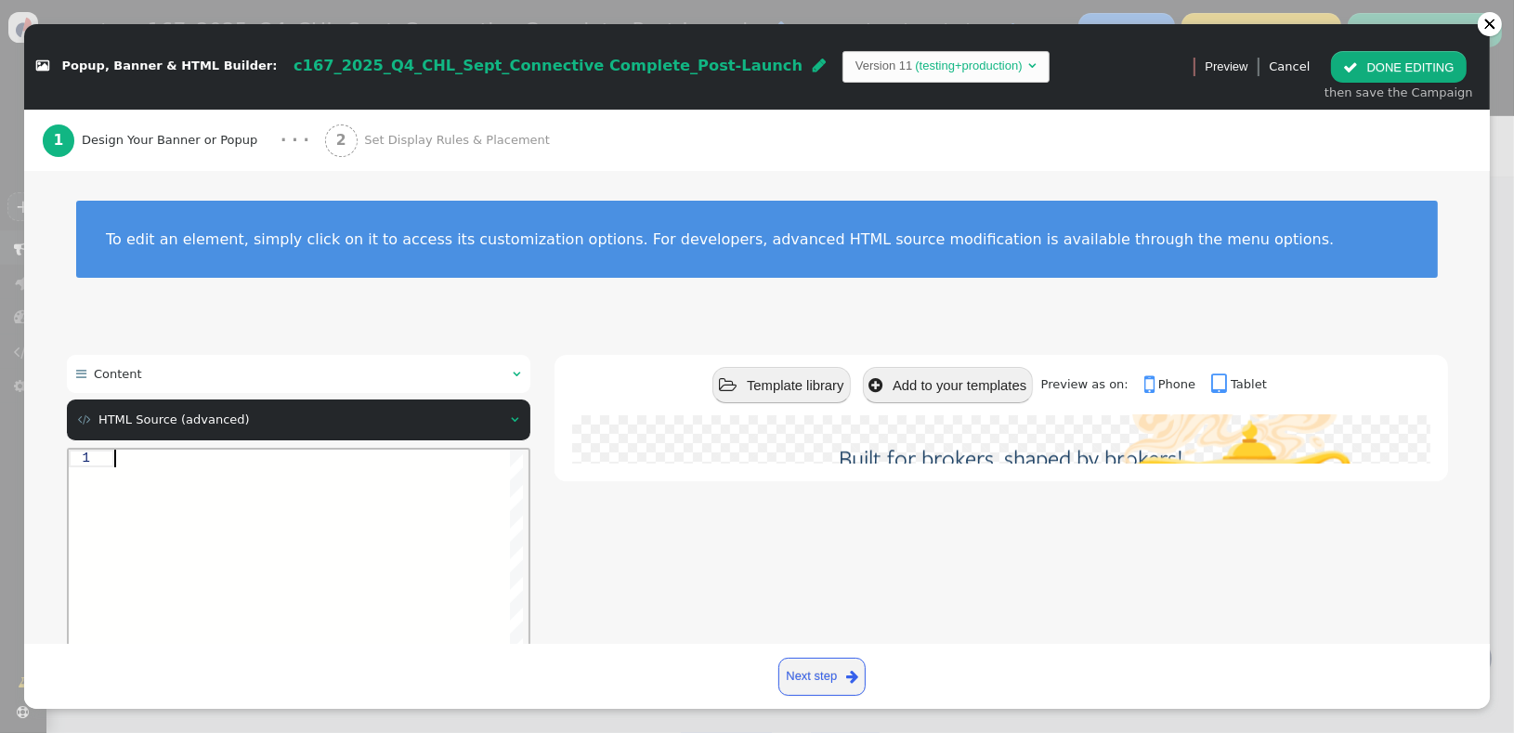
paste textarea "${menu name='Content', icon='bars'} ${menu args->content name='Content'}"
type textarea "${menu name='Content', icon='bars'} ${menu args->content name='Content'}"
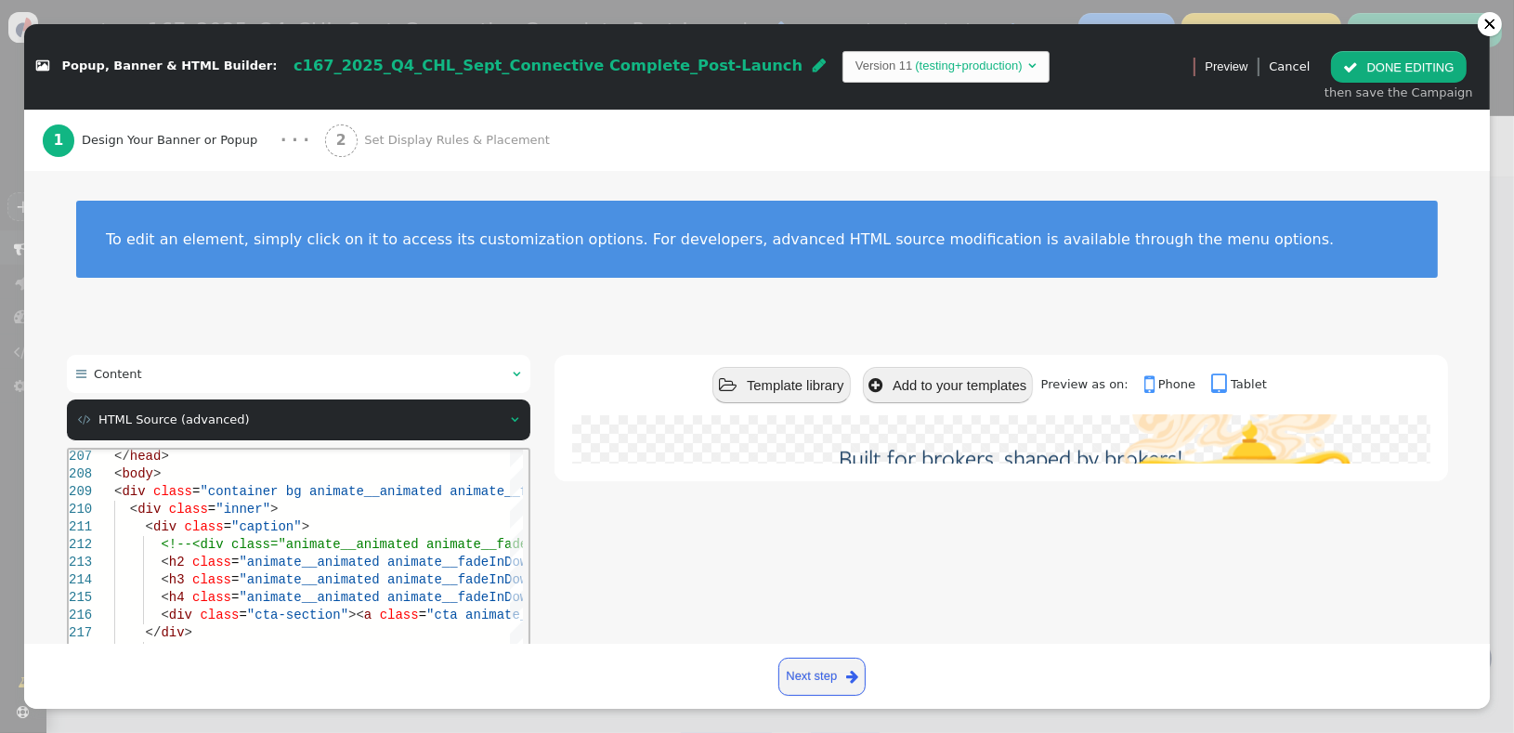
click at [538, 513] on div " Content   Content ▾ Variations There are alternatives. Default value: Use H…" at bounding box center [757, 597] width 1381 height 484
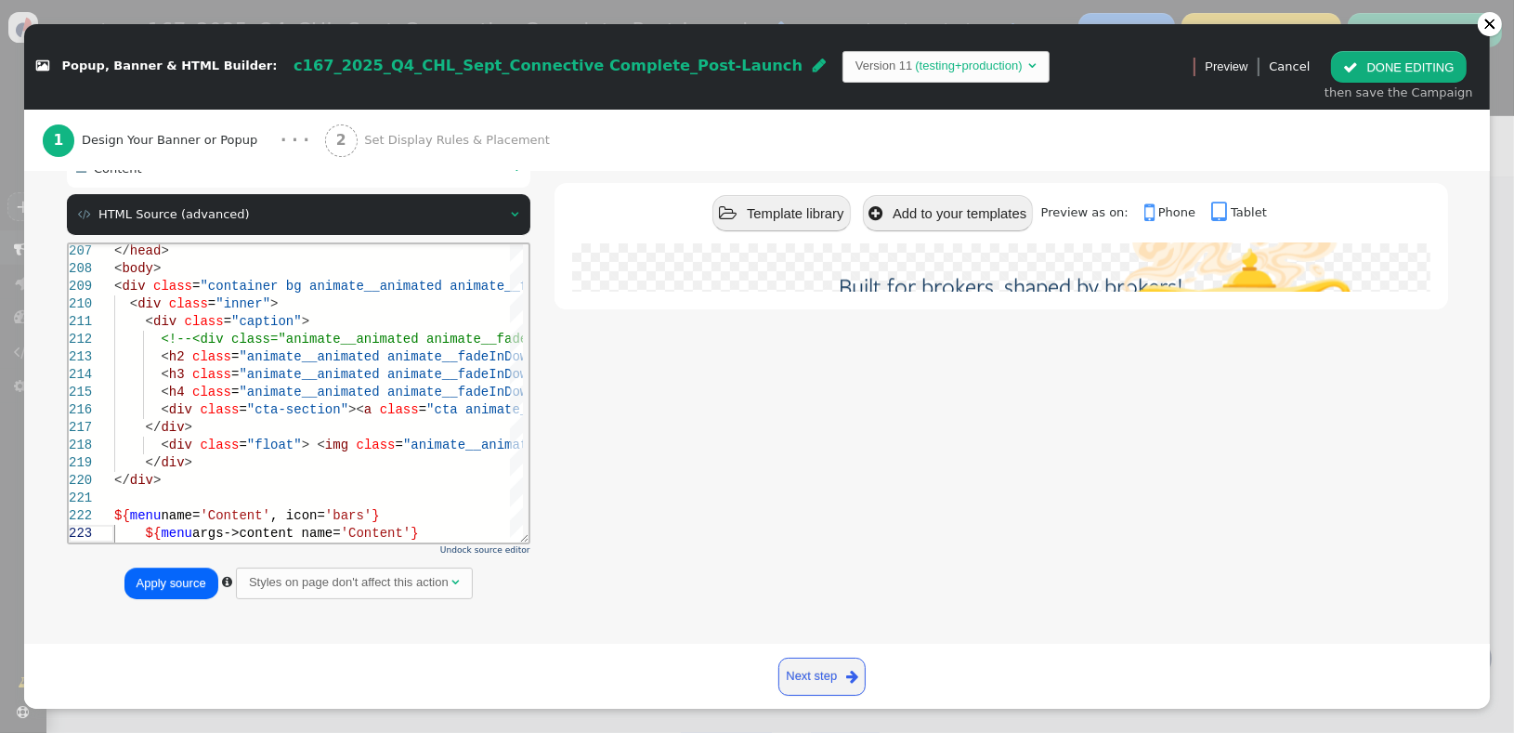
click at [186, 589] on button "Apply source" at bounding box center [171, 583] width 94 height 32
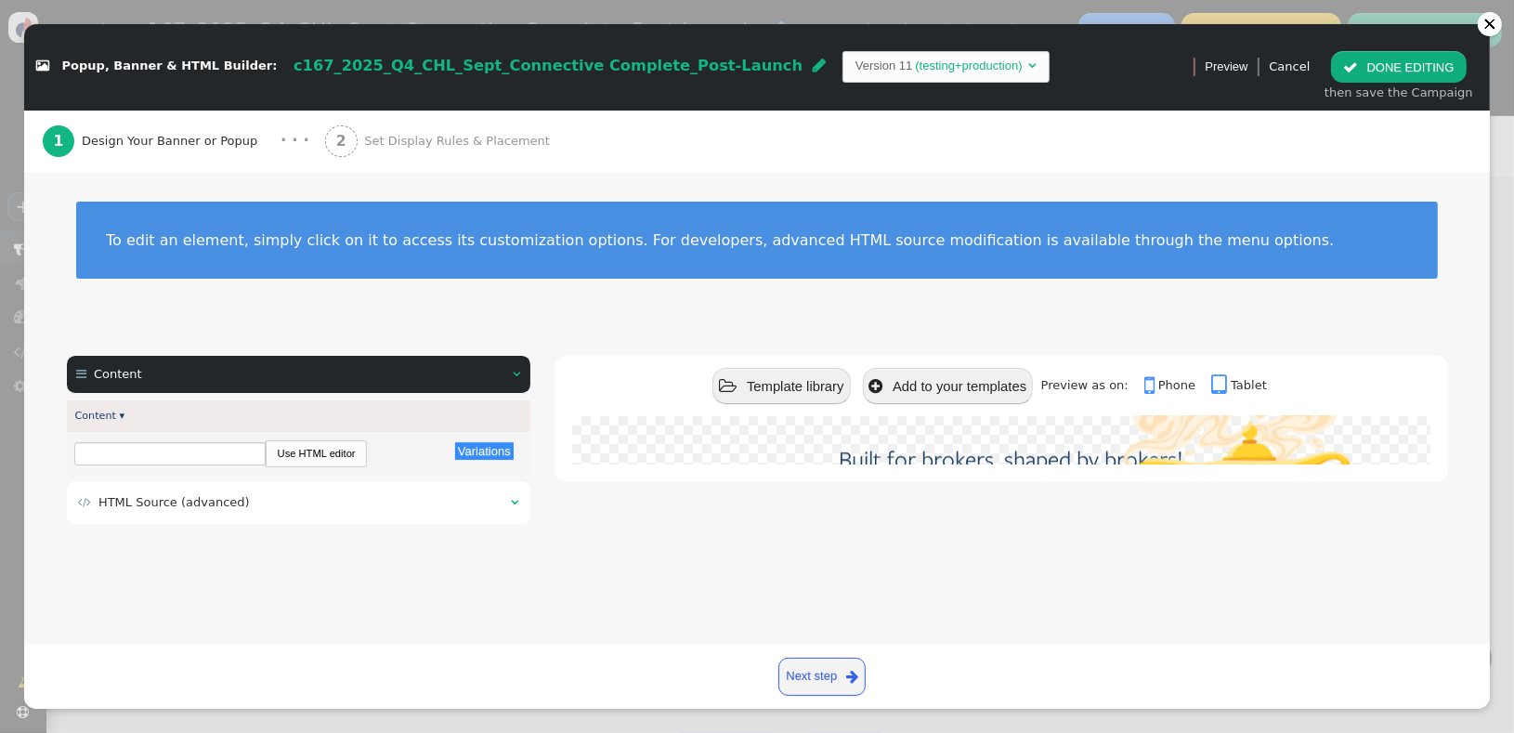
scroll to position [0, 0]
click at [1413, 76] on button " DONE EDITING" at bounding box center [1398, 67] width 135 height 32
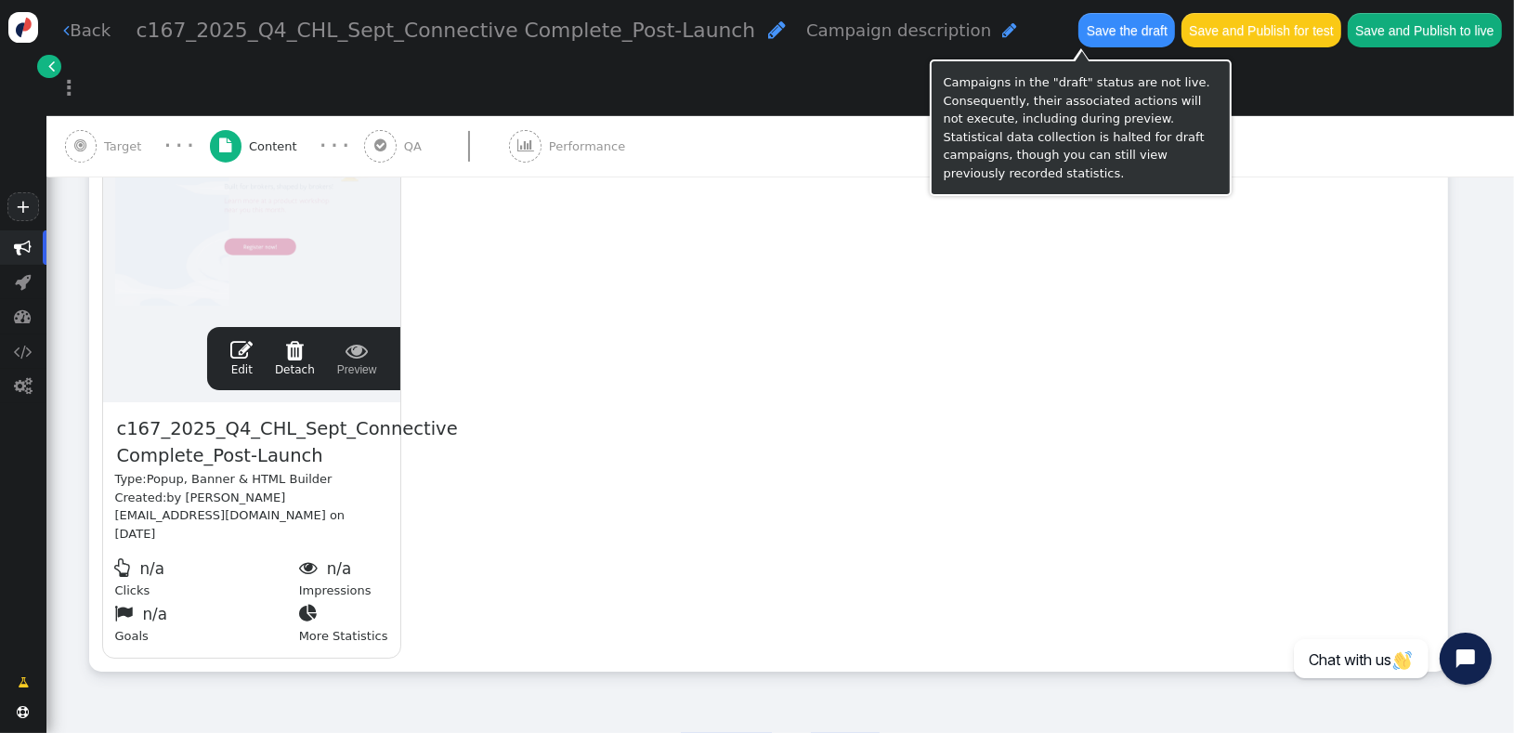
click at [1078, 43] on button "Save the draft" at bounding box center [1126, 29] width 97 height 33
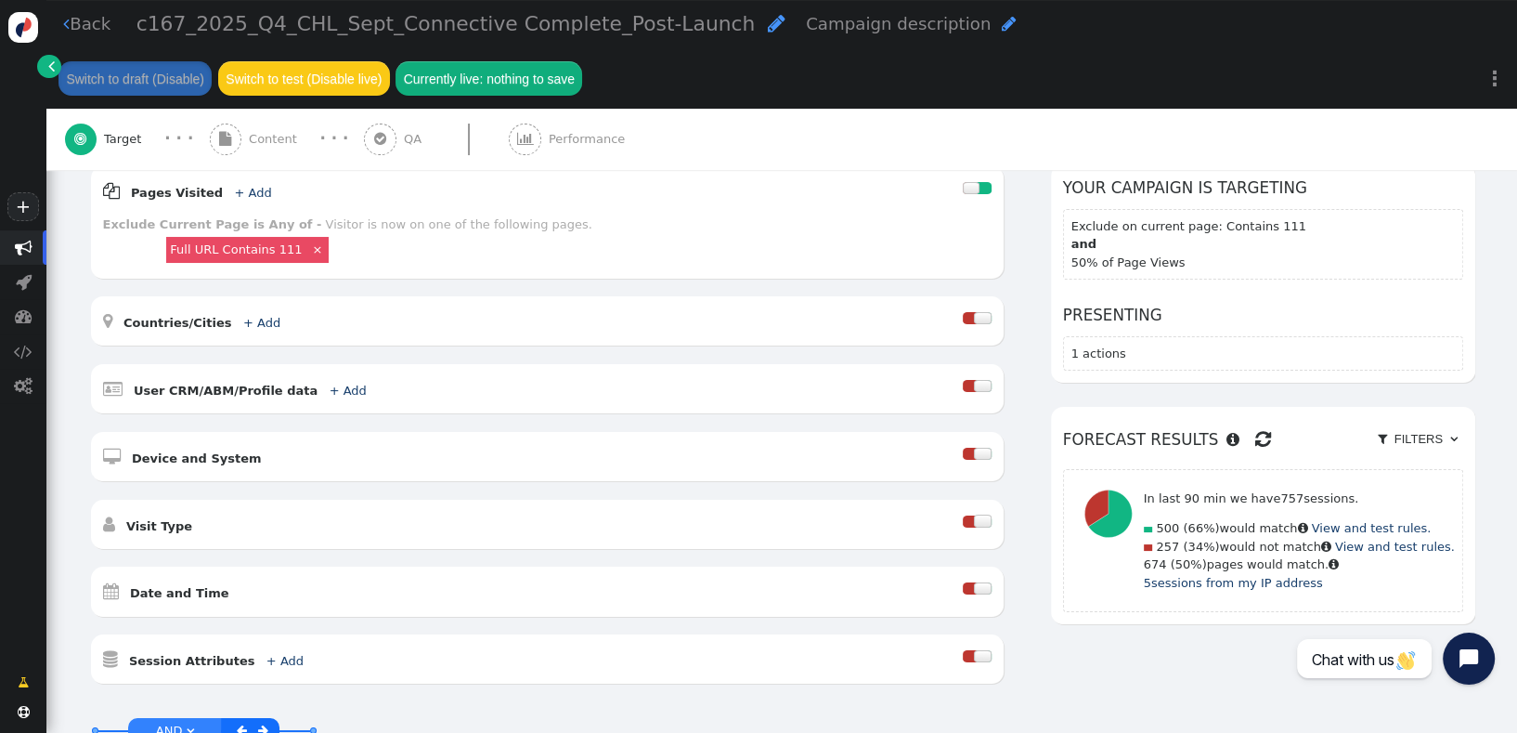
scroll to position [222, 0]
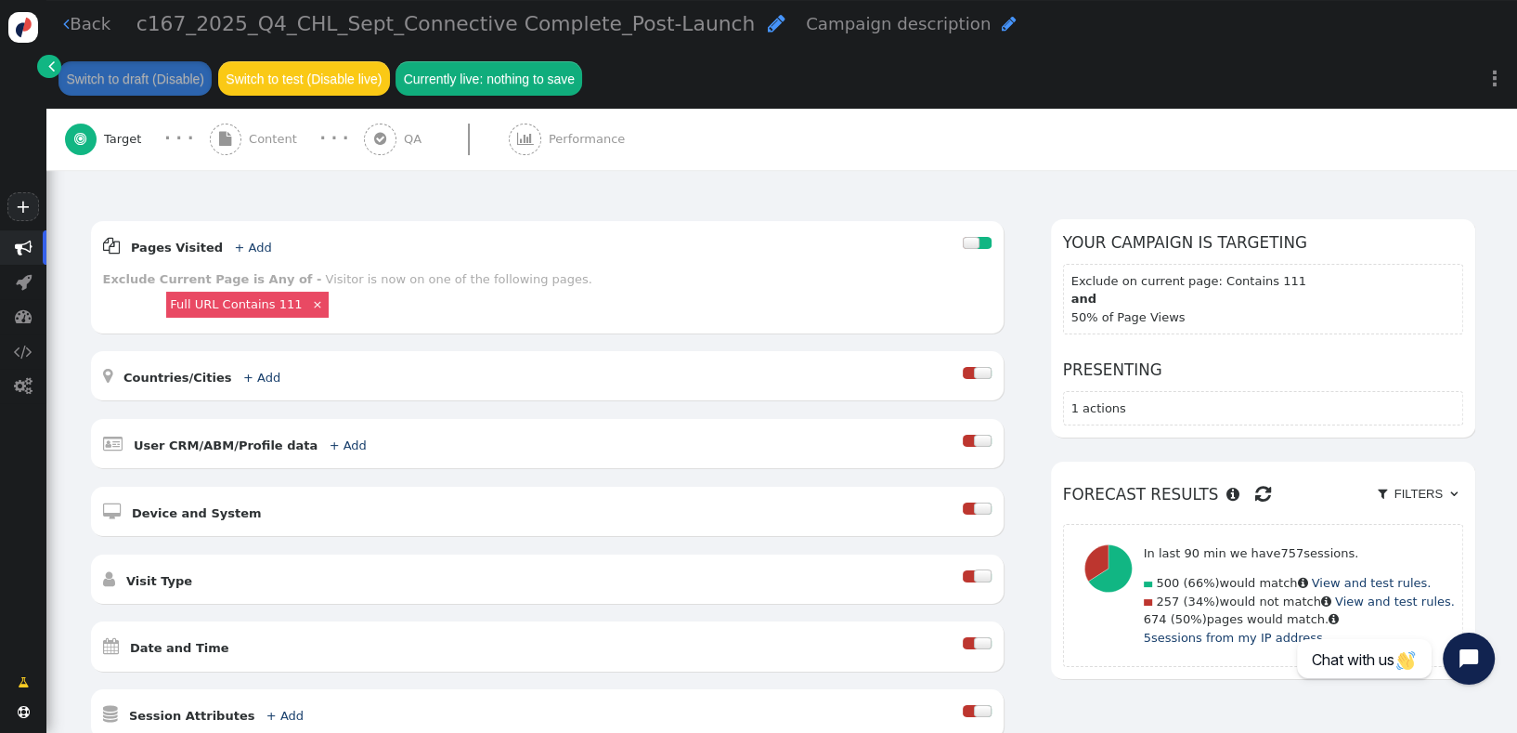
click at [270, 130] on span "Content" at bounding box center [277, 139] width 56 height 19
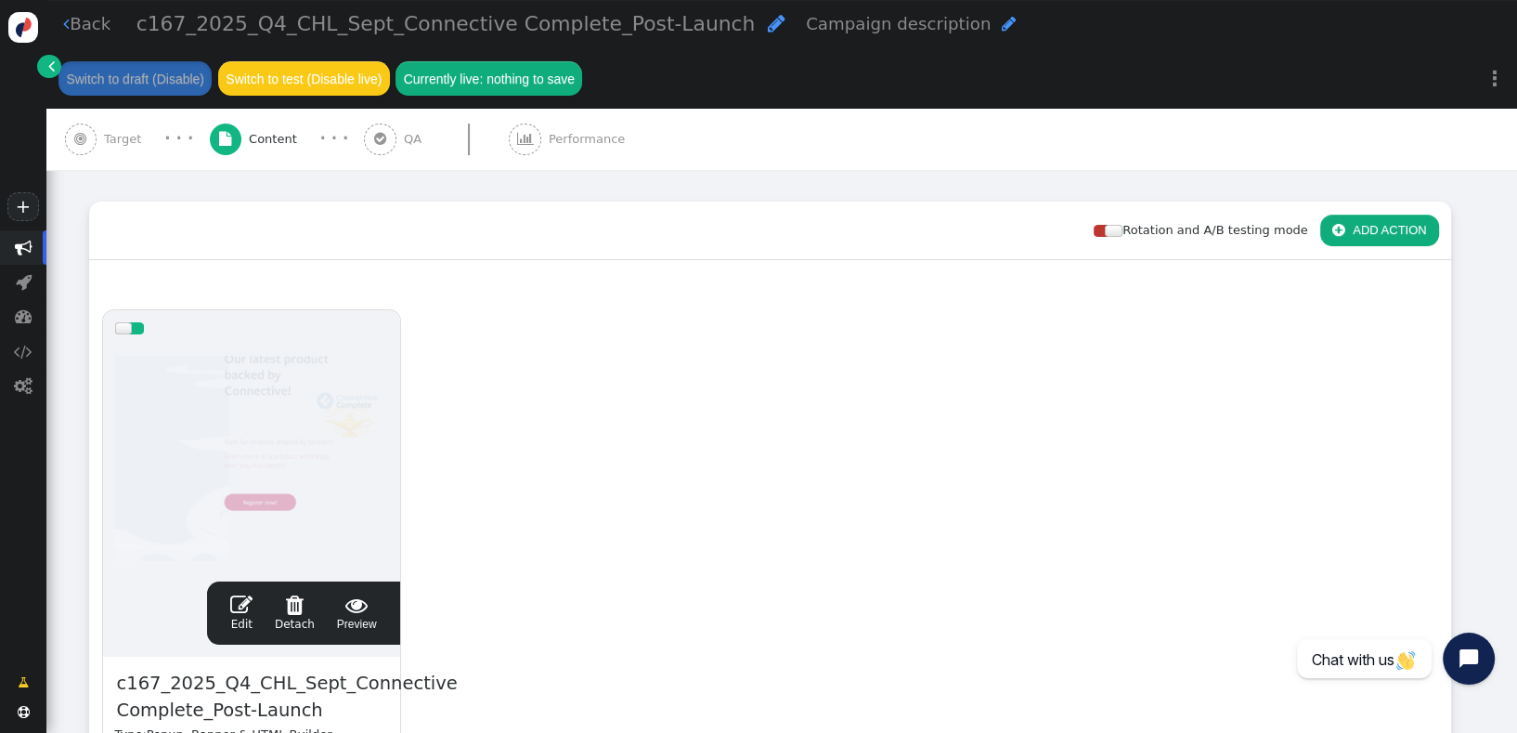
click at [253, 593] on span "" at bounding box center [241, 604] width 22 height 22
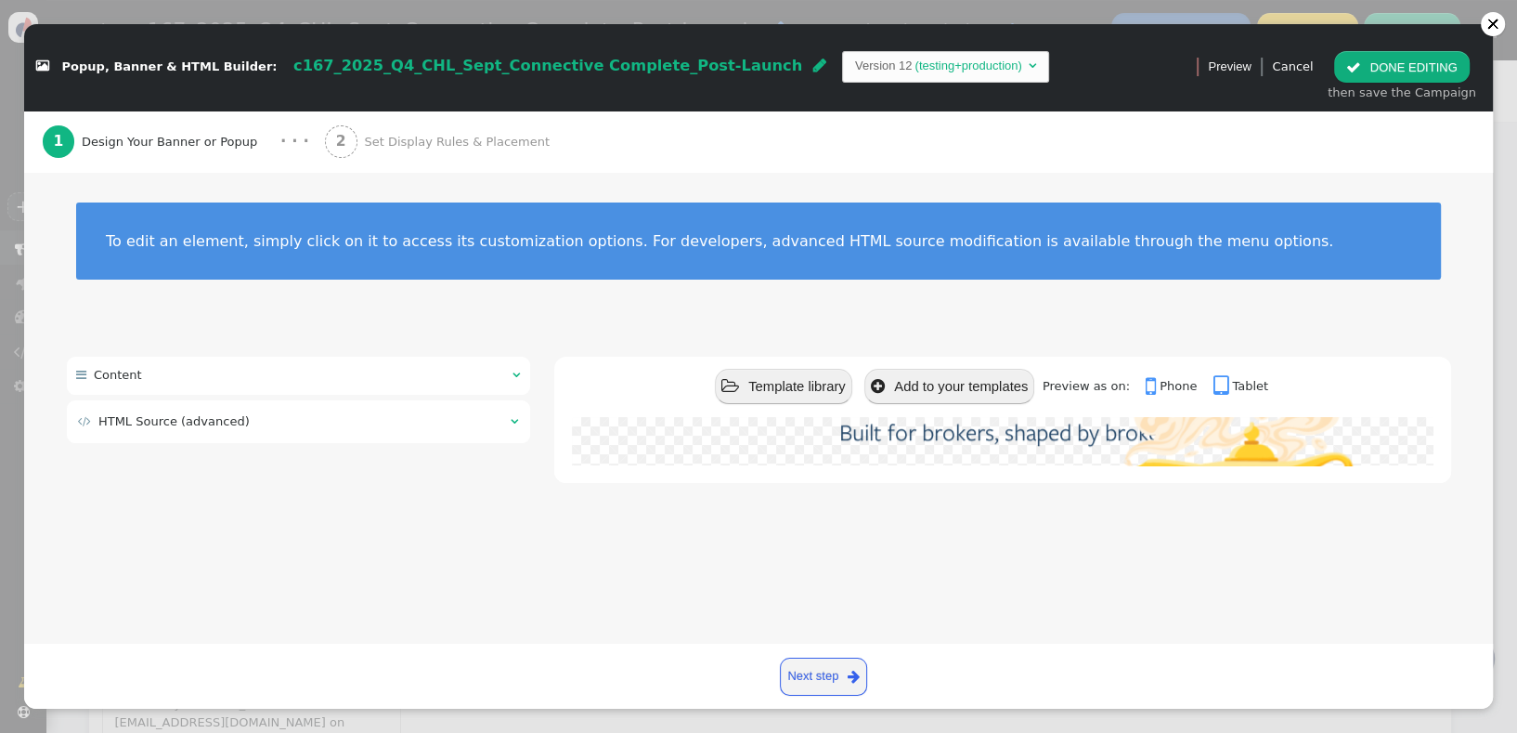
click at [262, 438] on div " HTML Source (advanced) " at bounding box center [298, 421] width 463 height 42
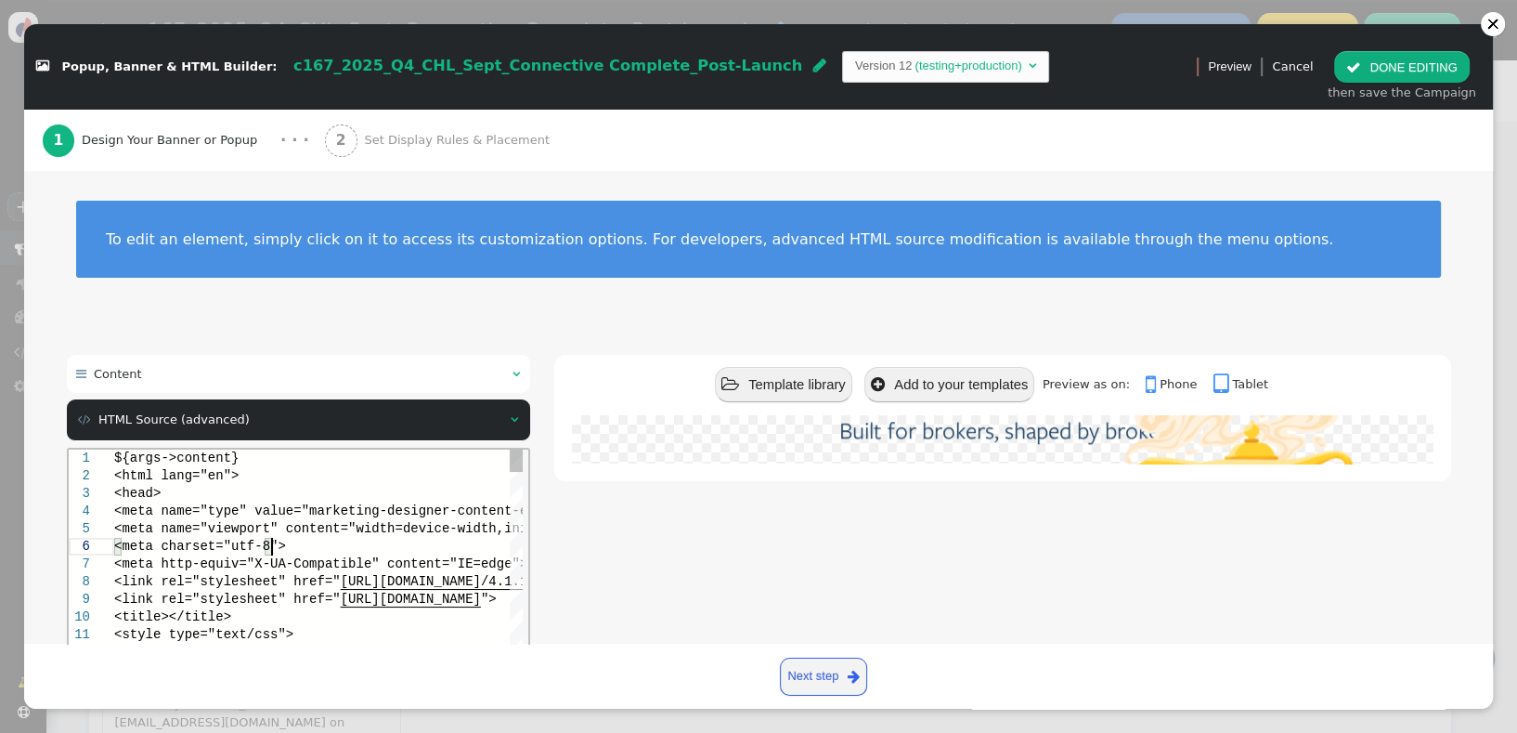
type textarea "${args->content} <html lang="en"> <head> <meta name="type" value="marketing-des…"
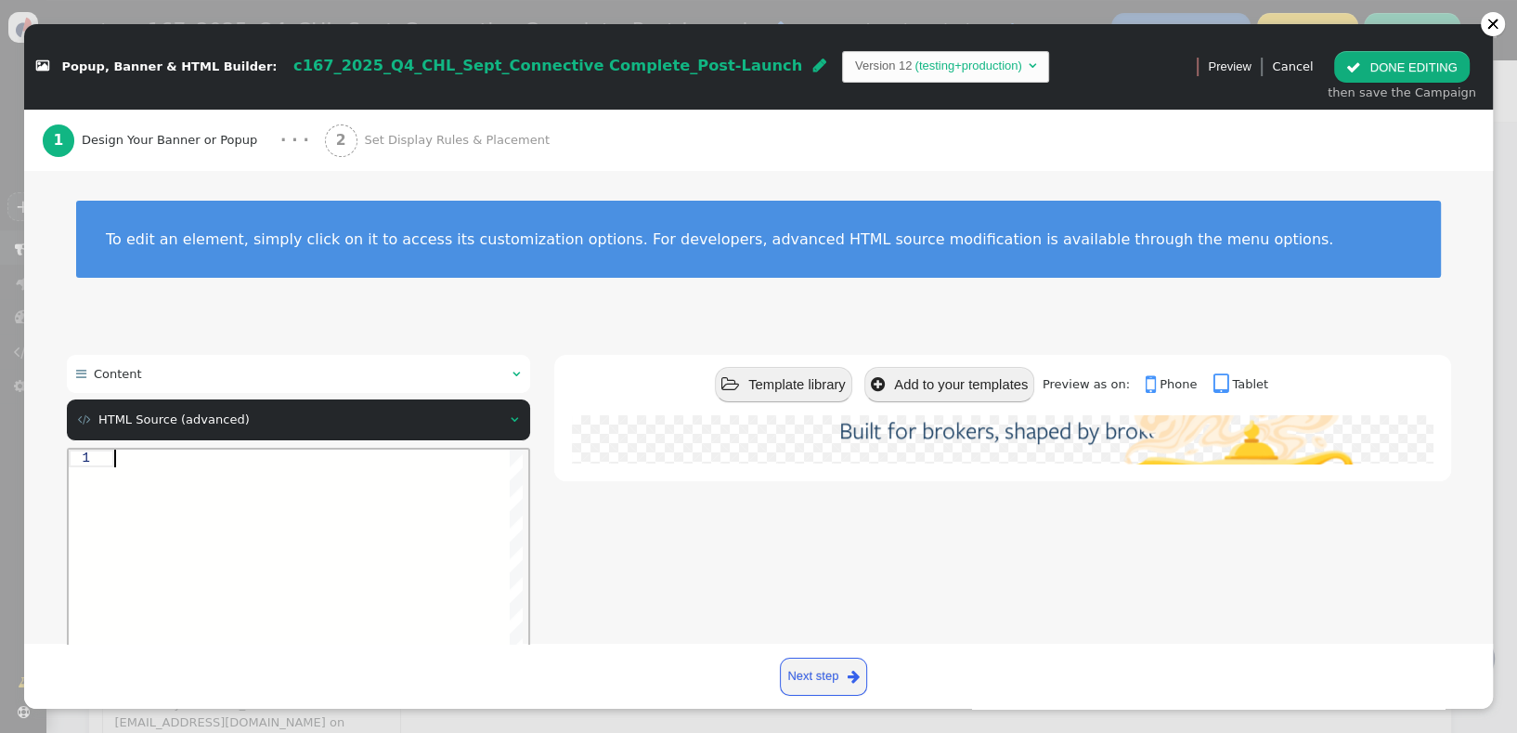
type textarea "te__pulse animate__infinite infinite animate__delay-1s" href="[URL][DOMAIN_NAME…"
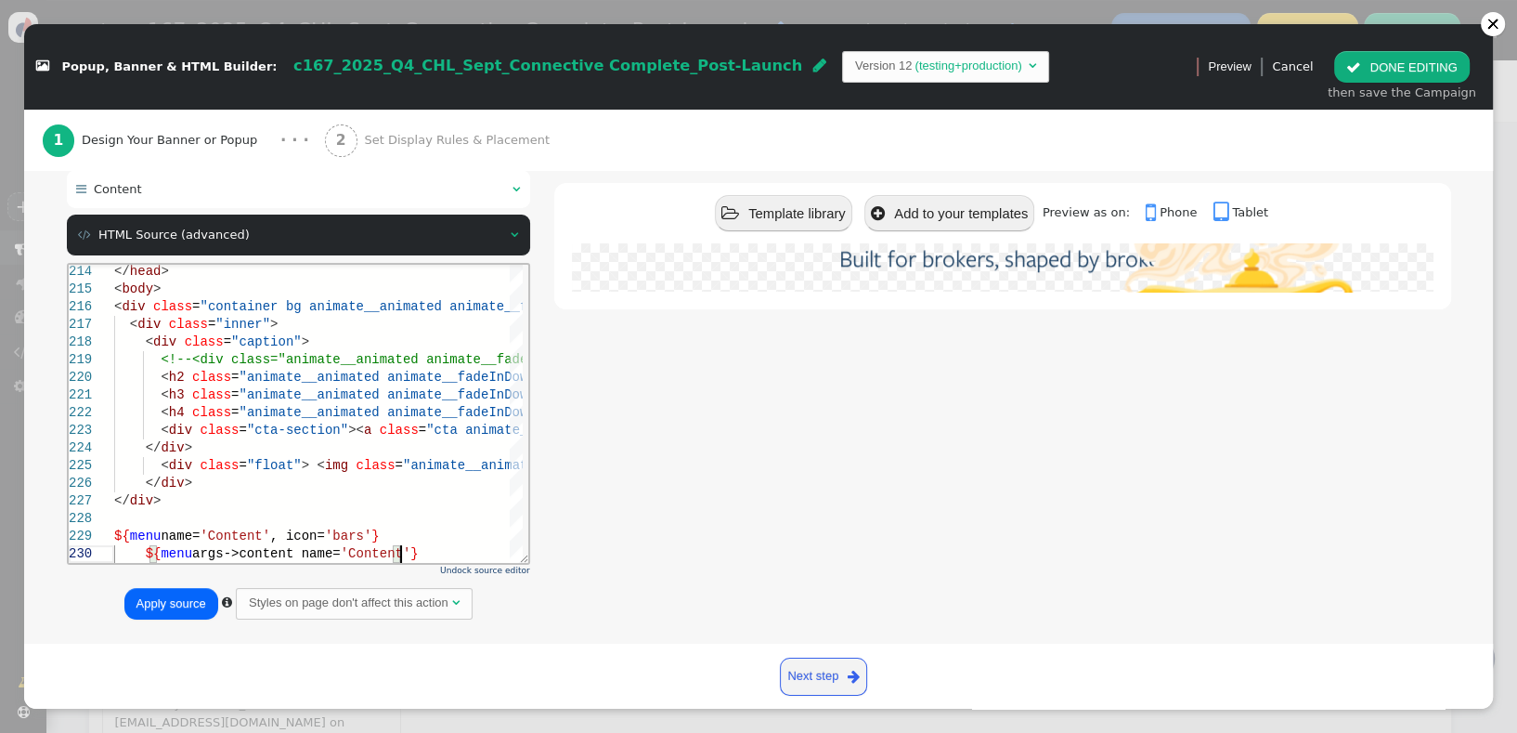
scroll to position [205, 0]
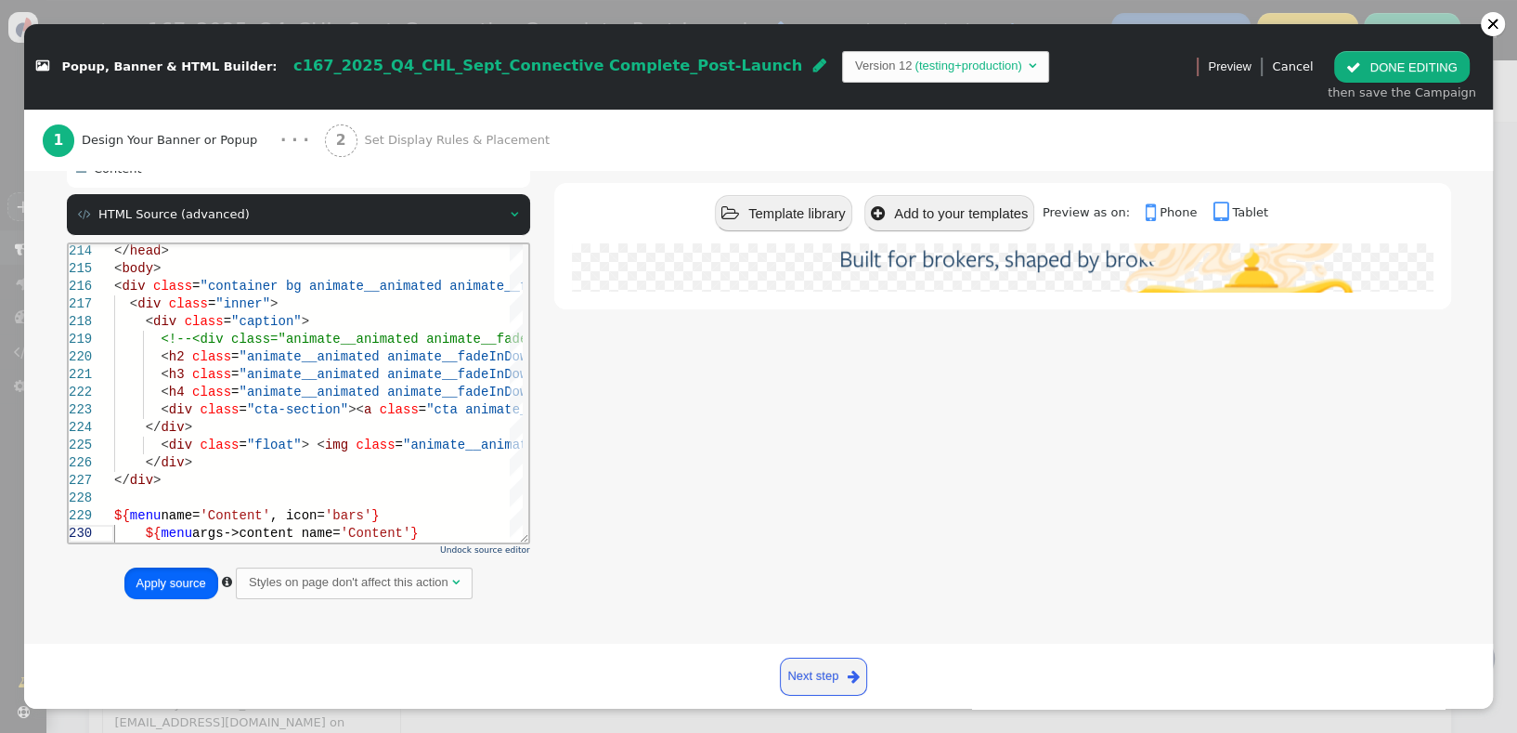
click at [151, 592] on button "Apply source" at bounding box center [171, 583] width 94 height 32
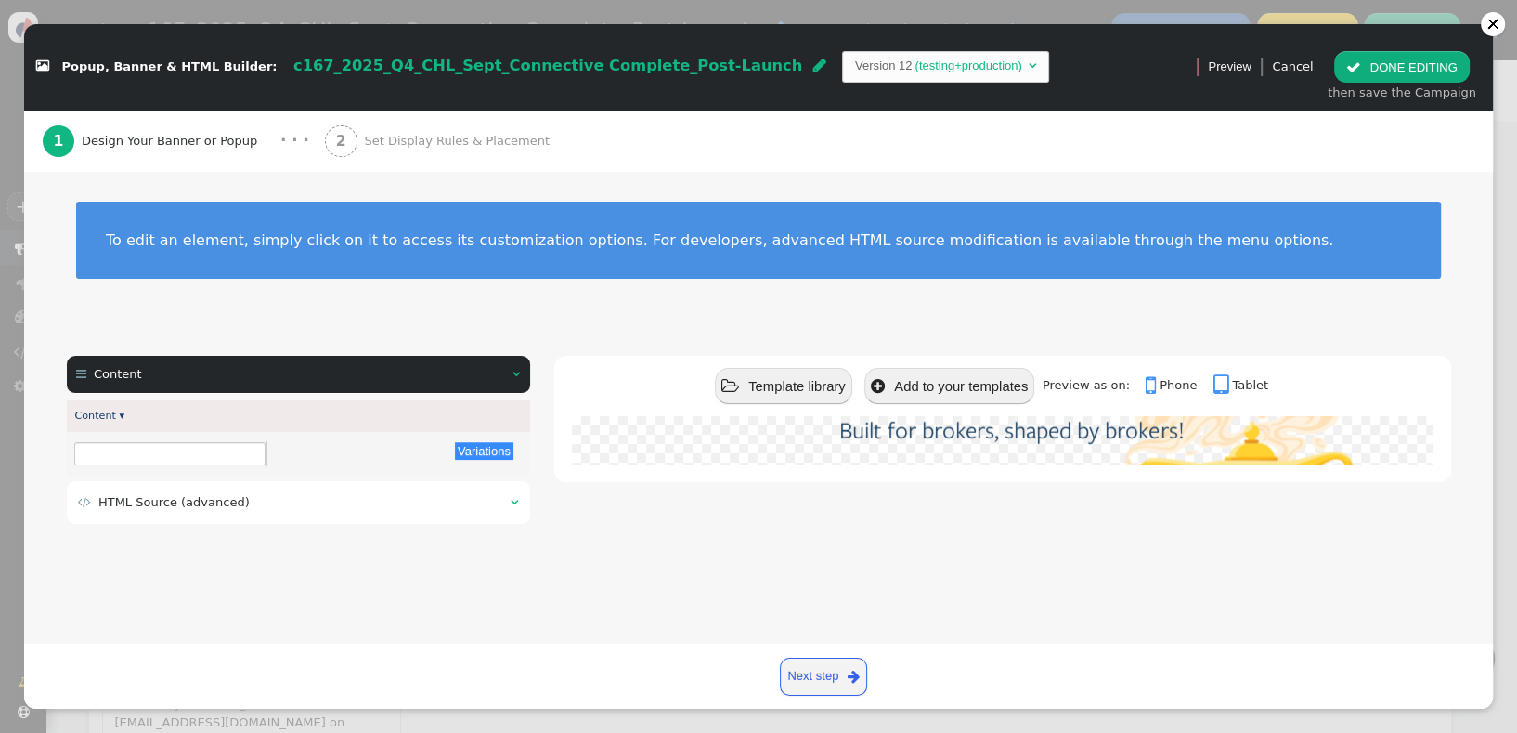
scroll to position [0, 0]
click at [1386, 68] on button " DONE EDITING" at bounding box center [1401, 67] width 135 height 32
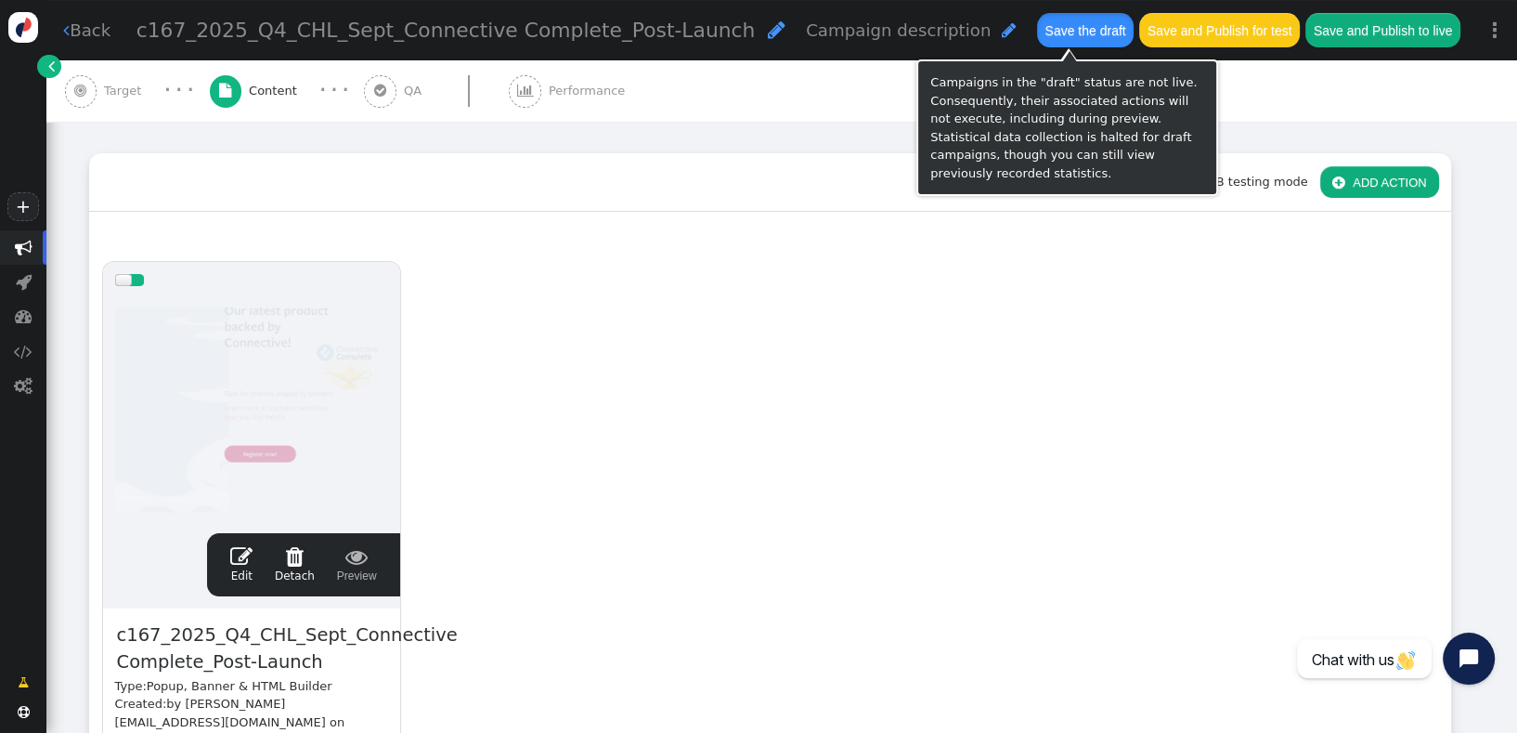
click at [1084, 38] on button "Save the draft" at bounding box center [1085, 29] width 97 height 33
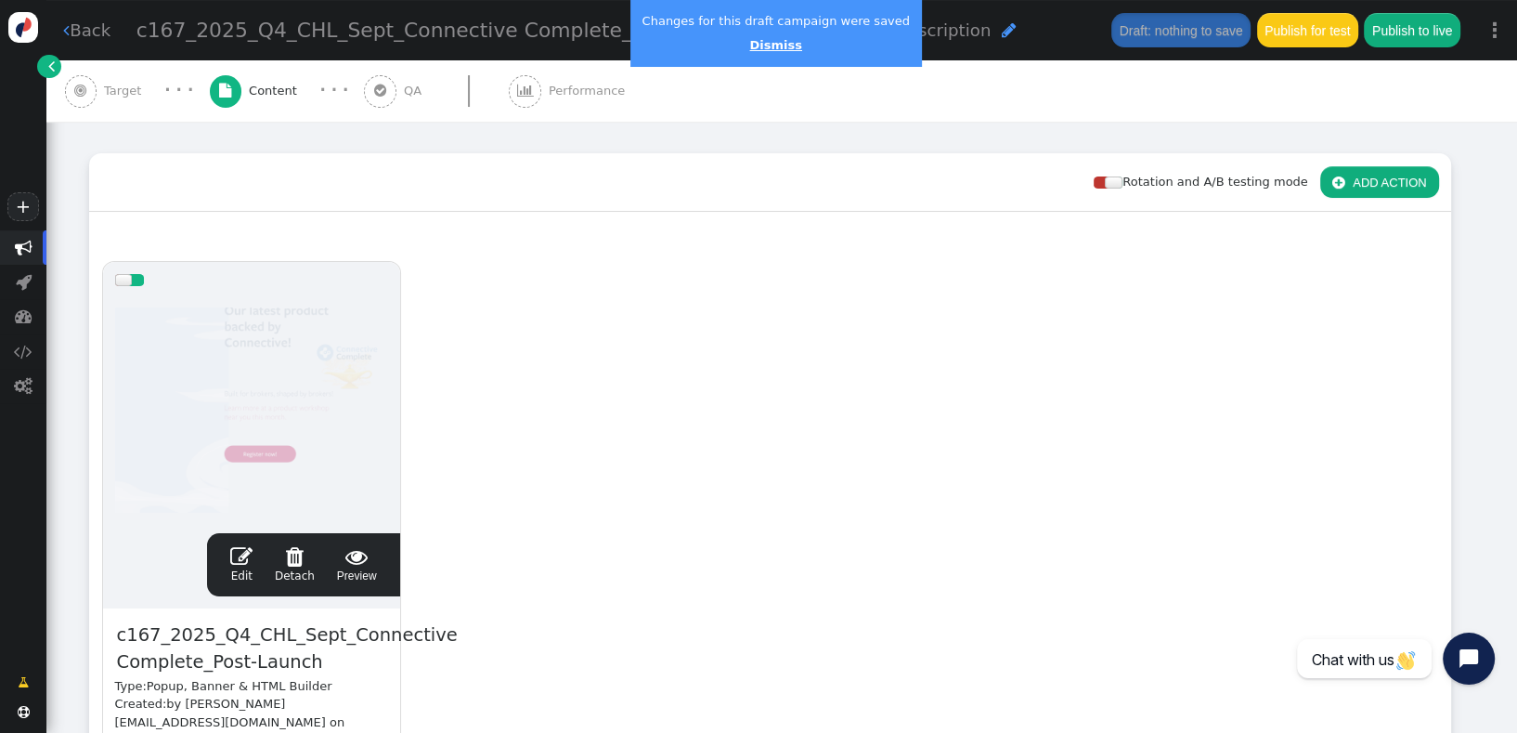
click at [774, 48] on link "Dismiss" at bounding box center [775, 45] width 52 height 14
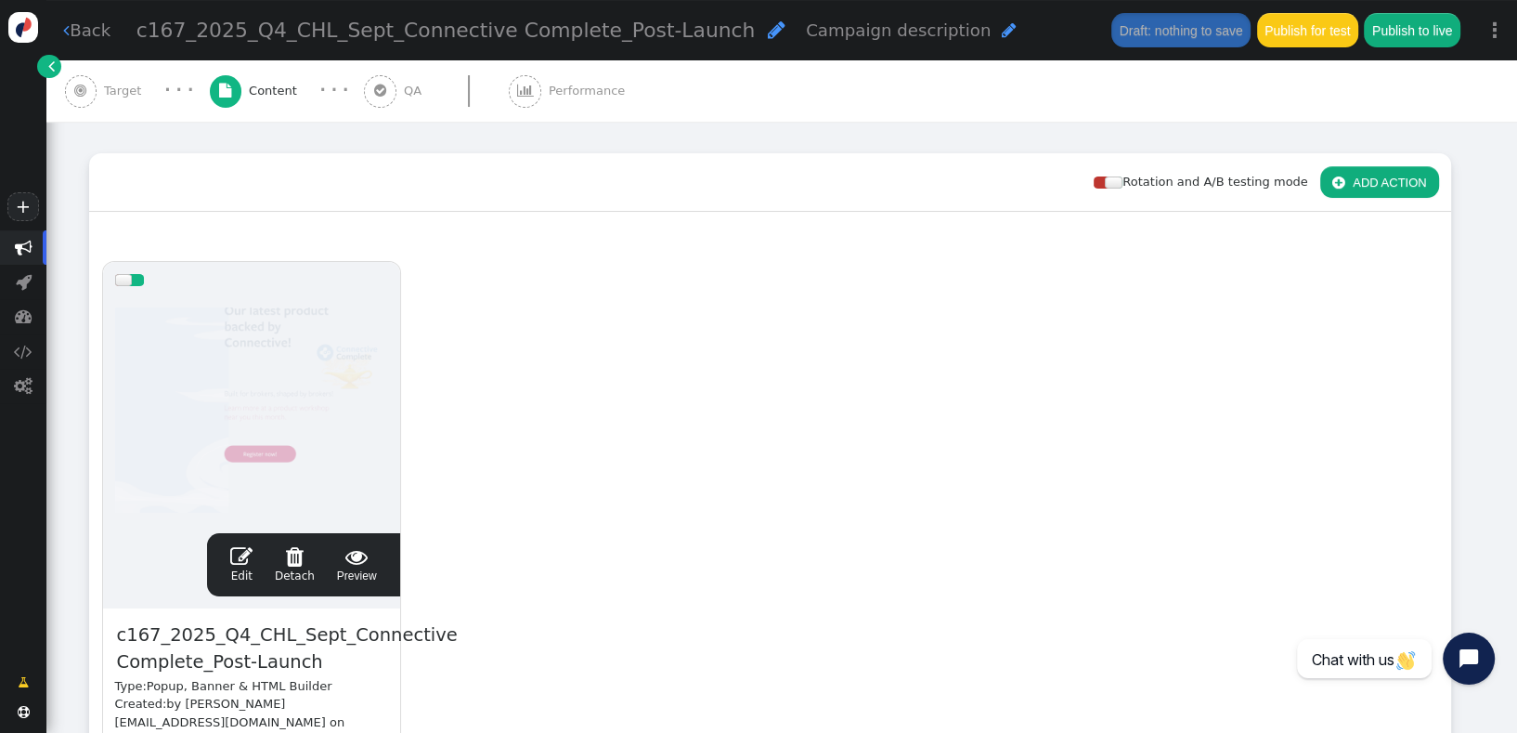
click at [117, 102] on div " Target" at bounding box center [107, 90] width 85 height 61
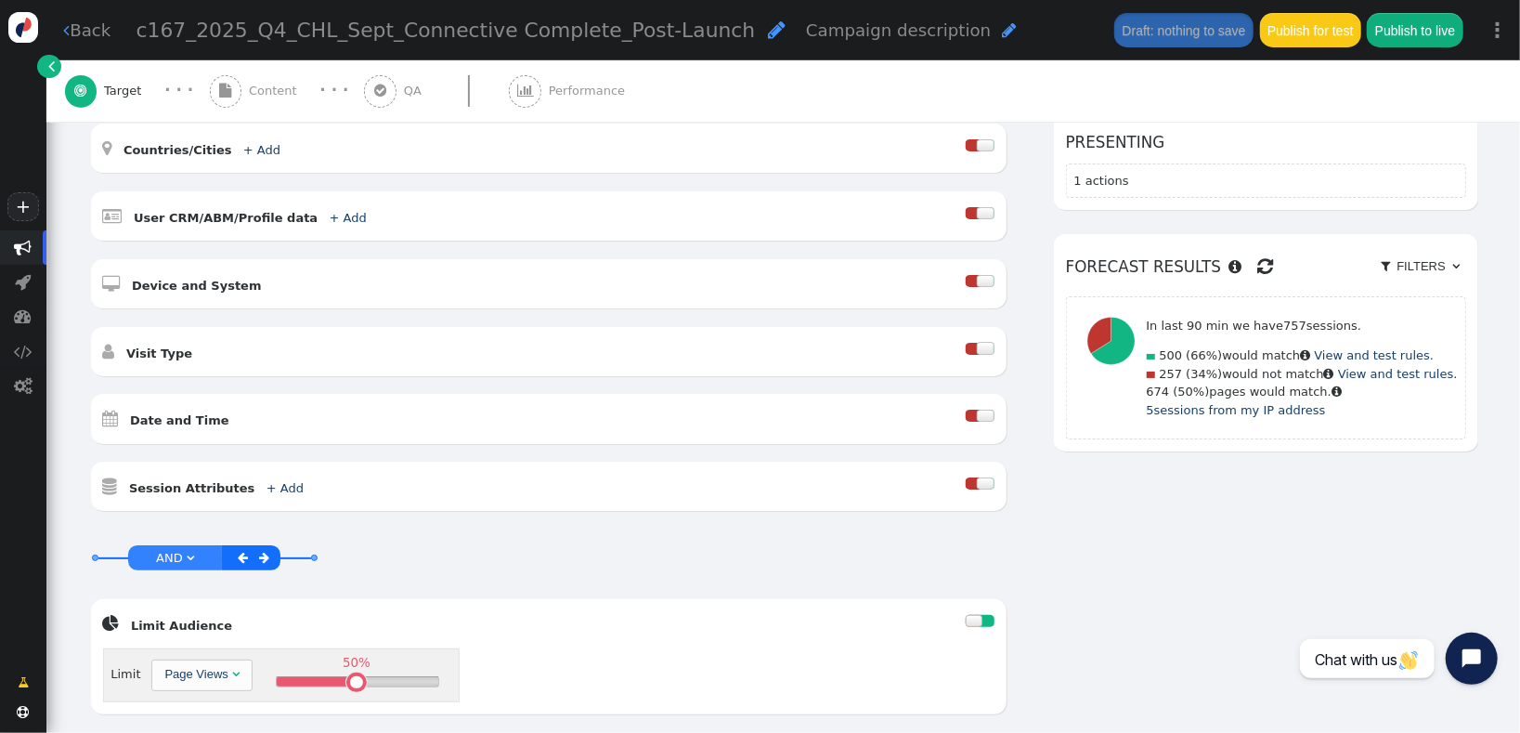
scroll to position [501, 0]
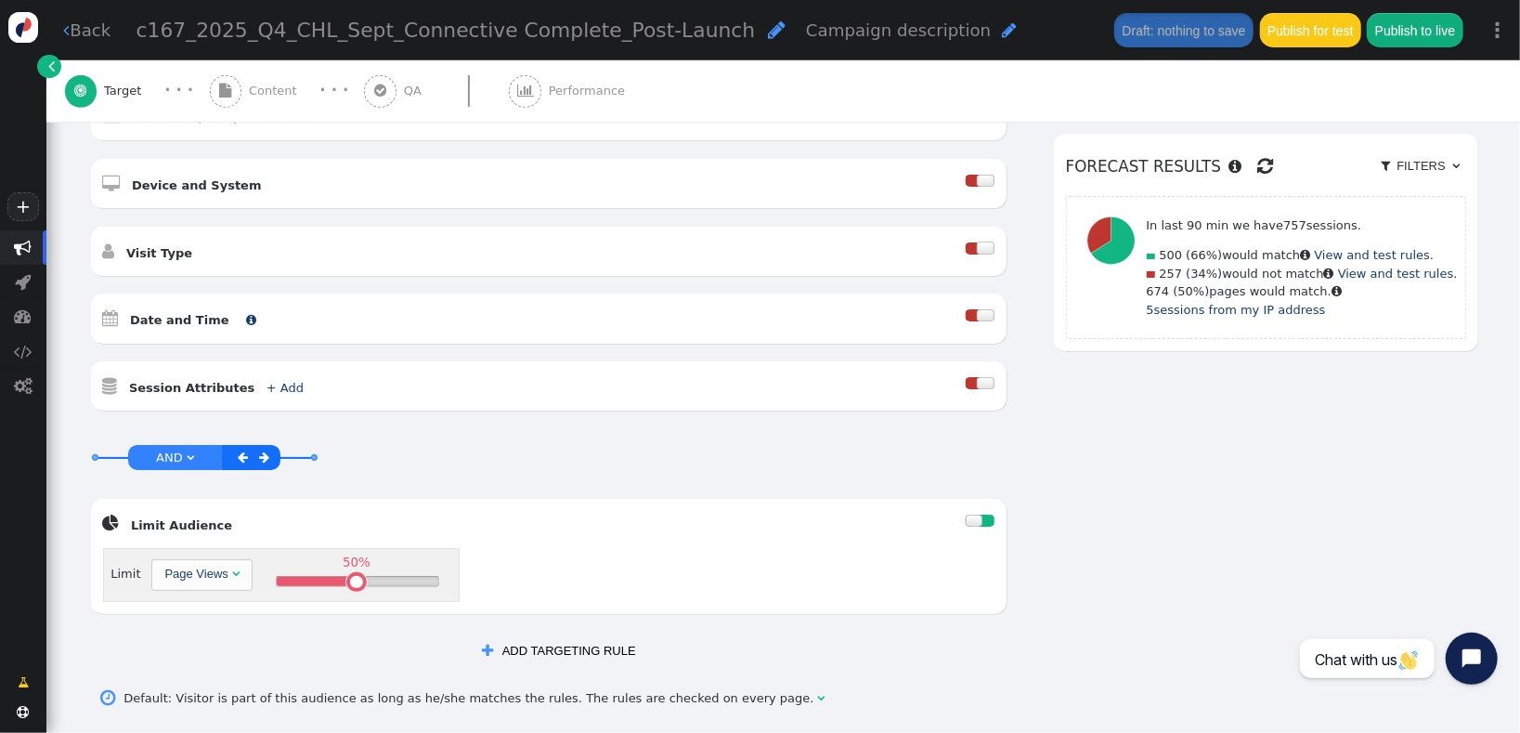
click at [148, 313] on b "Date and Time" at bounding box center [179, 320] width 99 height 14
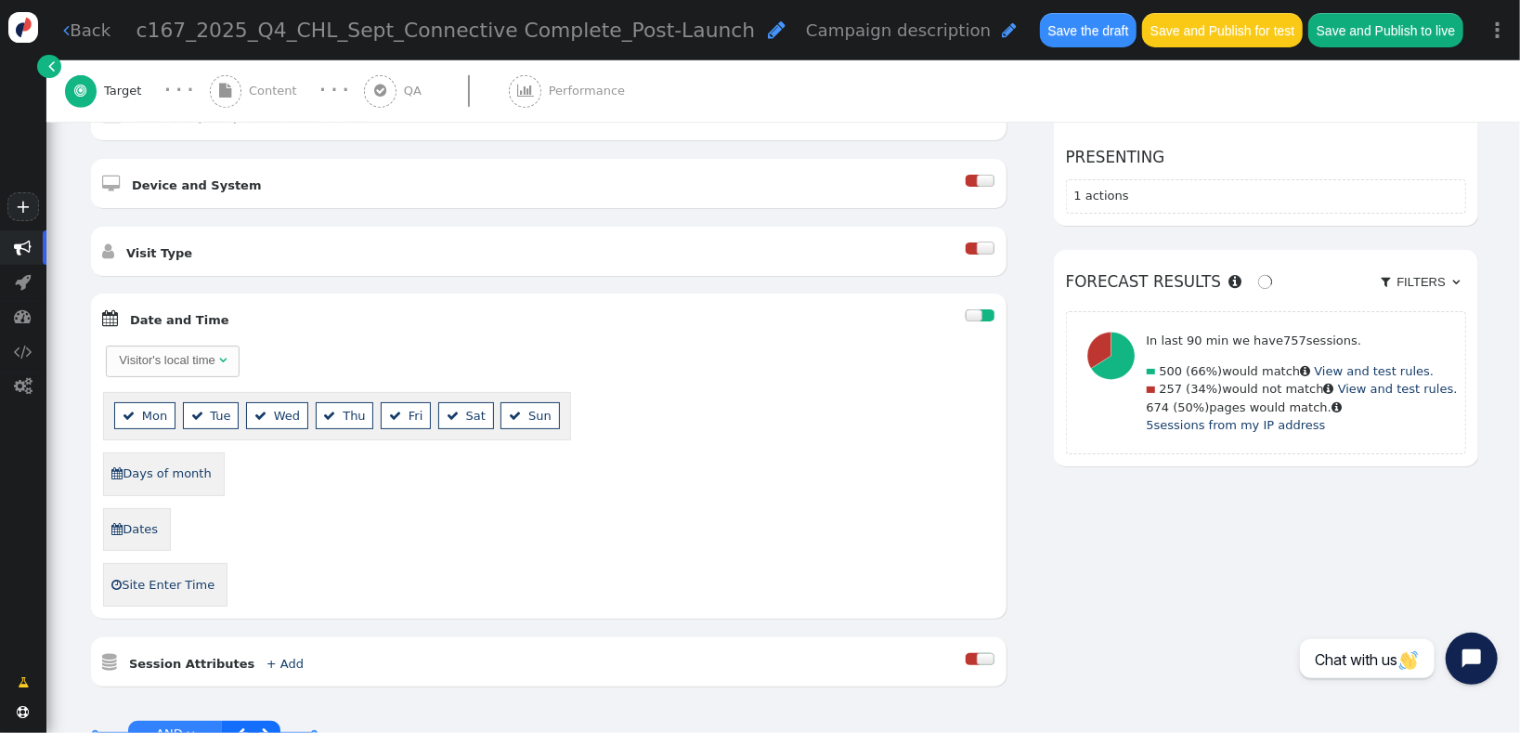
click at [177, 351] on div "Visitor's local time" at bounding box center [167, 360] width 96 height 19
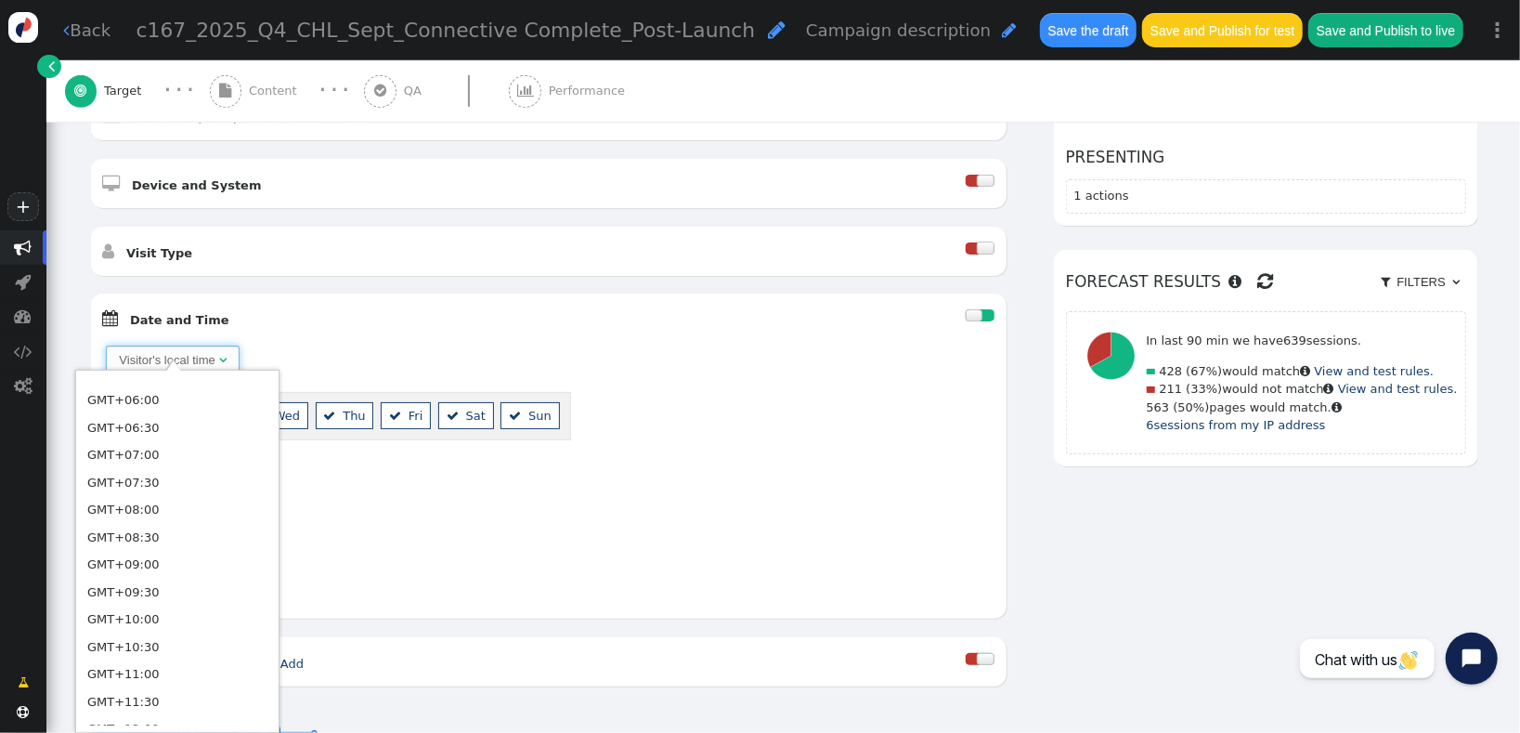
scroll to position [1096, 0]
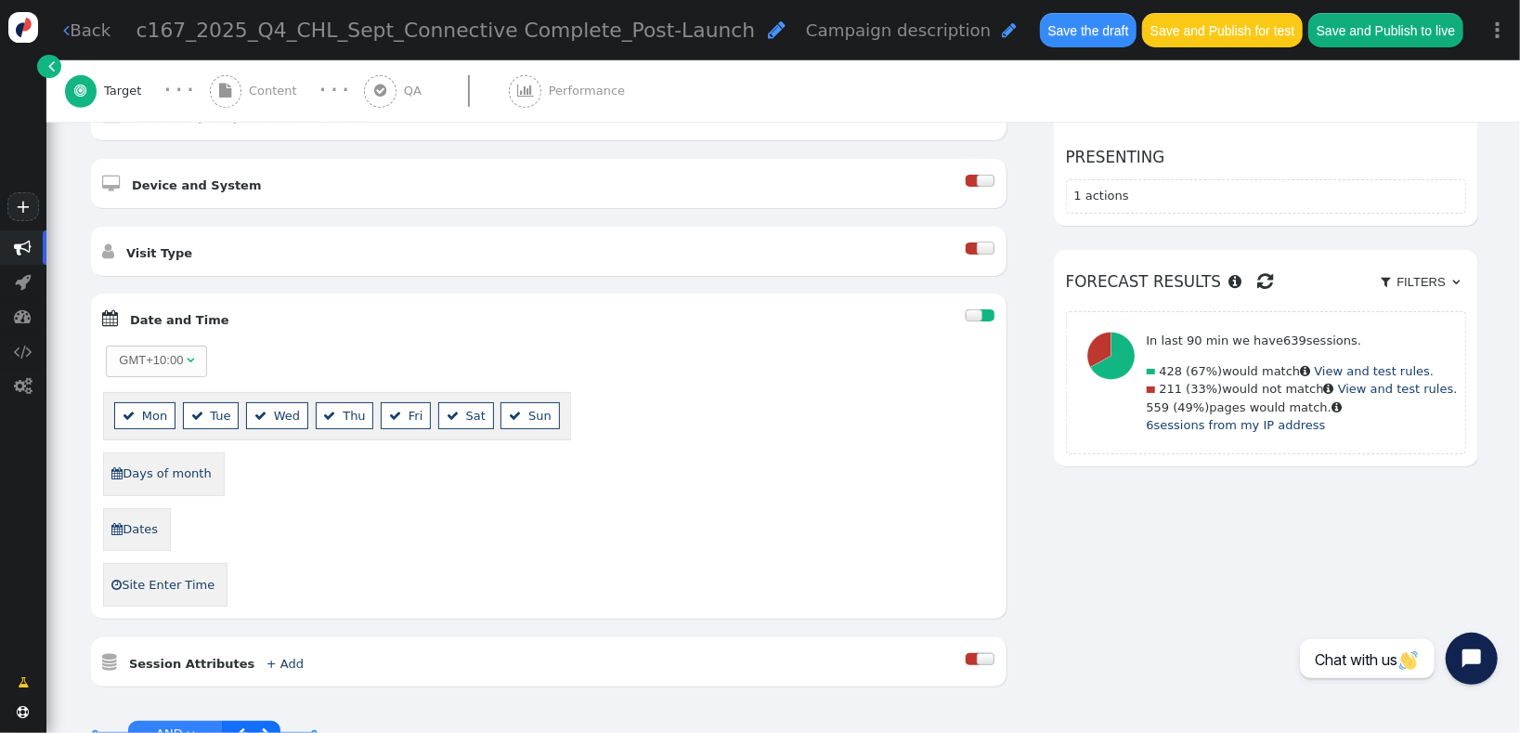
click at [129, 518] on link " Dates" at bounding box center [135, 529] width 48 height 30
drag, startPoint x: 430, startPoint y: 508, endPoint x: 439, endPoint y: 512, distance: 10.0
click at [432, 514] on span "month dd , yyyy till month dd , yyyy ▲ ▼ " at bounding box center [314, 530] width 288 height 32
click at [439, 521] on span "" at bounding box center [437, 530] width 16 height 19
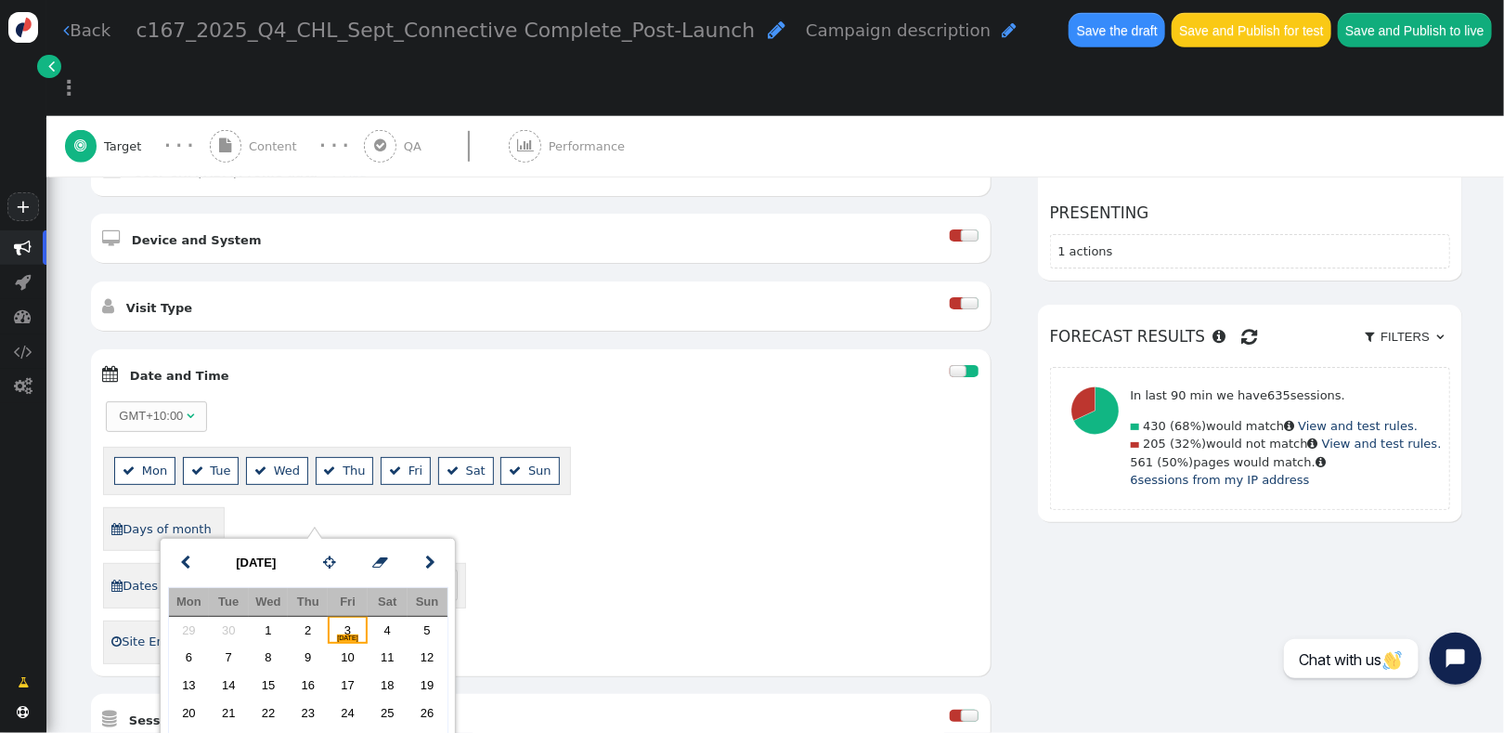
click at [340, 622] on td "3 [DATE]" at bounding box center [348, 630] width 40 height 28
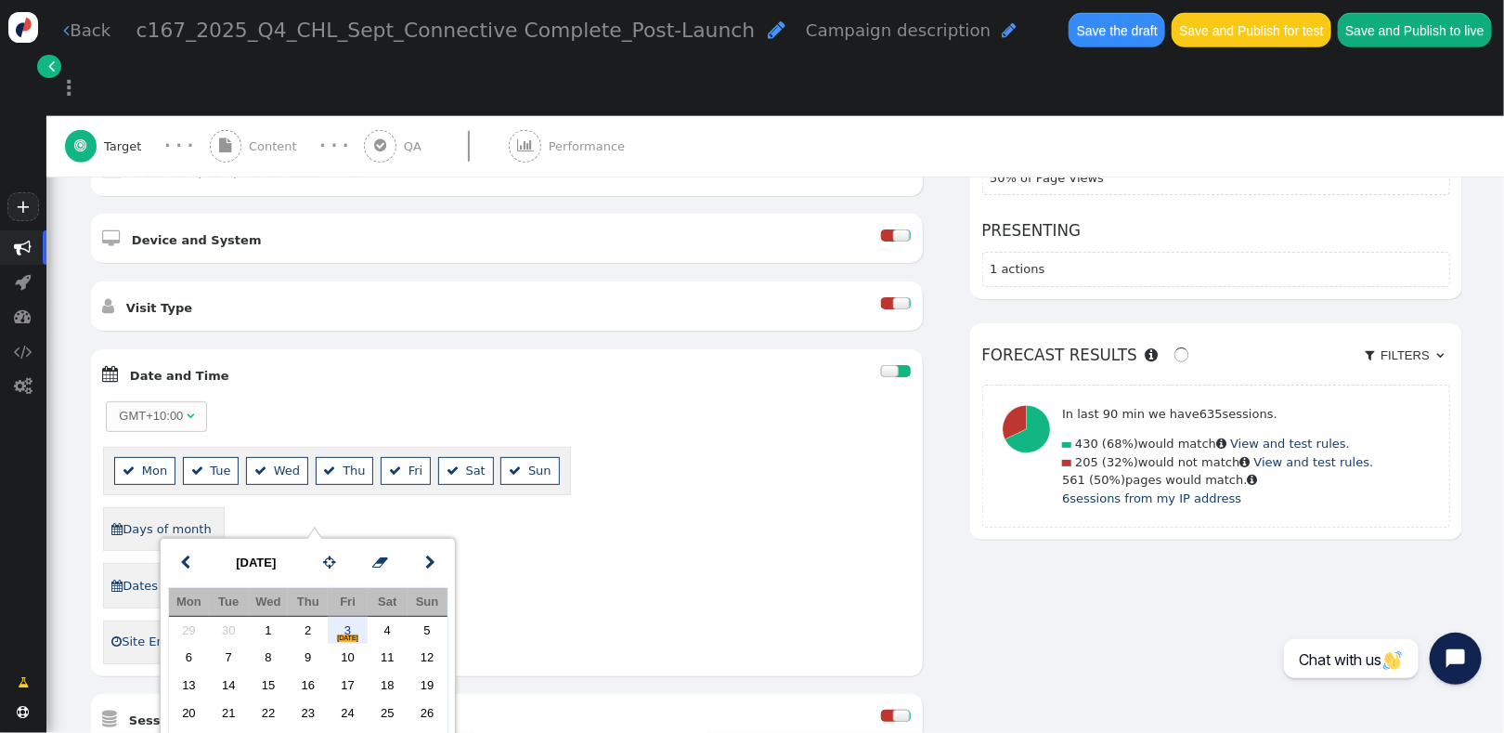
click at [618, 545] on div "GMT+10:00   Mon  Tue  Wed  Thu  Fri  Sat  Sun  Days of month  Dates […" at bounding box center [507, 530] width 808 height 265
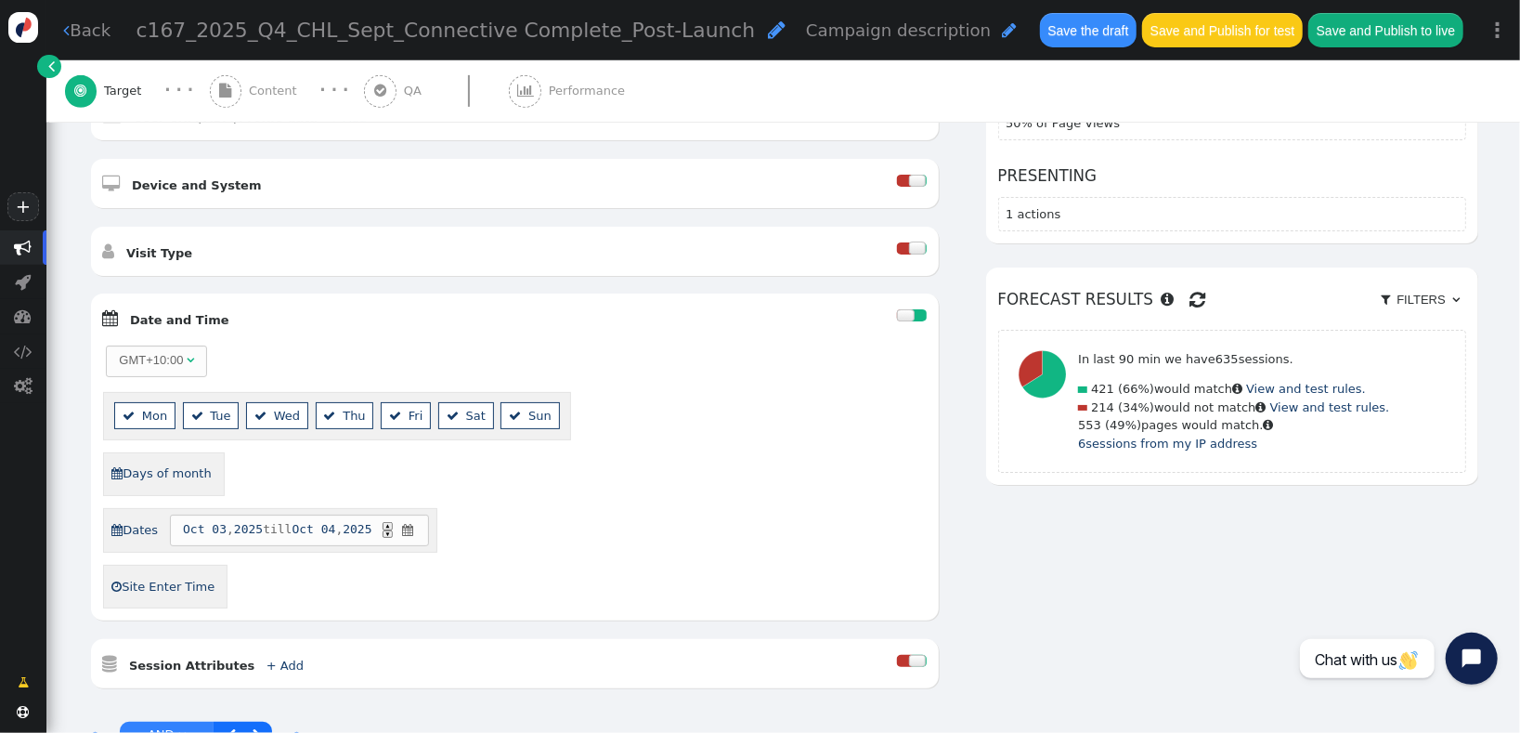
click at [412, 521] on span "" at bounding box center [408, 530] width 16 height 19
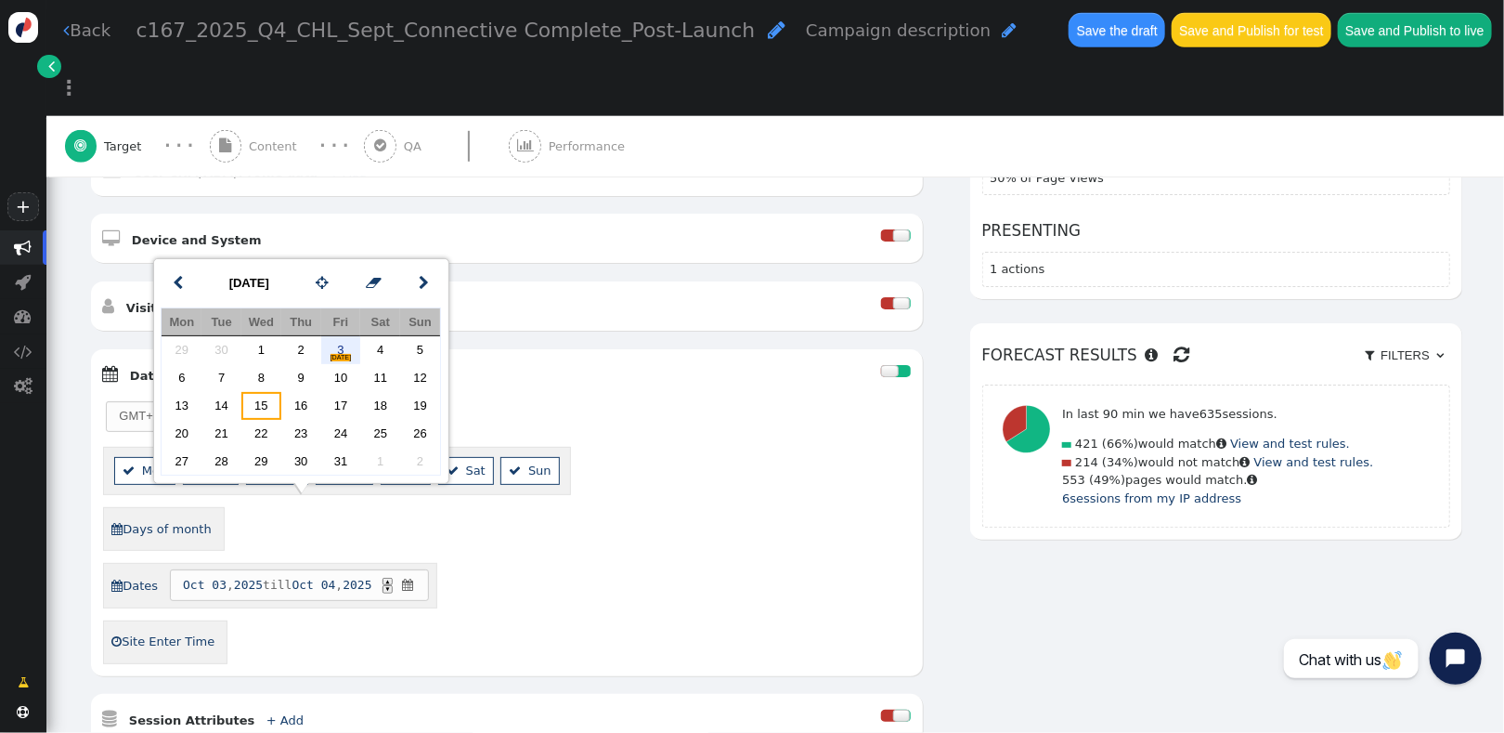
click at [262, 401] on td "15" at bounding box center [261, 406] width 40 height 28
click at [790, 547] on div "GMT+10:00   Mon  Tue  Wed  Thu  Fri  Sat  Sun  Days of month  Dates […" at bounding box center [507, 530] width 808 height 265
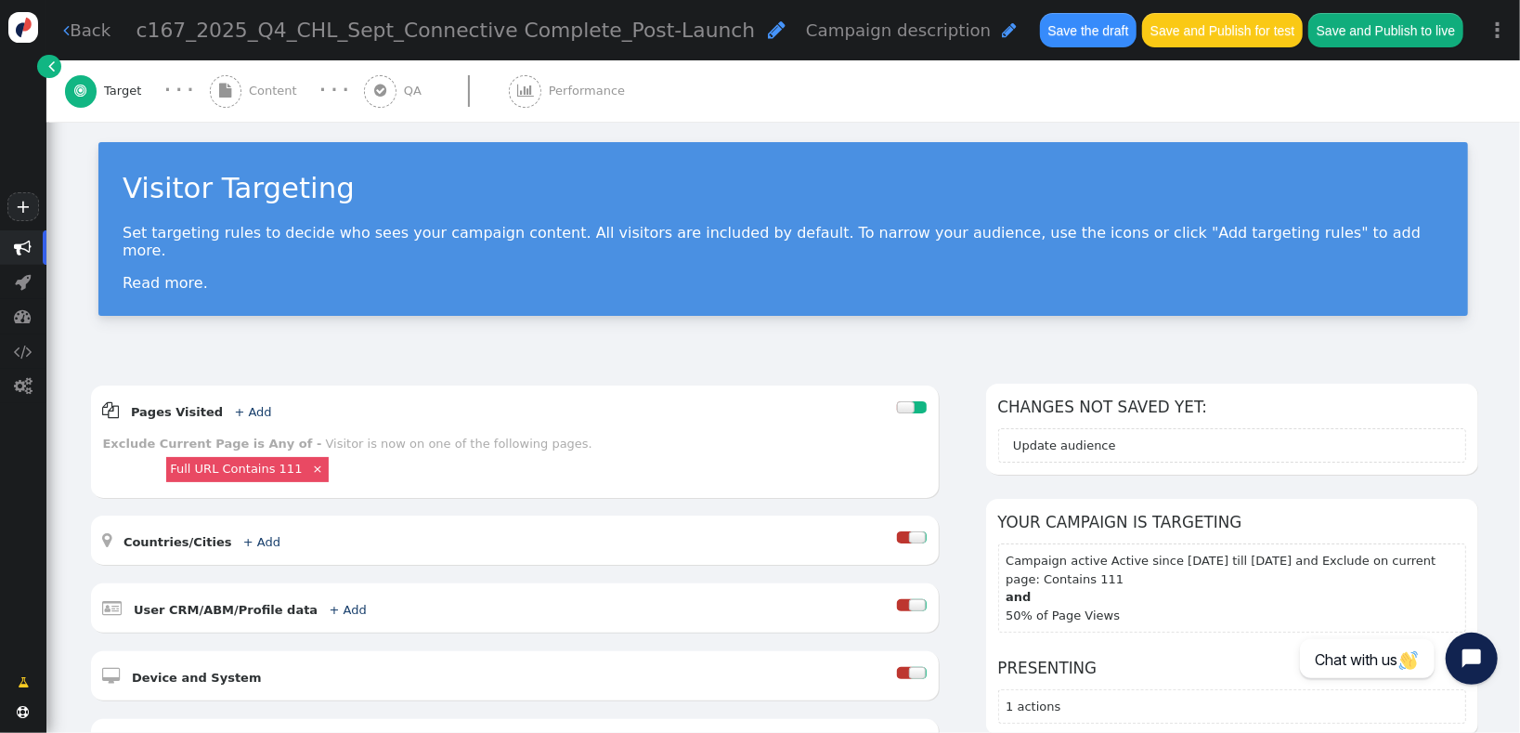
scroll to position [0, 0]
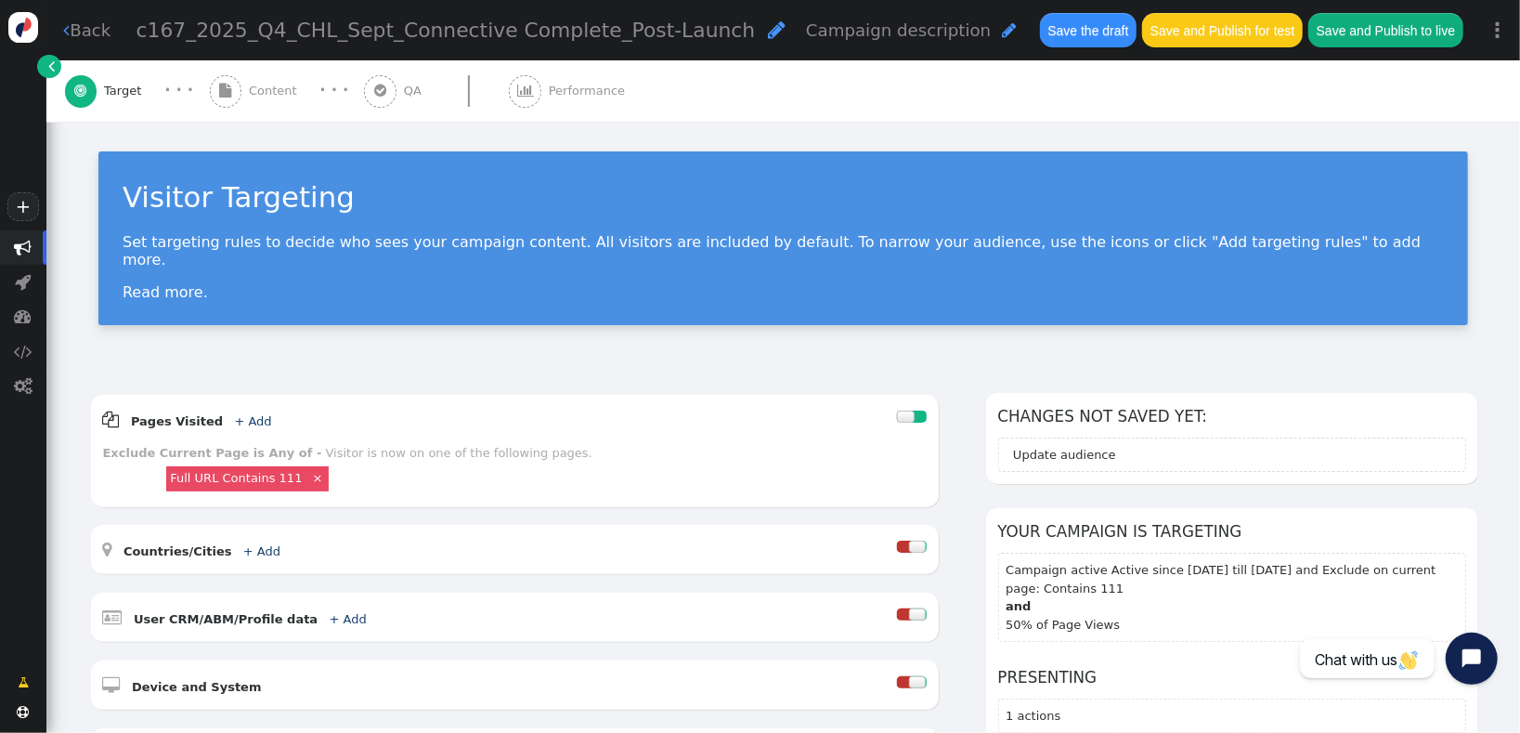
click at [1079, 311] on div "Visitor Targeting Set targeting rules to decide who sees your campaign content.…" at bounding box center [783, 245] width 1474 height 247
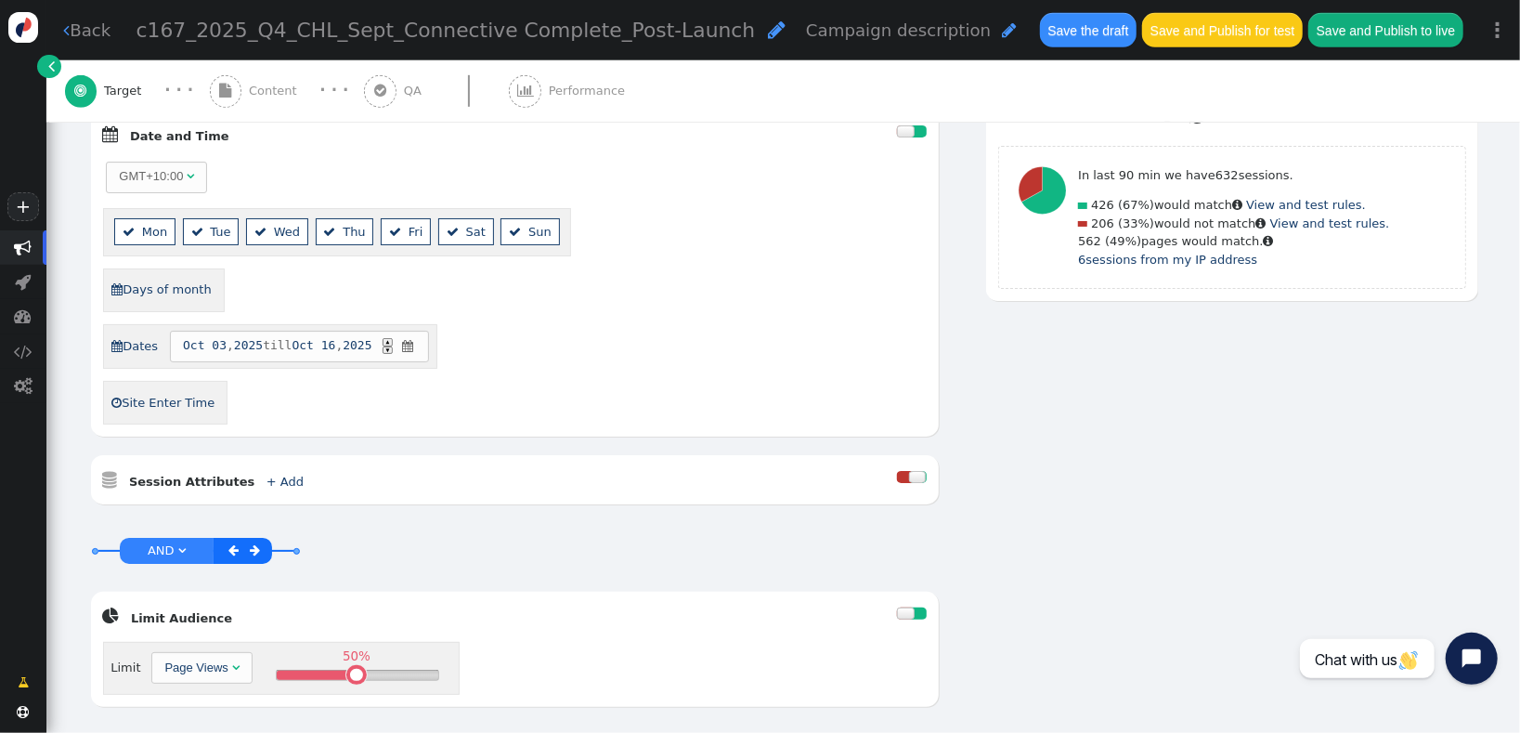
scroll to position [943, 0]
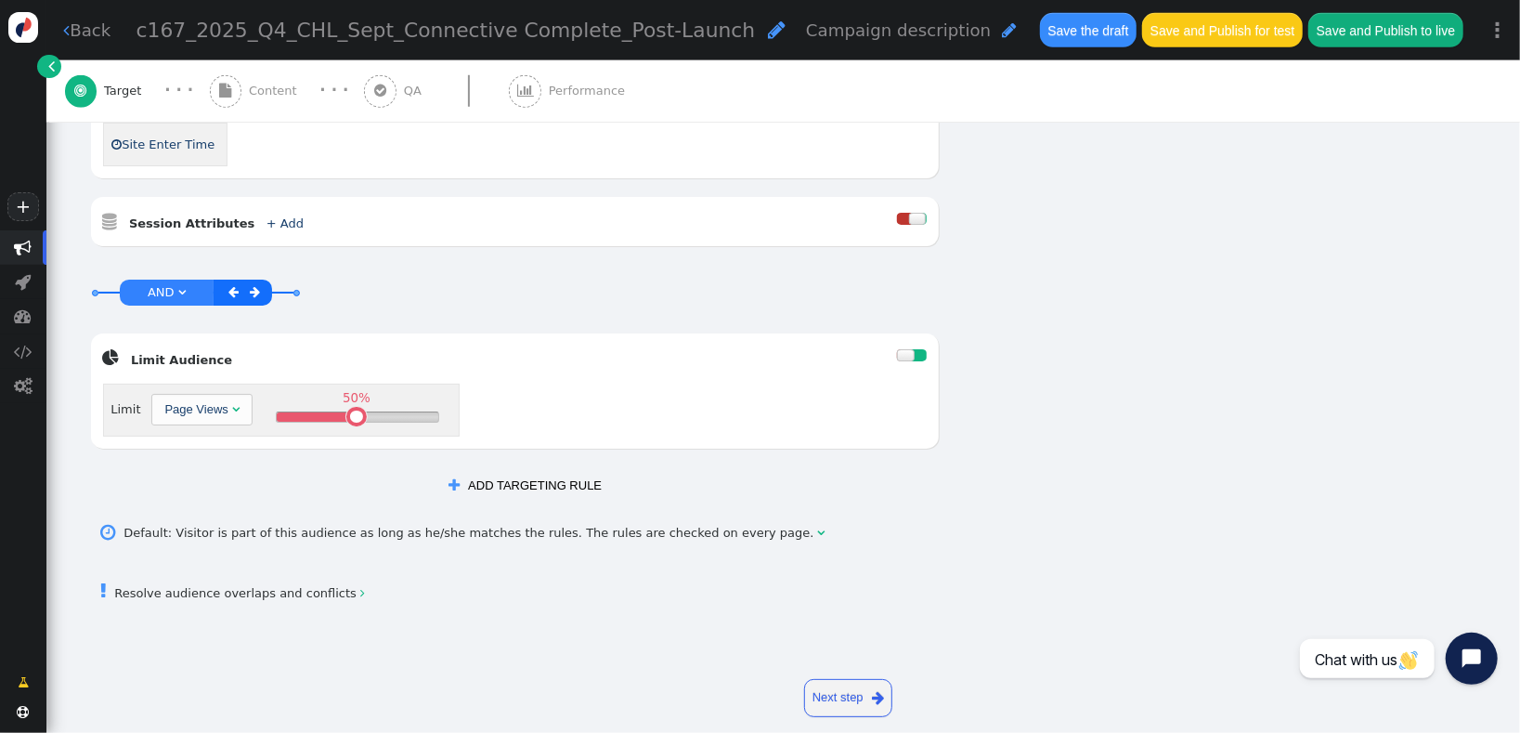
click at [279, 566] on div " Resolve audience overlaps and conflicts " at bounding box center [783, 591] width 1389 height 51
click at [284, 586] on link " Resolve audience overlaps and conflicts " at bounding box center [233, 593] width 264 height 14
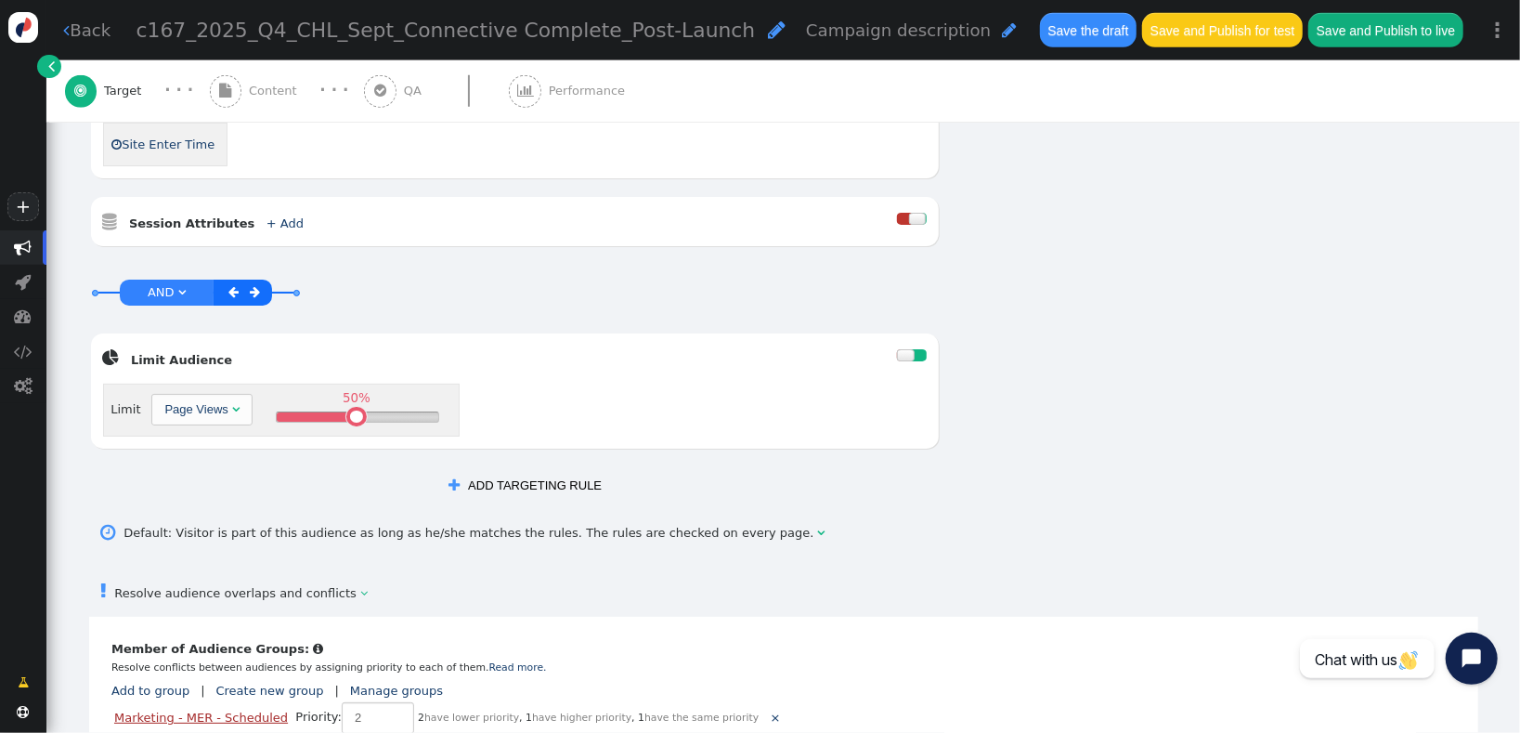
click at [225, 710] on link "Marketing - MER - Scheduled" at bounding box center [201, 717] width 174 height 14
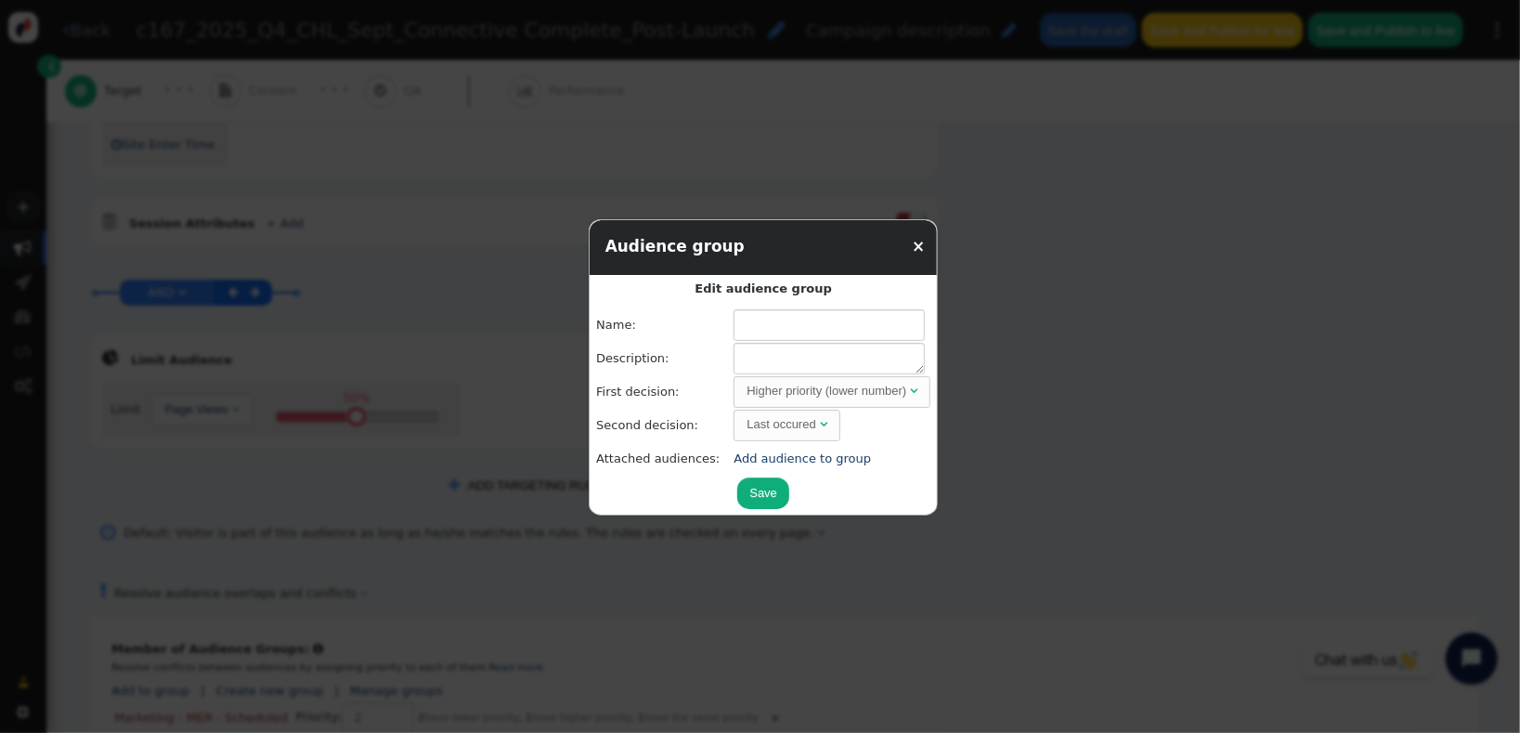
type input "Marketing - MER - Scheduled"
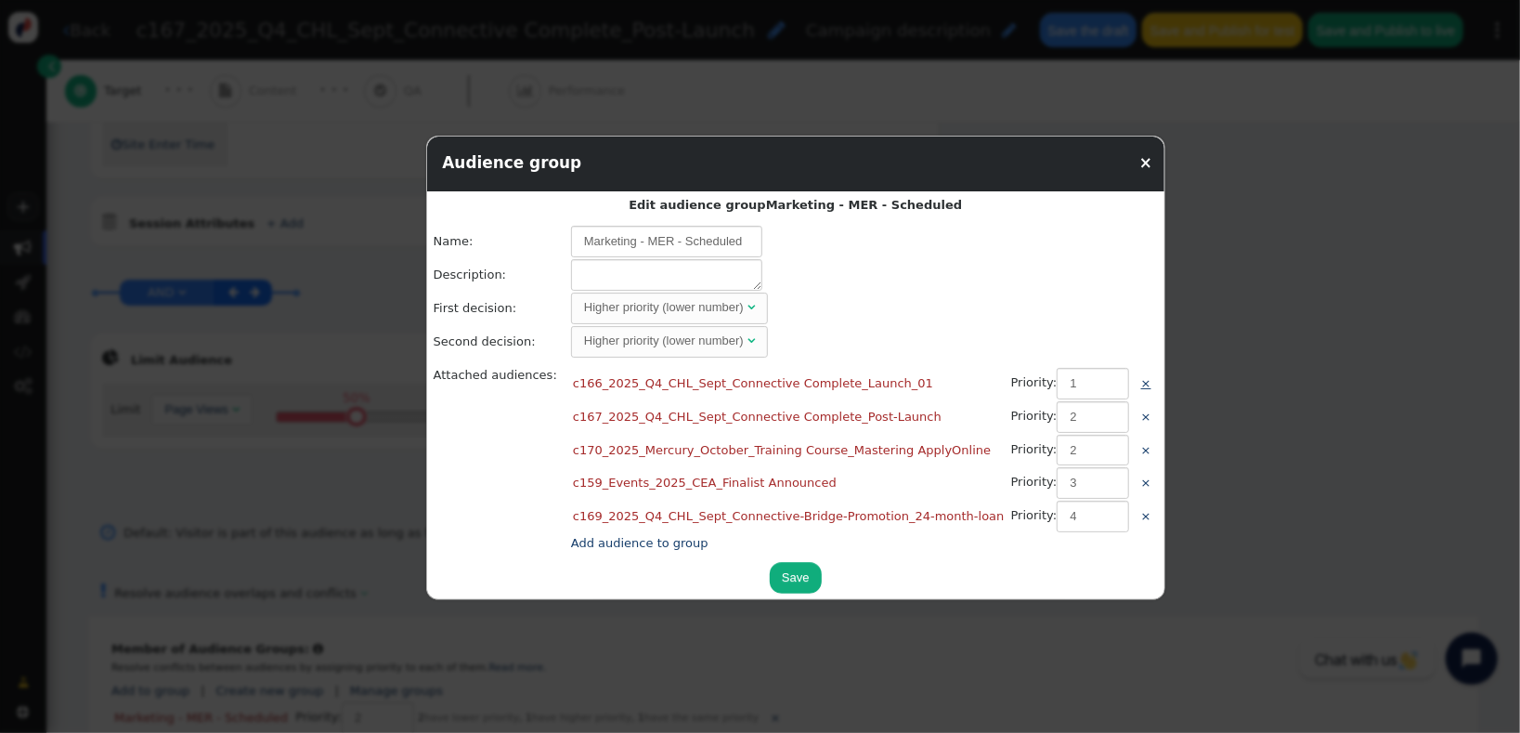
click at [1141, 382] on link "×" at bounding box center [1146, 383] width 10 height 14
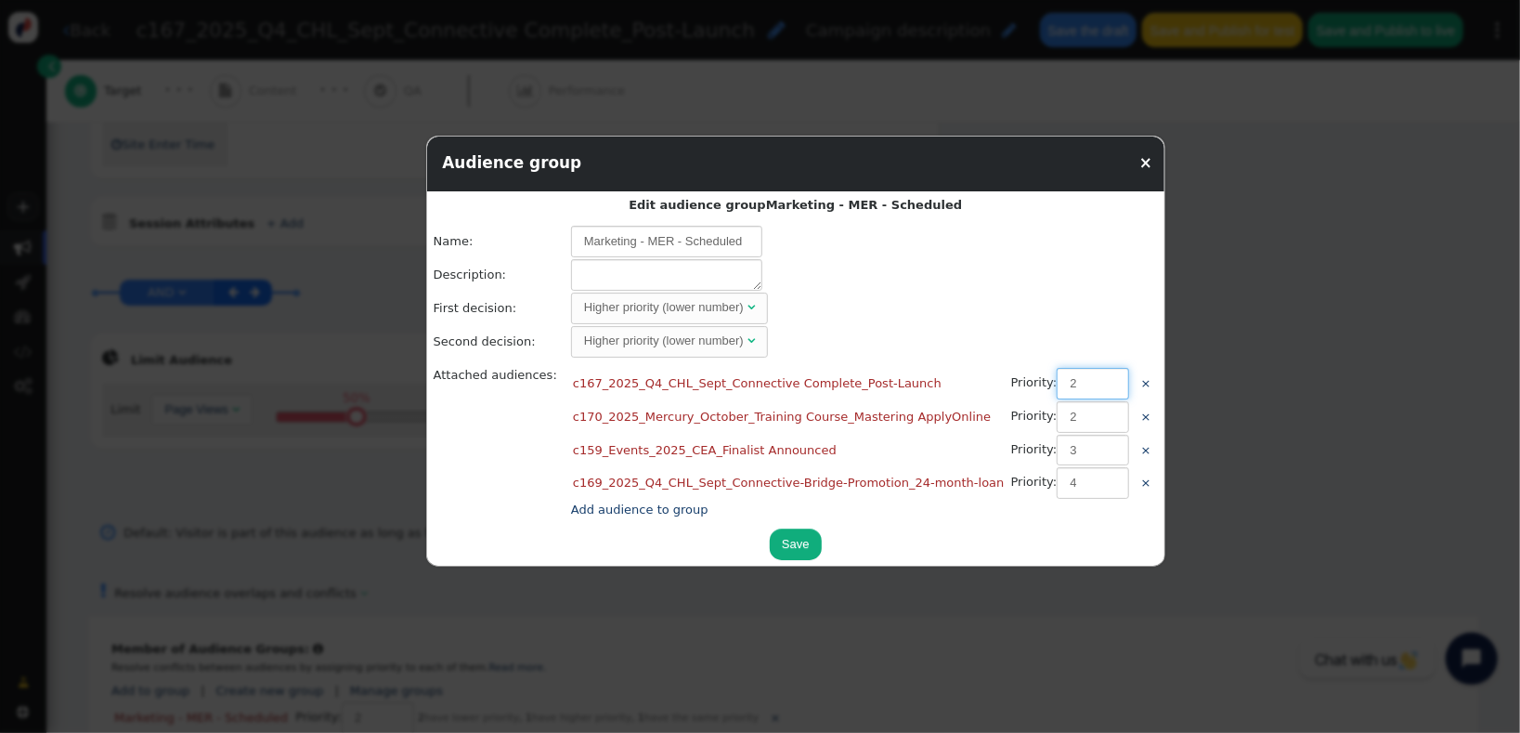
drag, startPoint x: 1021, startPoint y: 382, endPoint x: 982, endPoint y: 375, distance: 38.6
click at [1007, 375] on td "Priority: 2" at bounding box center [1071, 384] width 128 height 32
type input "1"
click at [1016, 303] on td "Higher priority (lower number) " at bounding box center [864, 309] width 587 height 32
click at [770, 534] on button "Save" at bounding box center [796, 544] width 52 height 32
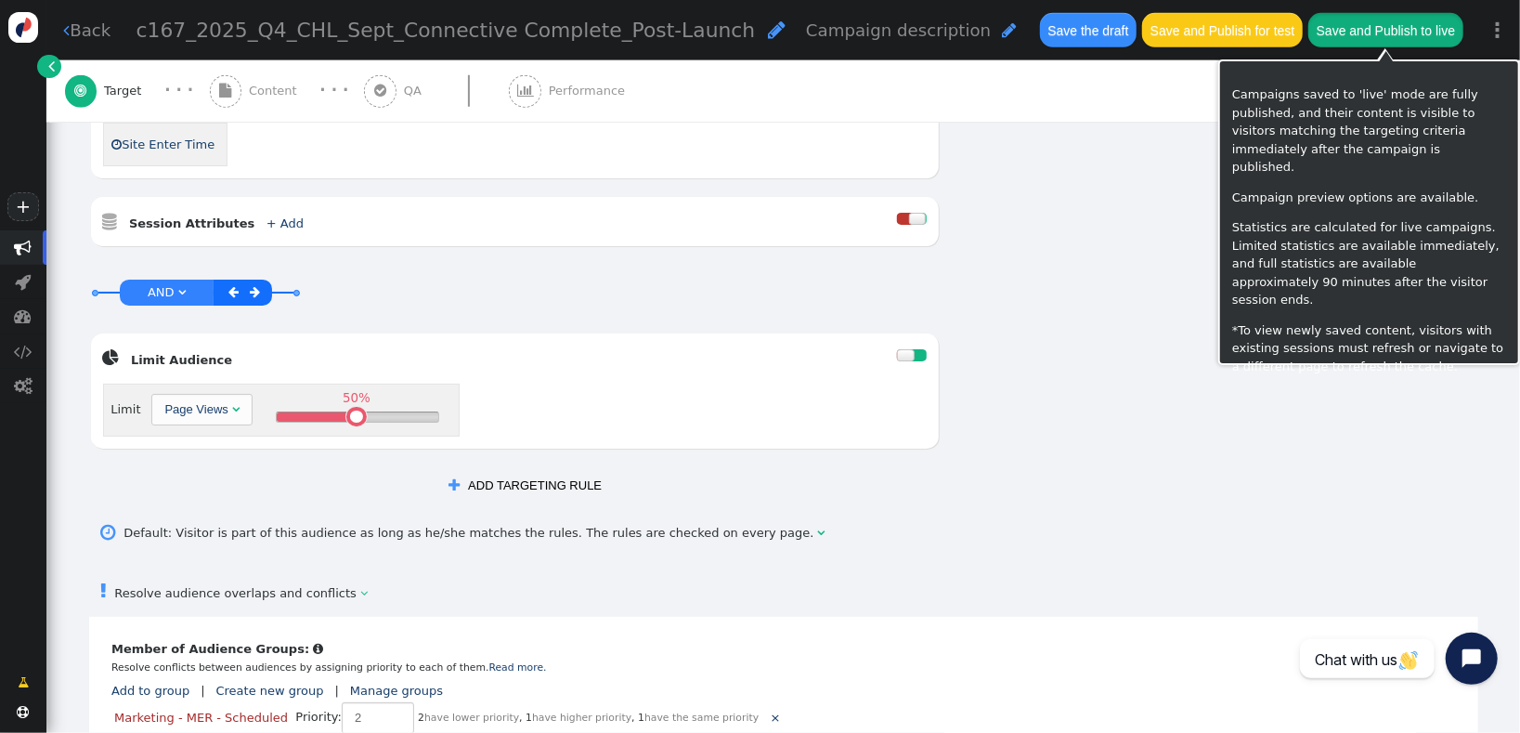
click at [1361, 40] on button "Save and Publish to live" at bounding box center [1385, 29] width 154 height 33
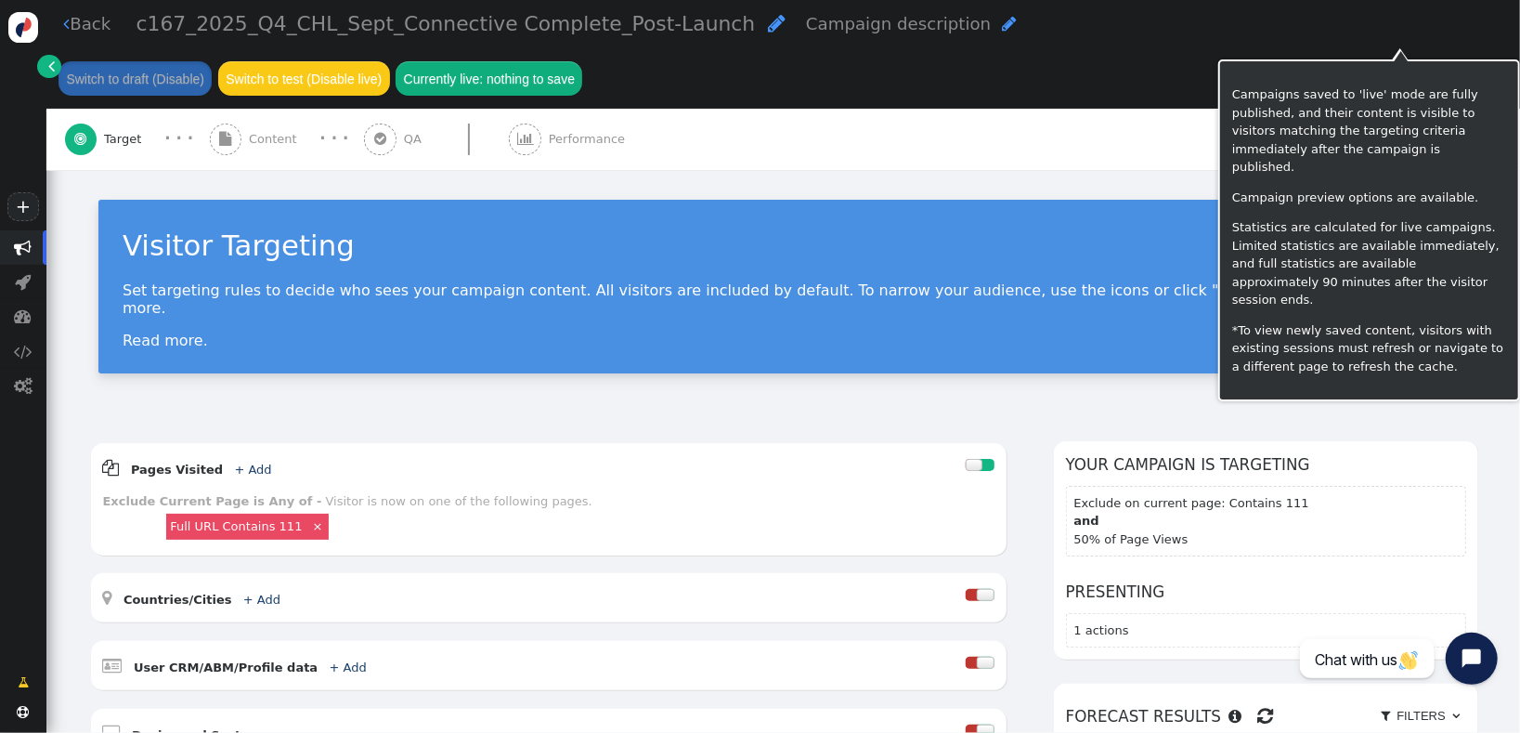
click at [582, 61] on button "Currently live: nothing to save" at bounding box center [489, 77] width 187 height 33
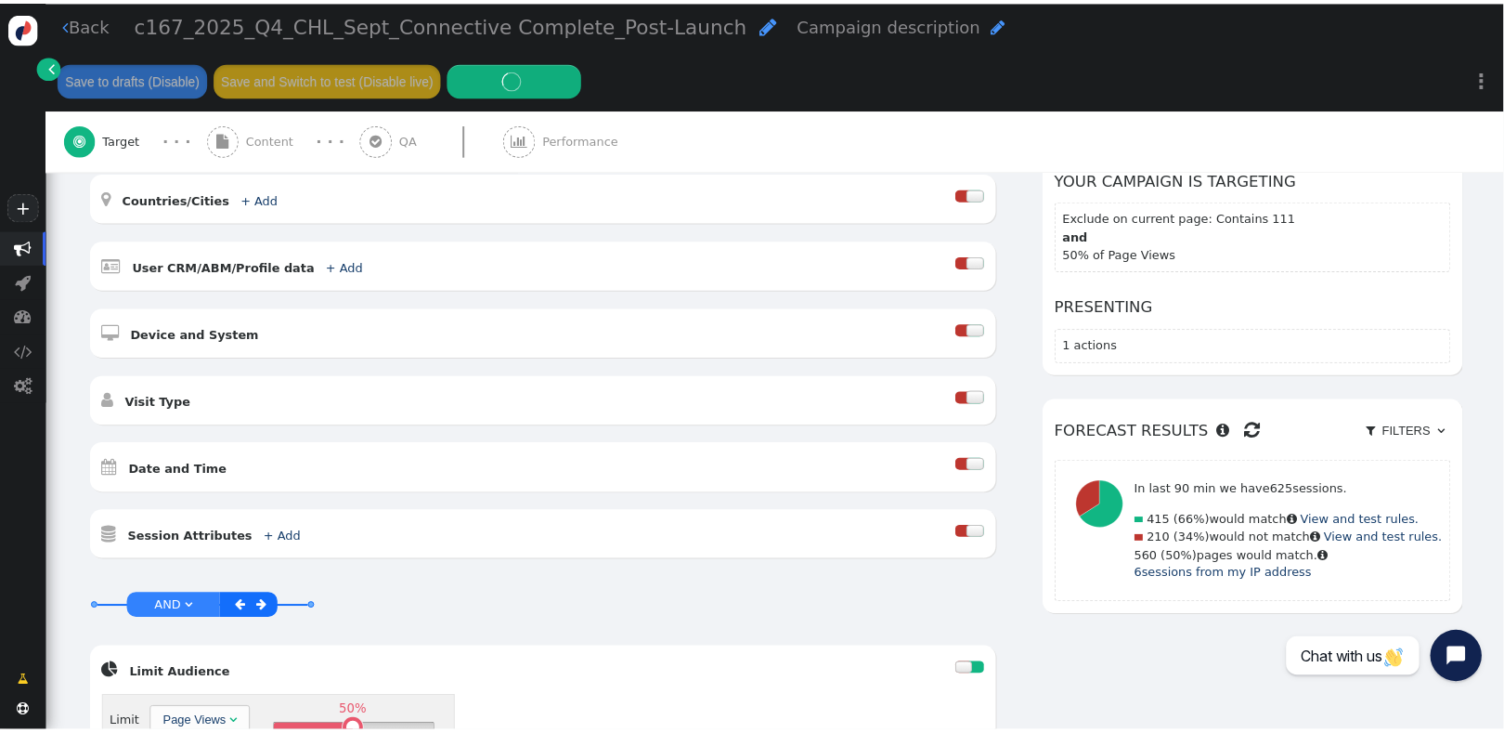
scroll to position [417, 0]
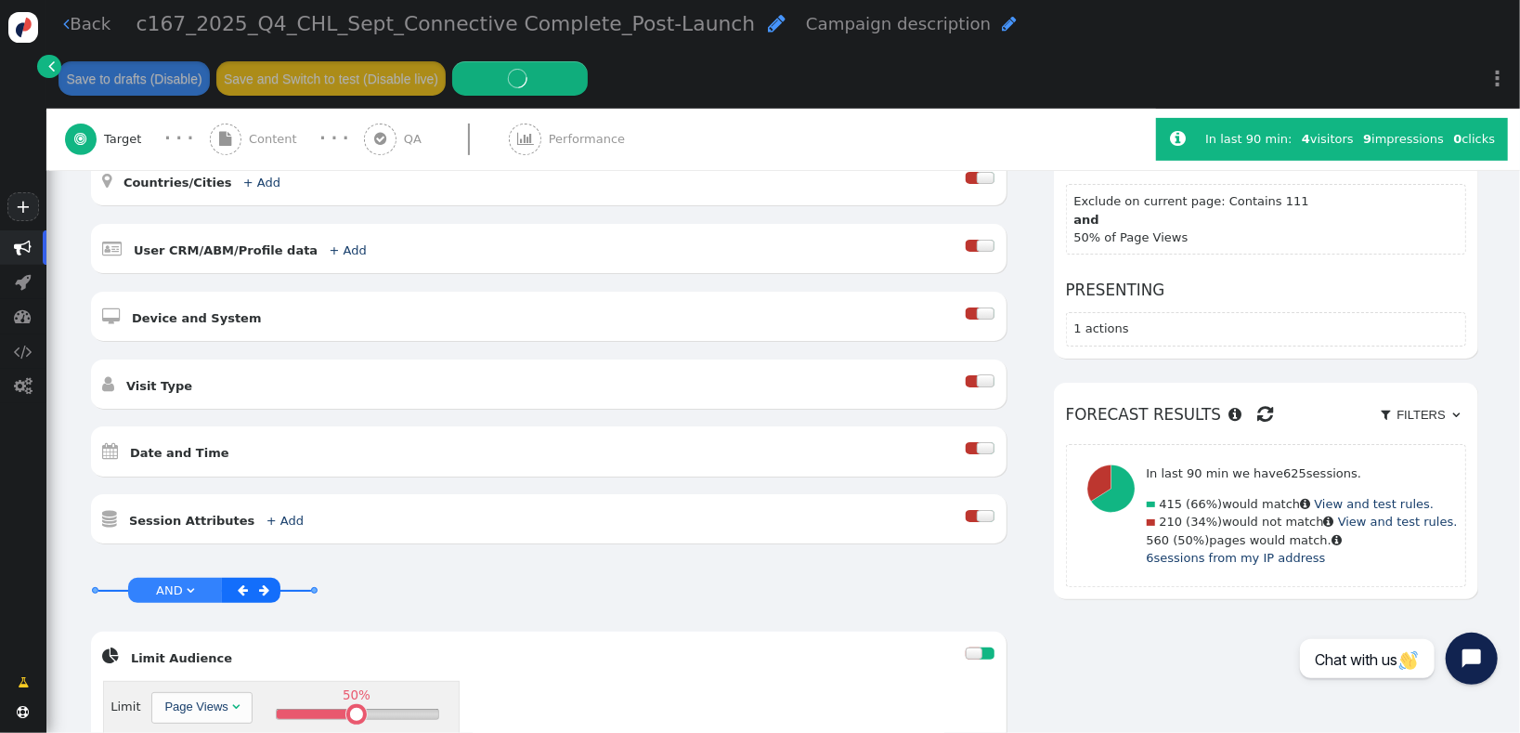
click at [968, 442] on div at bounding box center [973, 448] width 15 height 12
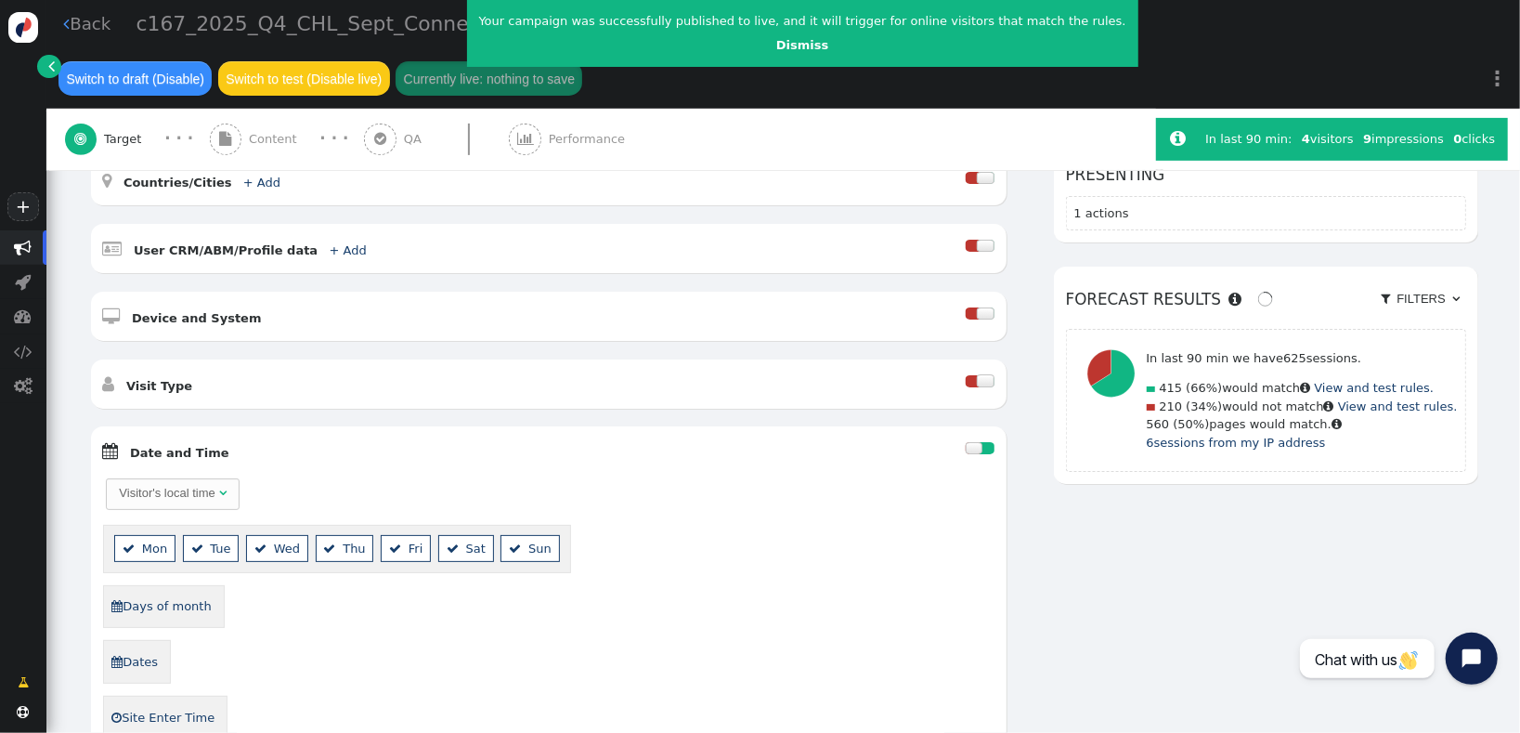
click at [189, 484] on div "Visitor's local time" at bounding box center [167, 493] width 96 height 19
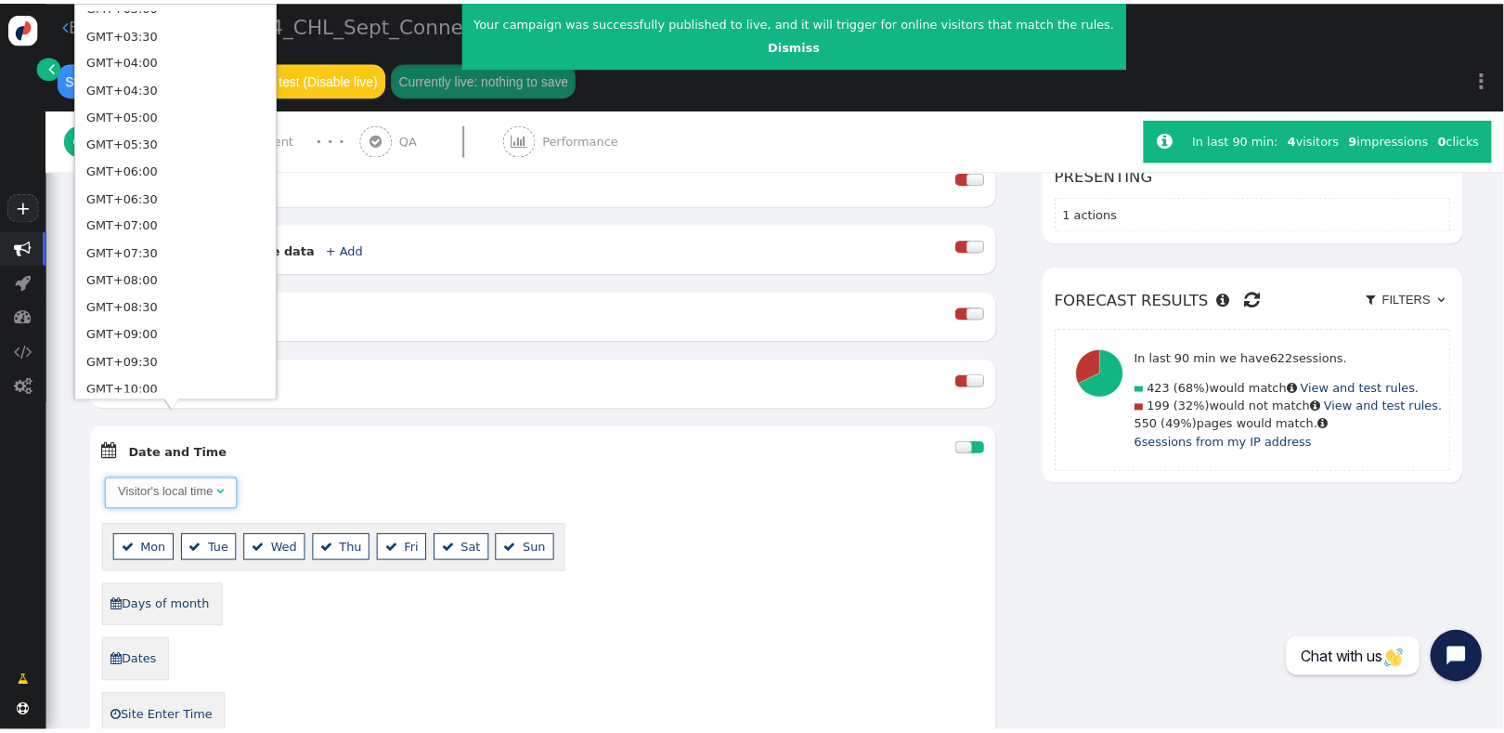
scroll to position [993, 0]
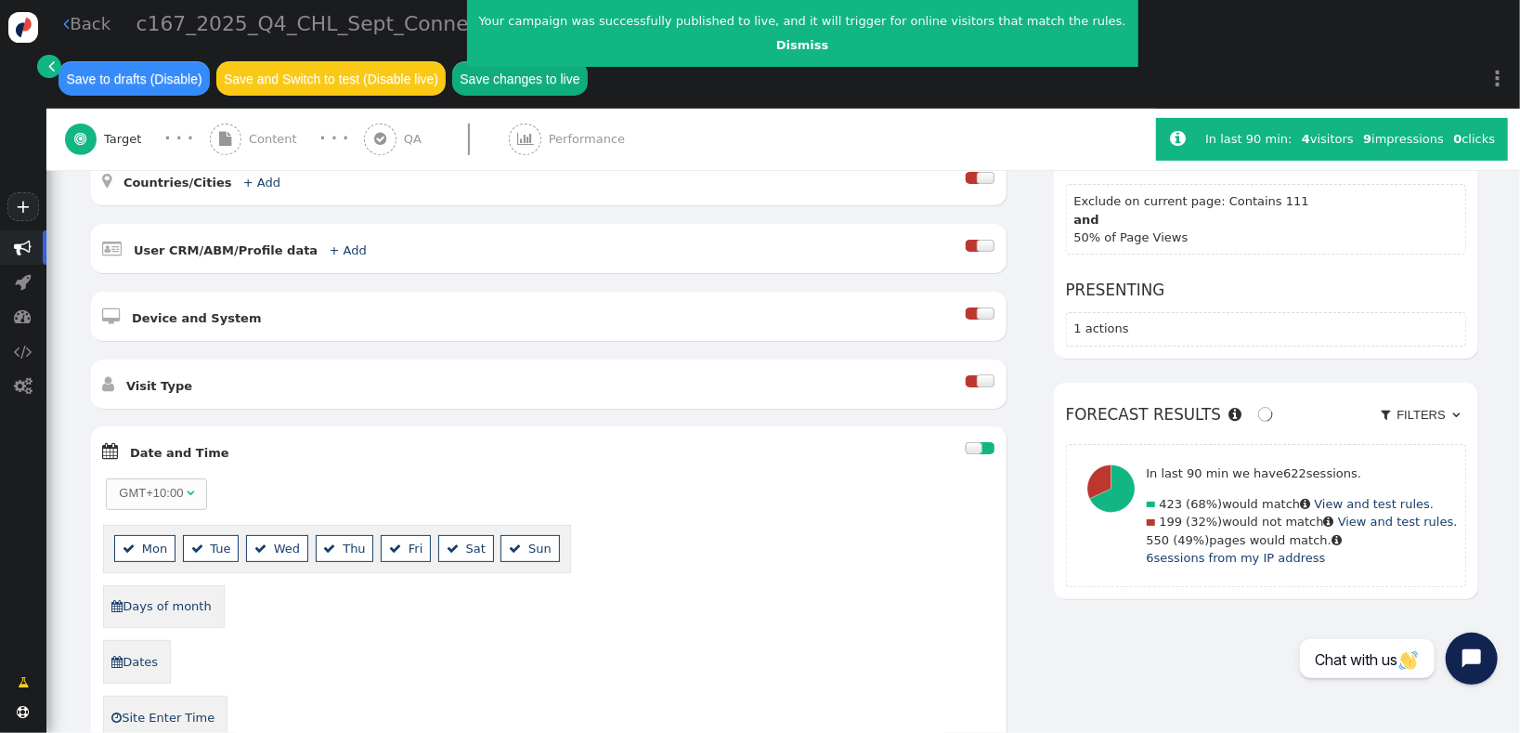
click at [113, 656] on span "" at bounding box center [116, 662] width 11 height 12
click at [444, 654] on span "" at bounding box center [437, 663] width 16 height 19
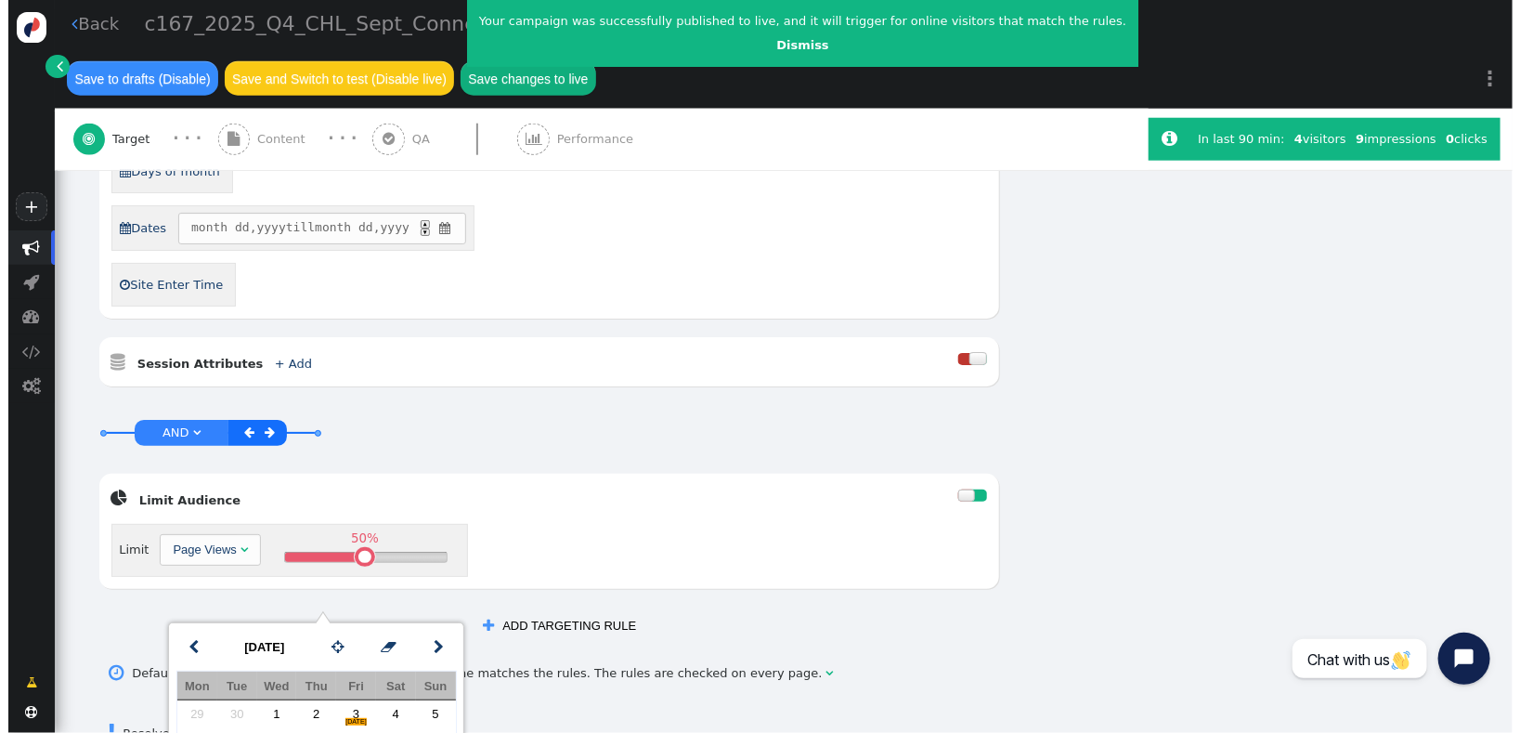
scroll to position [832, 0]
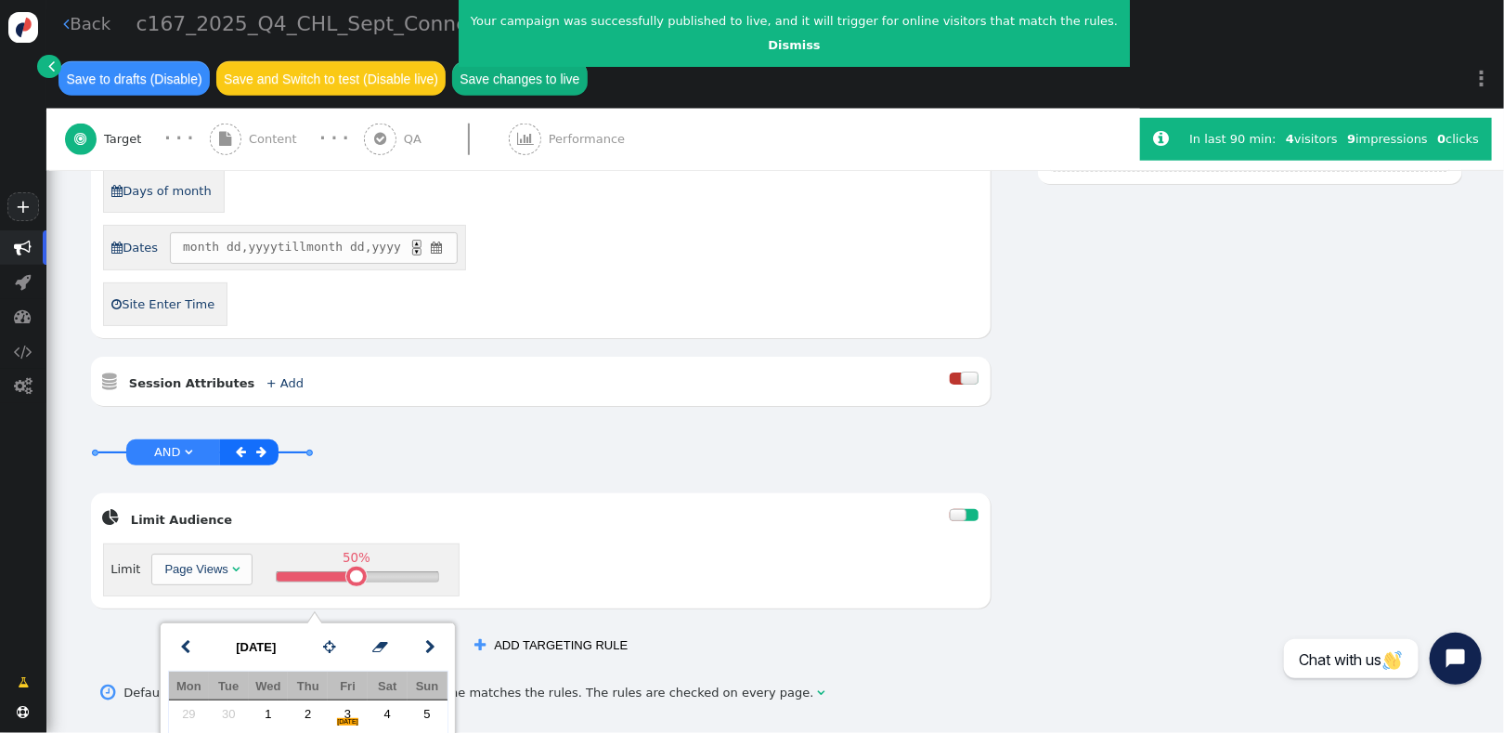
click at [436, 239] on span "" at bounding box center [437, 248] width 16 height 19
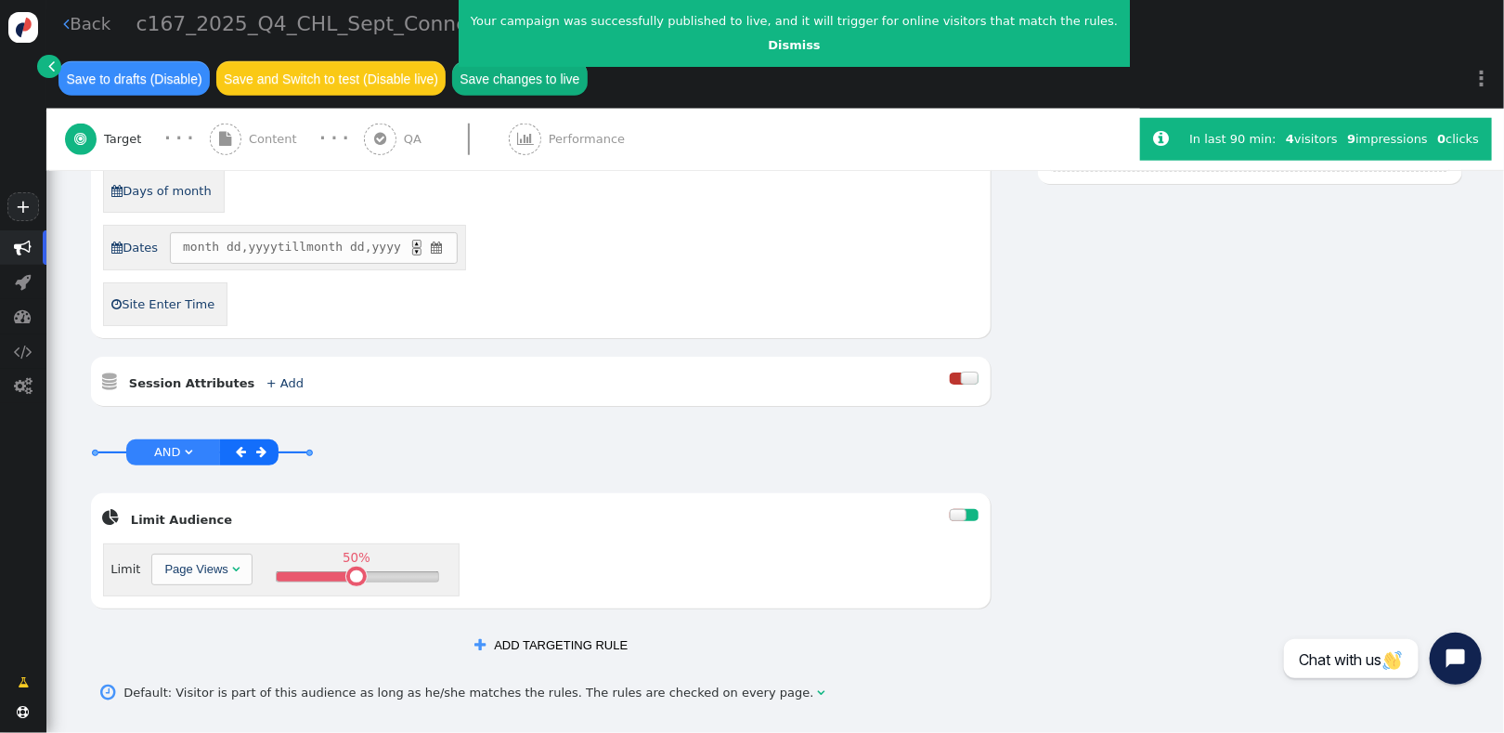
click at [436, 239] on span "" at bounding box center [437, 248] width 16 height 19
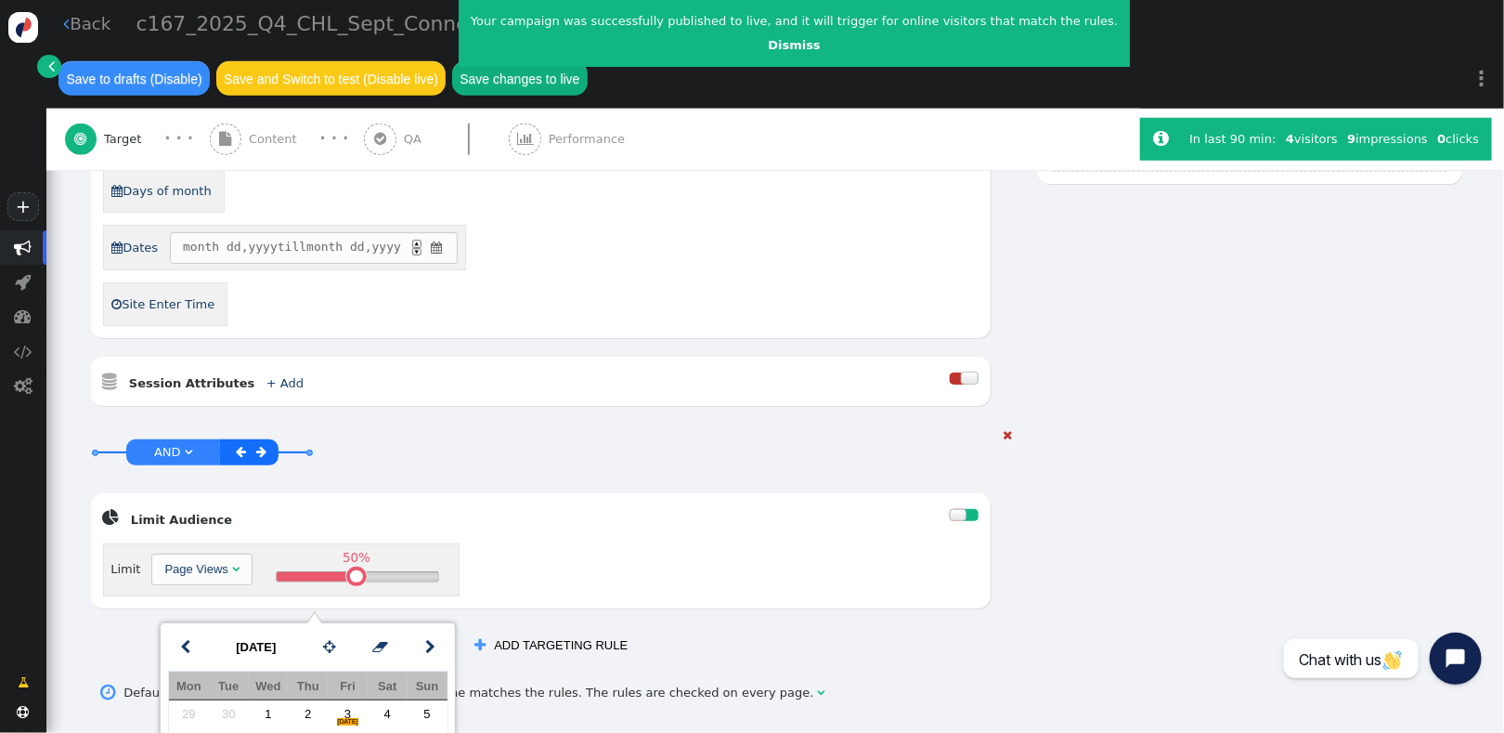
drag, startPoint x: 293, startPoint y: 637, endPoint x: 425, endPoint y: 514, distance: 180.7
click at [425, 514] on body "+  Campaigns  Realtime Visitors  Dashboard  Tracker Settings  Settings  …" at bounding box center [752, 366] width 1504 height 733
click at [515, 263] on div "GMT+10:00   Mon  Tue  Wed  Thu  Fri  Sat  Sun  Days of month  Dates m…" at bounding box center [541, 193] width 876 height 265
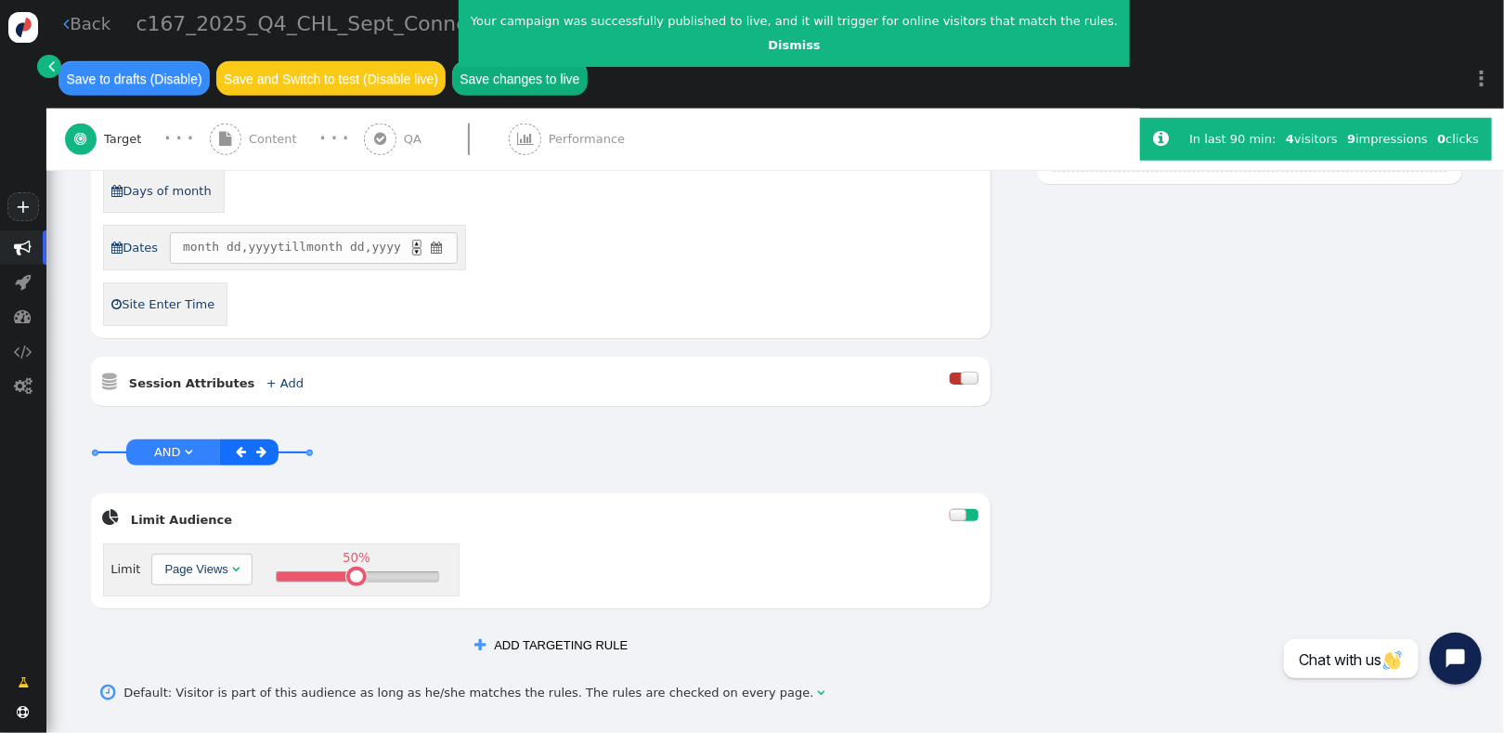
scroll to position [777, 0]
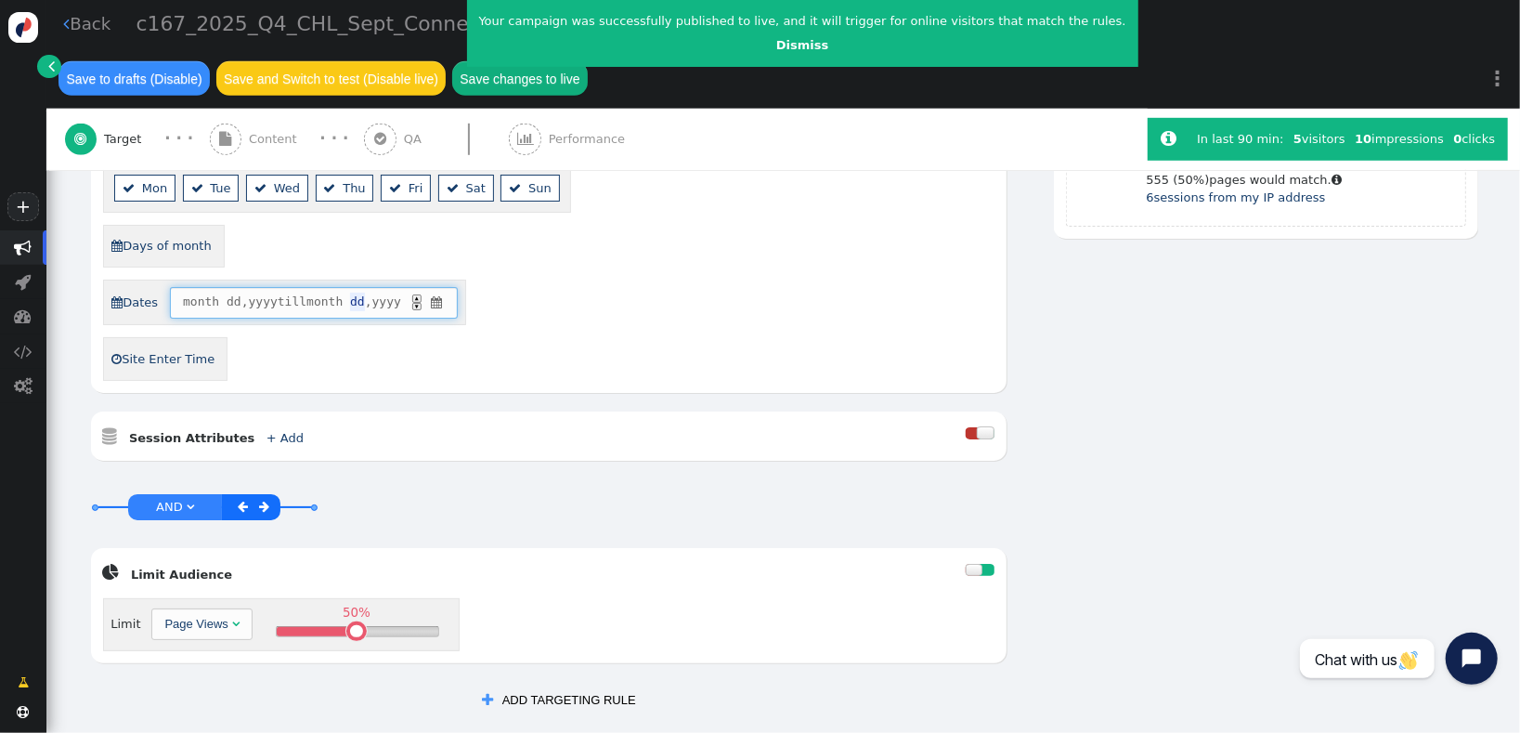
click at [352, 293] on span "dd" at bounding box center [357, 302] width 15 height 19
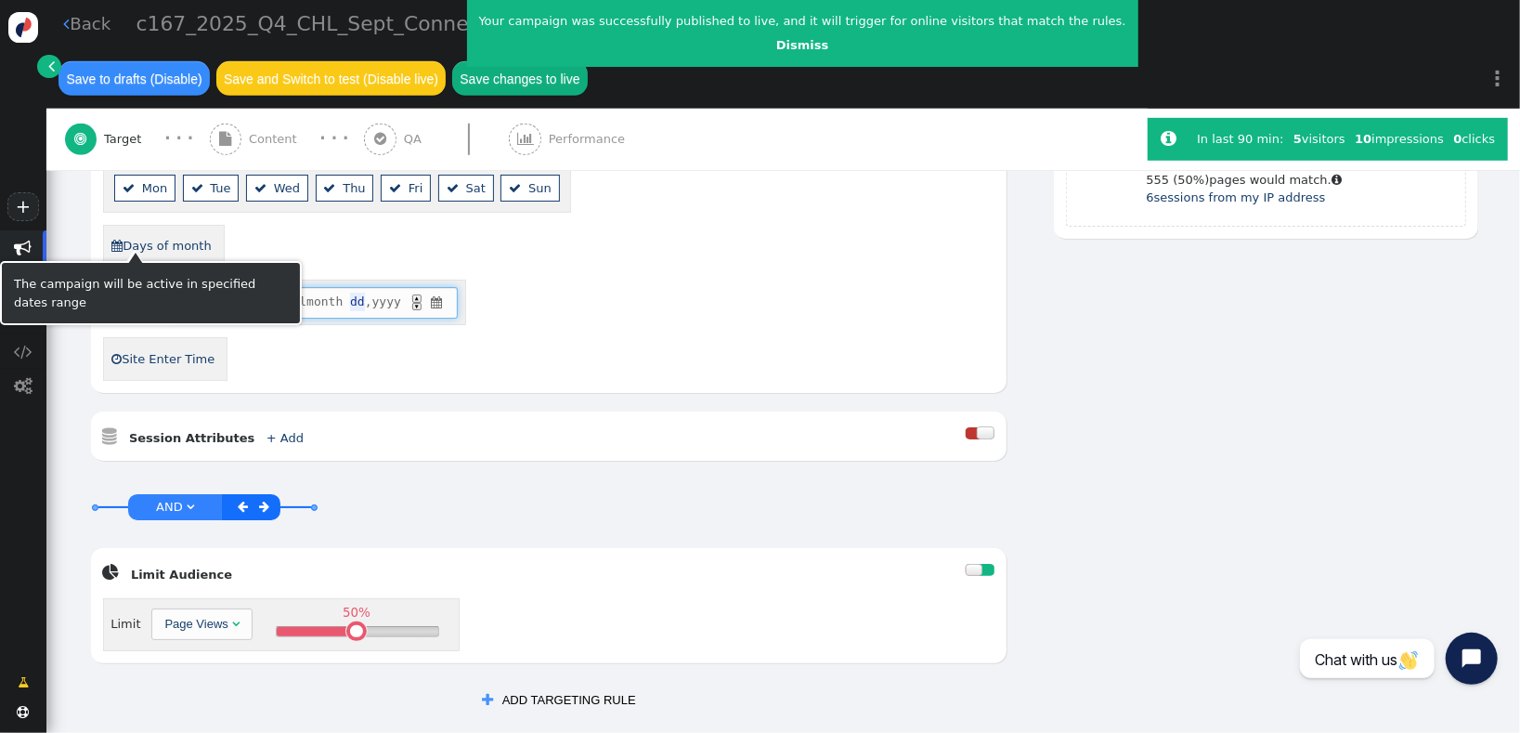
click at [135, 288] on link " Dates" at bounding box center [135, 303] width 48 height 30
click at [136, 287] on link " Dates" at bounding box center [135, 302] width 48 height 30
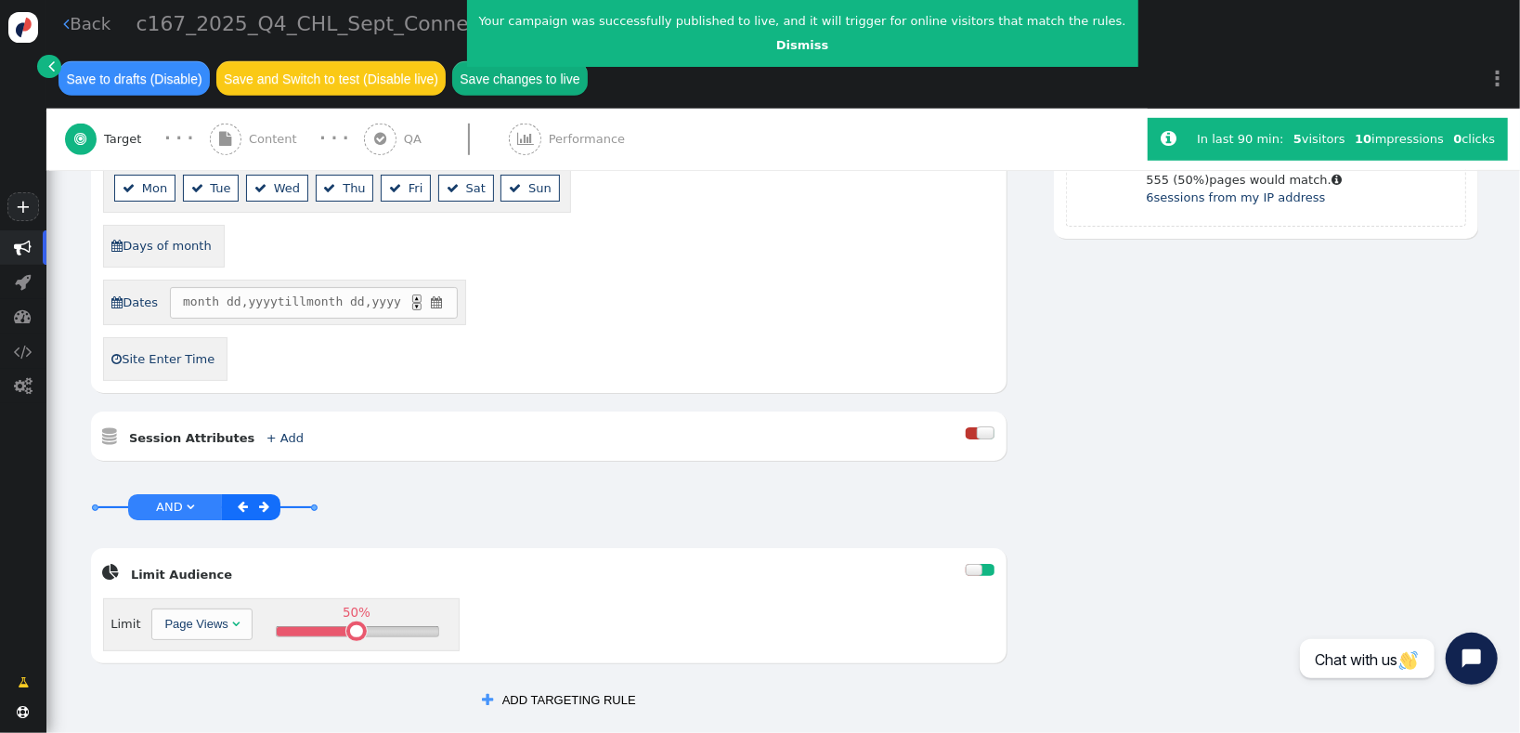
click at [449, 287] on span "month dd , yyyy till month dd , yyyy ▲ ▼ " at bounding box center [314, 303] width 288 height 32
click at [443, 293] on span "" at bounding box center [437, 302] width 16 height 19
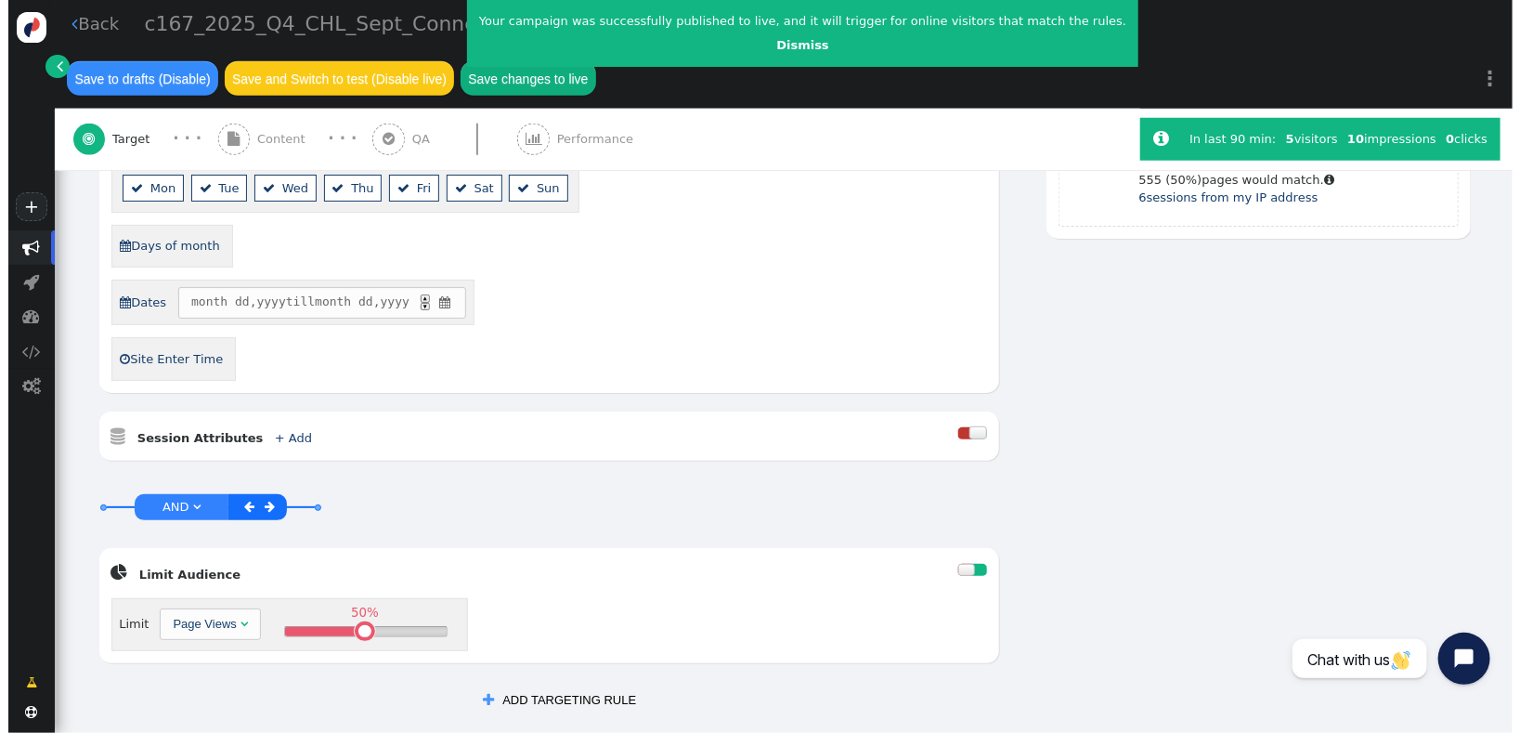
scroll to position [832, 0]
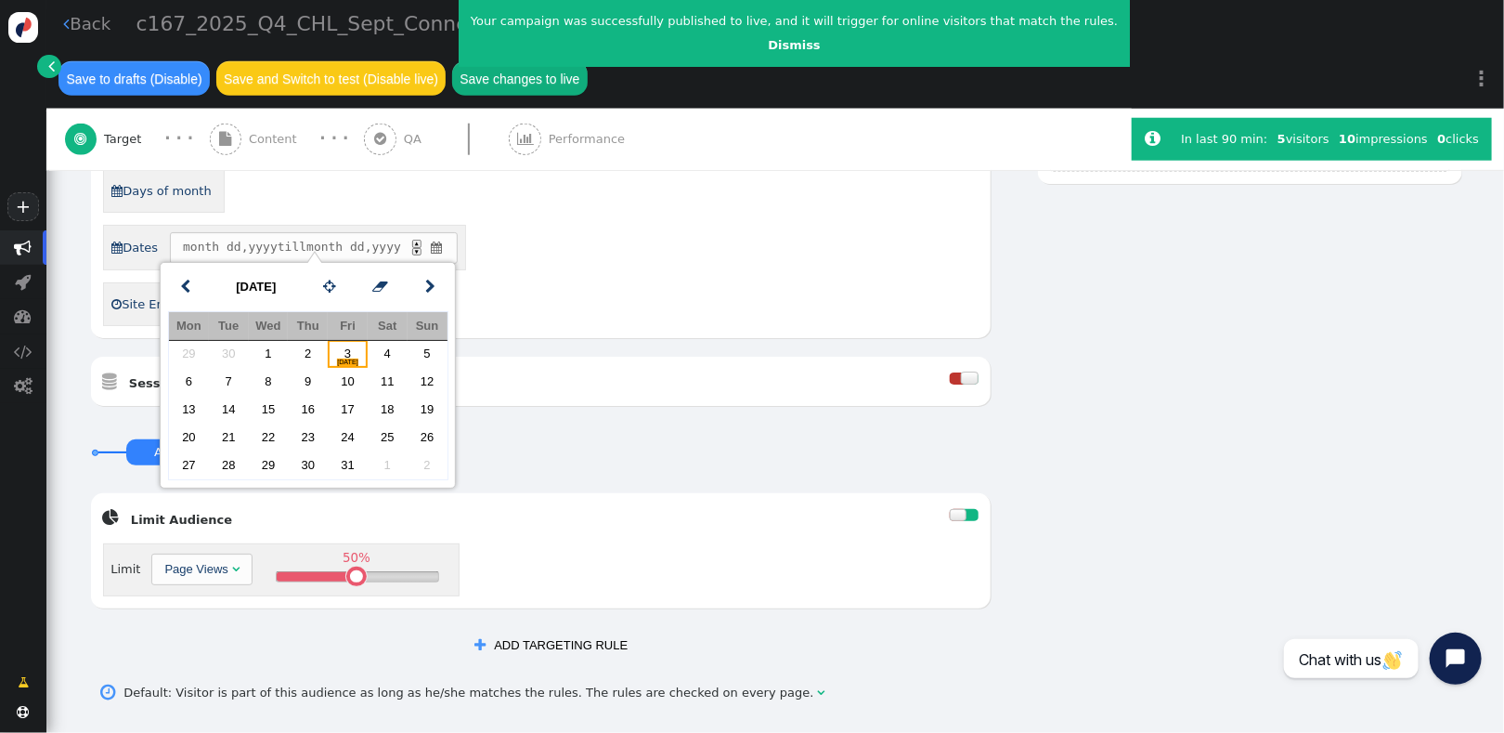
click at [342, 353] on div "[DATE]" at bounding box center [348, 360] width 40 height 19
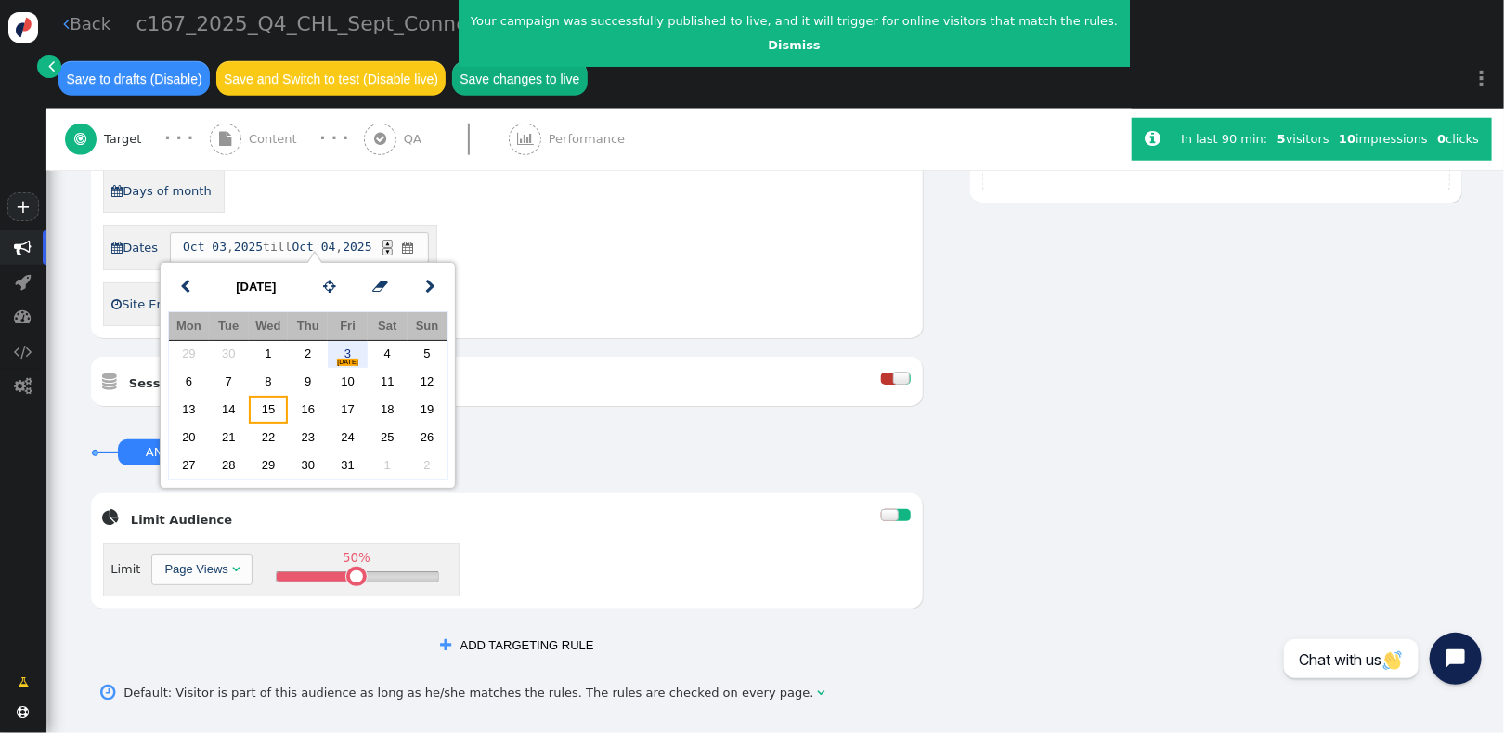
click at [269, 402] on td "15" at bounding box center [269, 410] width 40 height 28
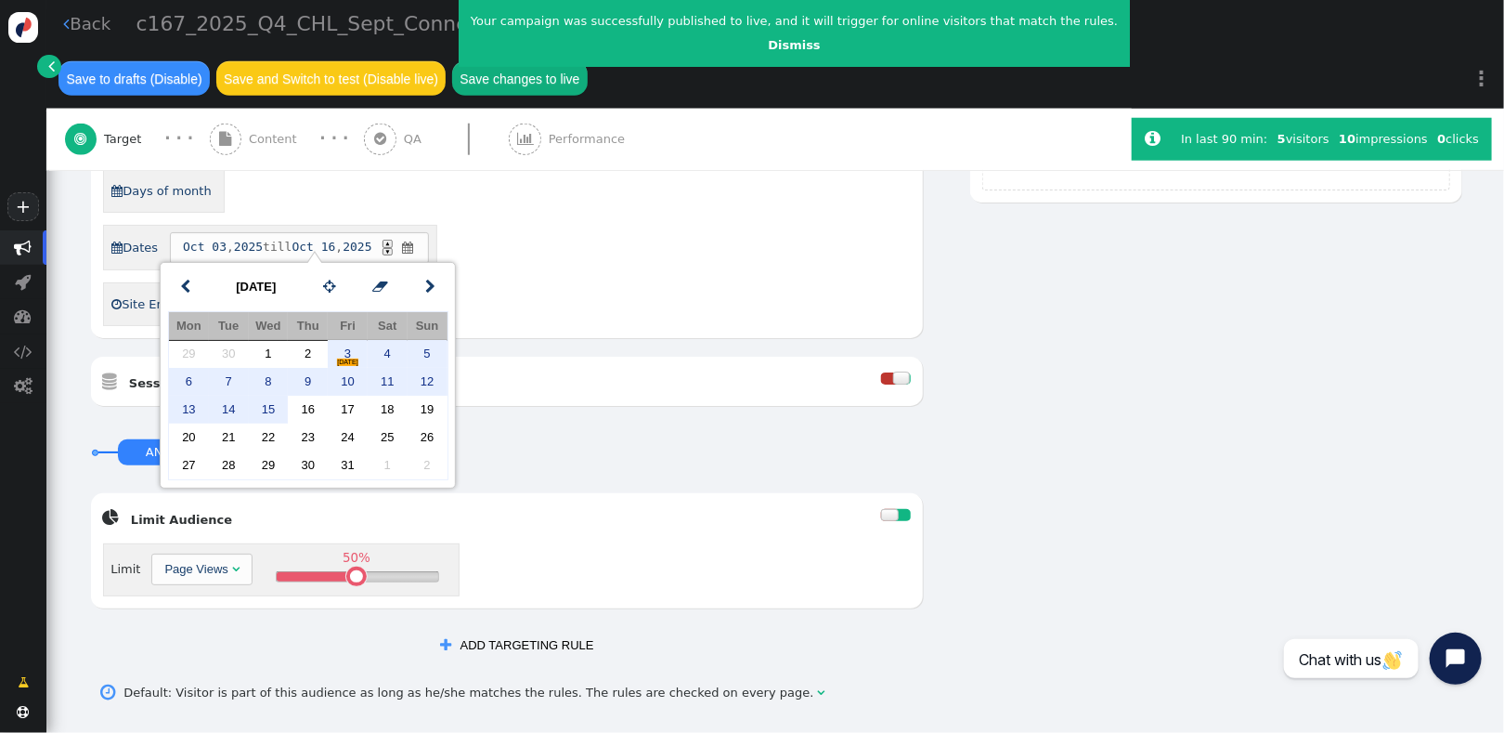
click at [638, 279] on div "GMT+10:00   Mon  Tue  Wed  Thu  Fri  Sat  Sun  Days of month  Dates […" at bounding box center [507, 193] width 808 height 265
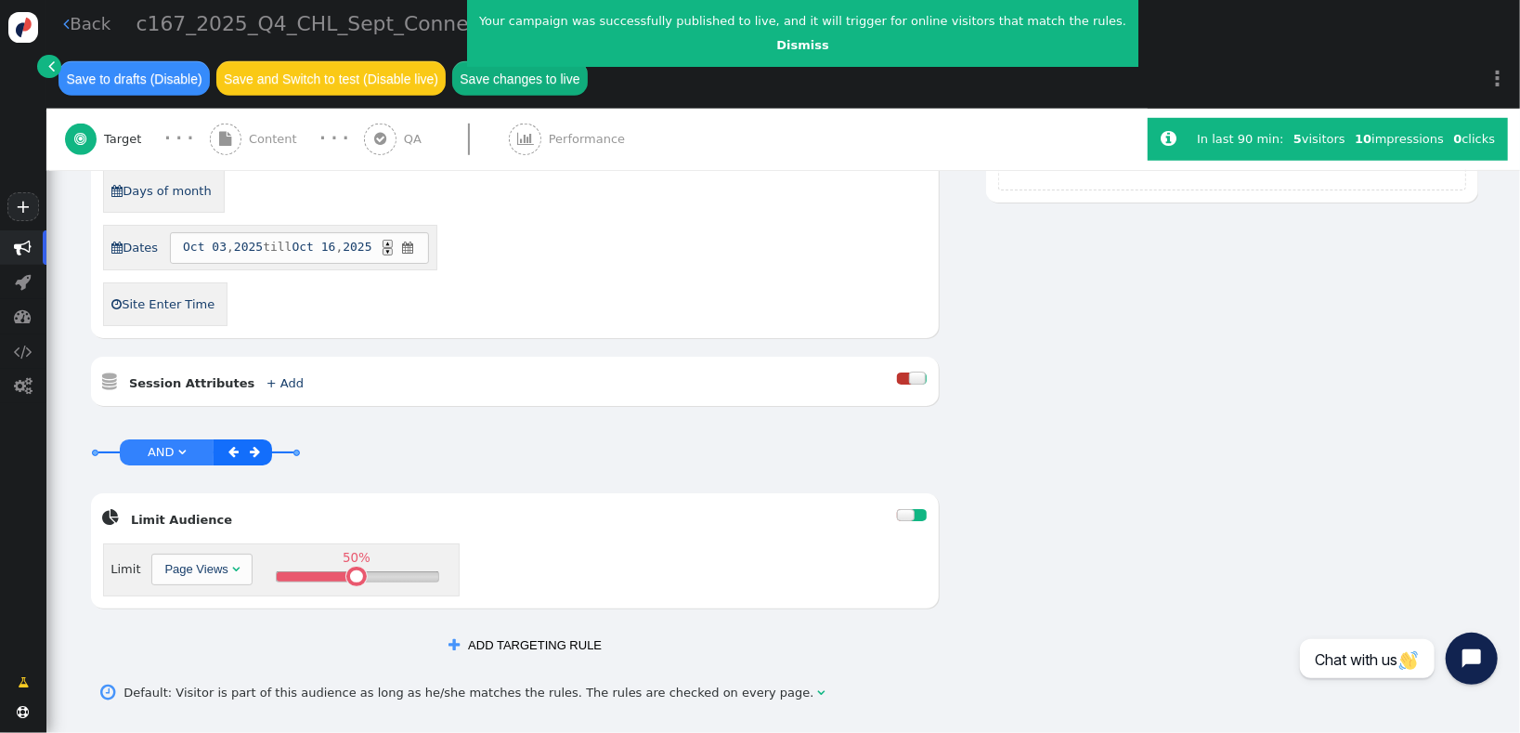
scroll to position [777, 0]
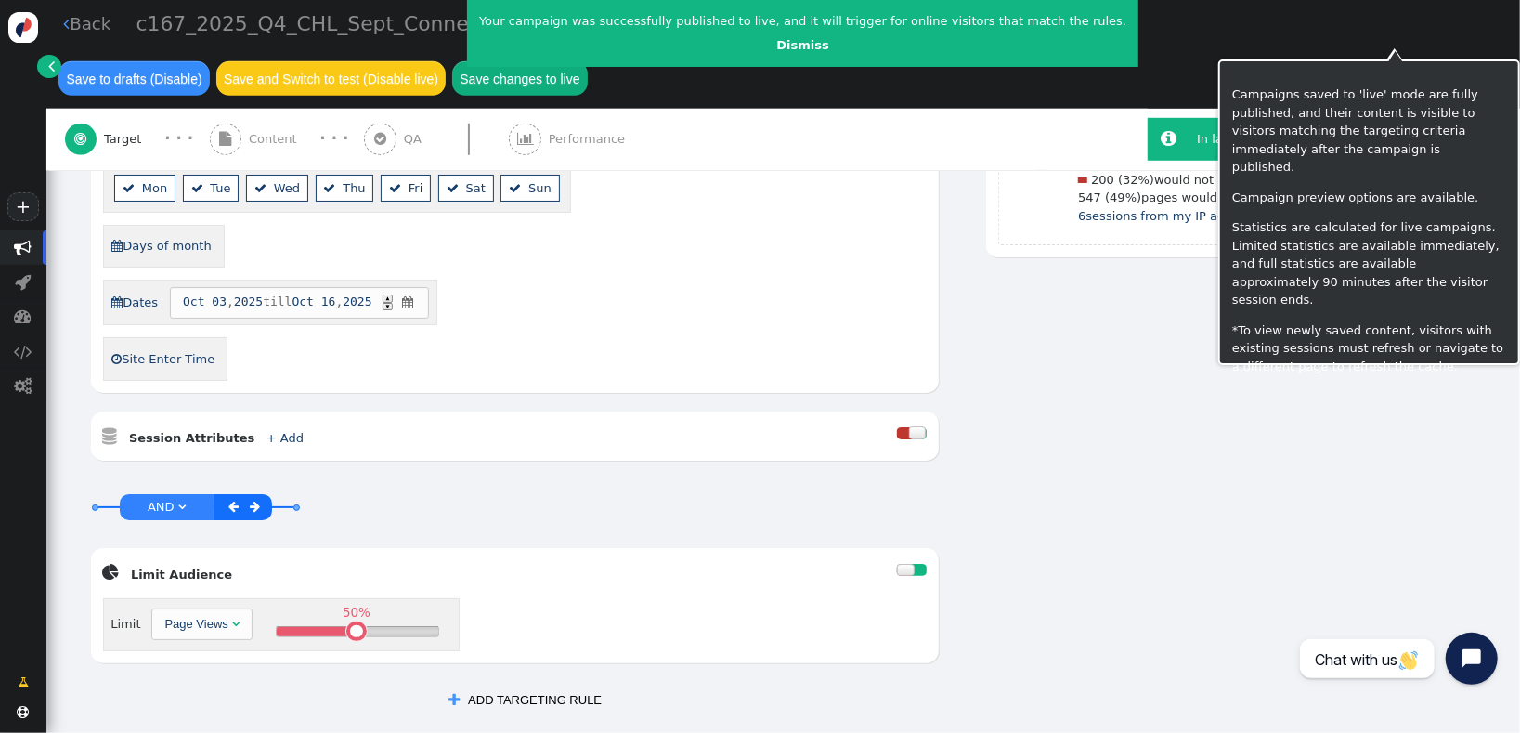
click at [588, 61] on button "Save changes to live" at bounding box center [520, 77] width 136 height 33
